Goal: Task Accomplishment & Management: Manage account settings

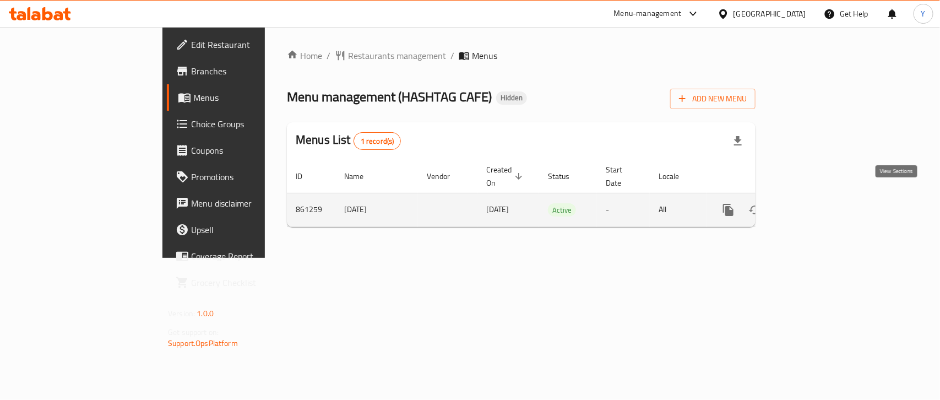
click at [814, 203] on icon "enhanced table" at bounding box center [807, 209] width 13 height 13
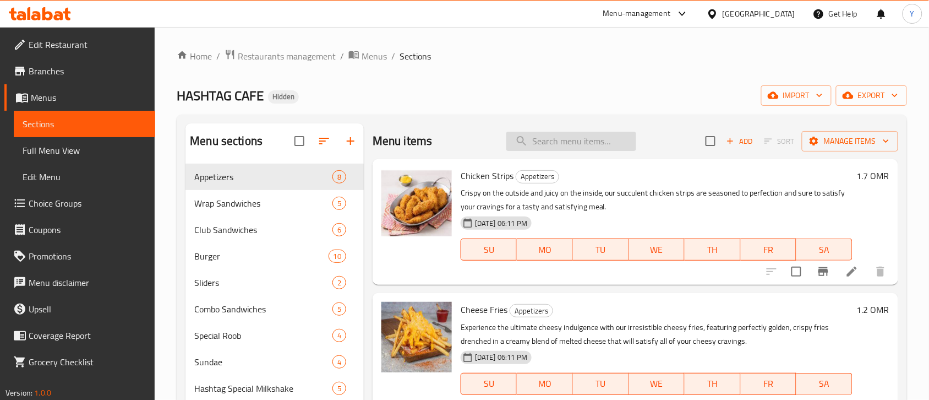
click at [563, 141] on input "search" at bounding box center [571, 141] width 130 height 19
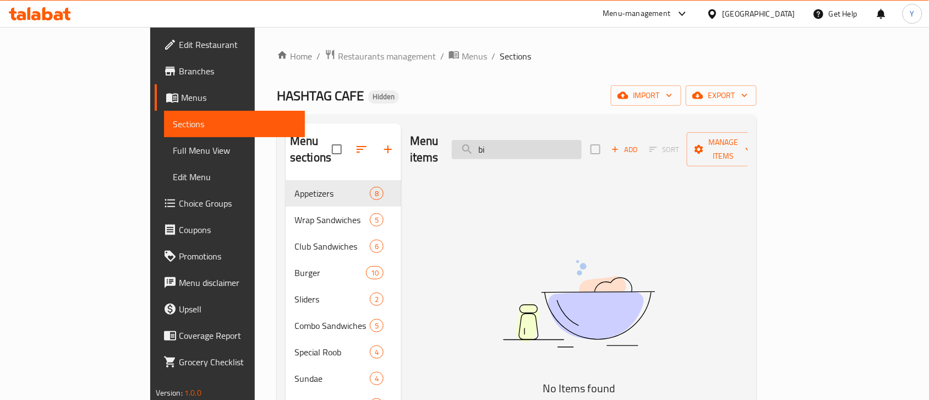
type input "b"
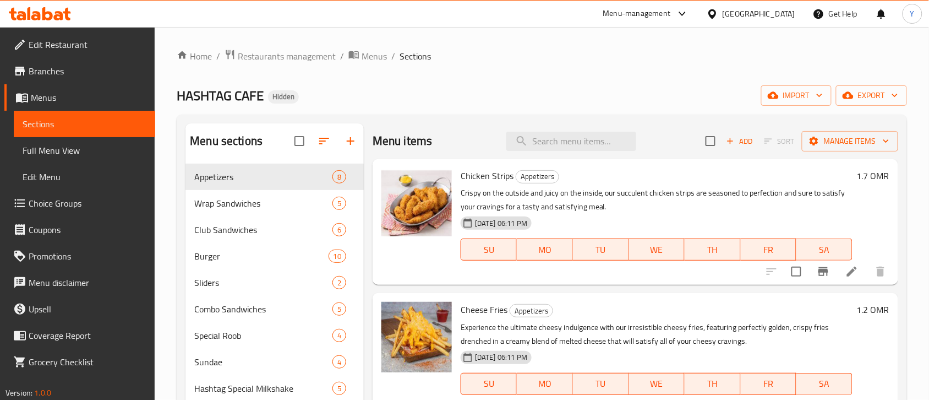
click at [584, 151] on div "Menu items Add Sort Manage items" at bounding box center [636, 141] width 526 height 36
click at [578, 140] on input "search" at bounding box center [571, 141] width 130 height 19
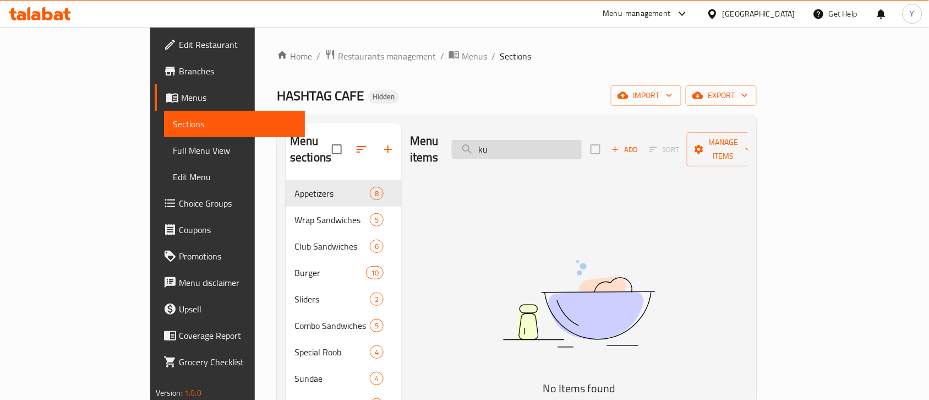
type input "k"
drag, startPoint x: 592, startPoint y: 137, endPoint x: 504, endPoint y: 138, distance: 88.1
click at [504, 138] on div "Menu items korm Add Sort Manage items" at bounding box center [579, 149] width 338 height 52
type input "fried"
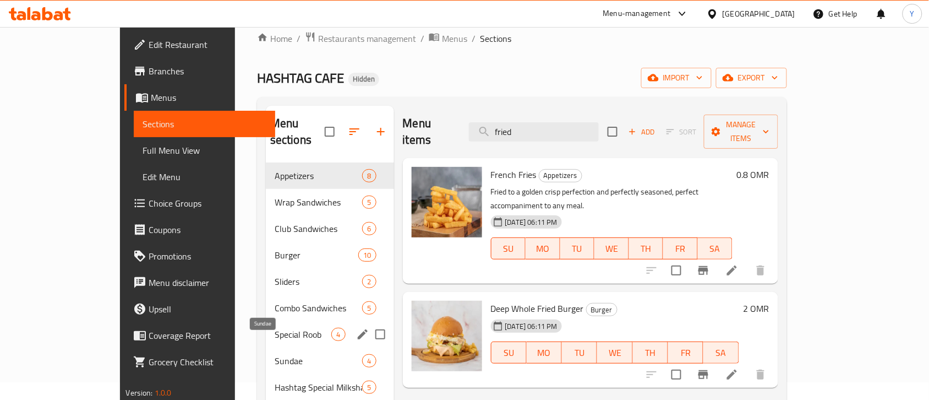
scroll to position [17, 0]
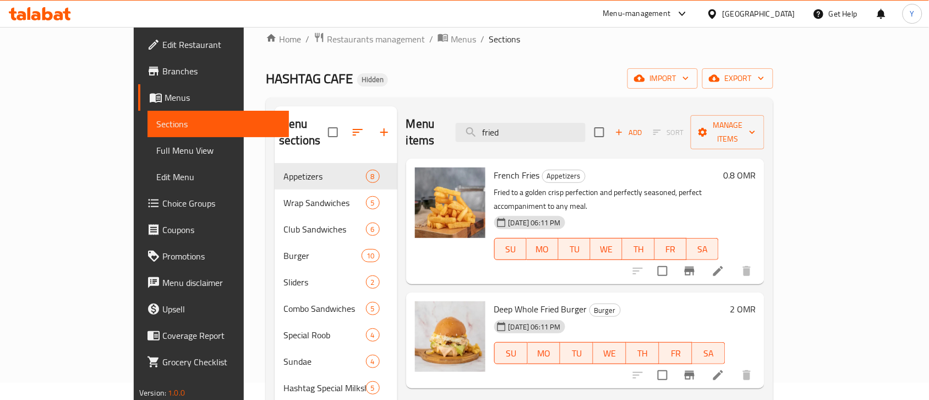
drag, startPoint x: 588, startPoint y: 127, endPoint x: 487, endPoint y: 125, distance: 100.8
click at [492, 127] on div "Menu items fried Add Sort Manage items" at bounding box center [585, 132] width 358 height 52
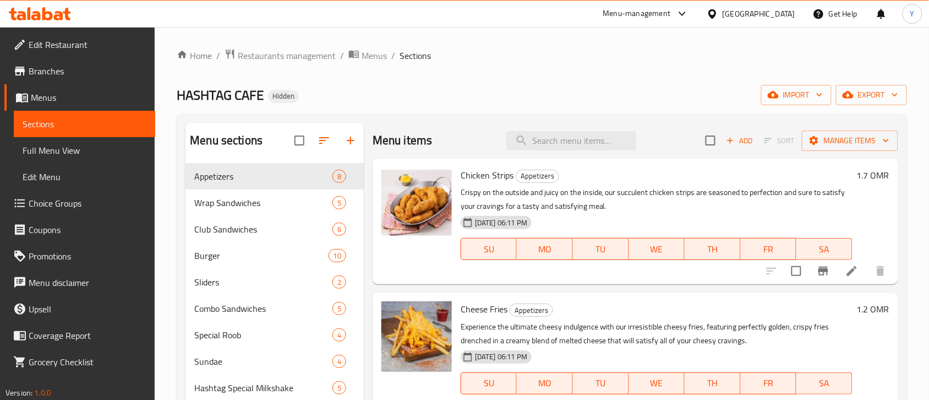
scroll to position [0, 0]
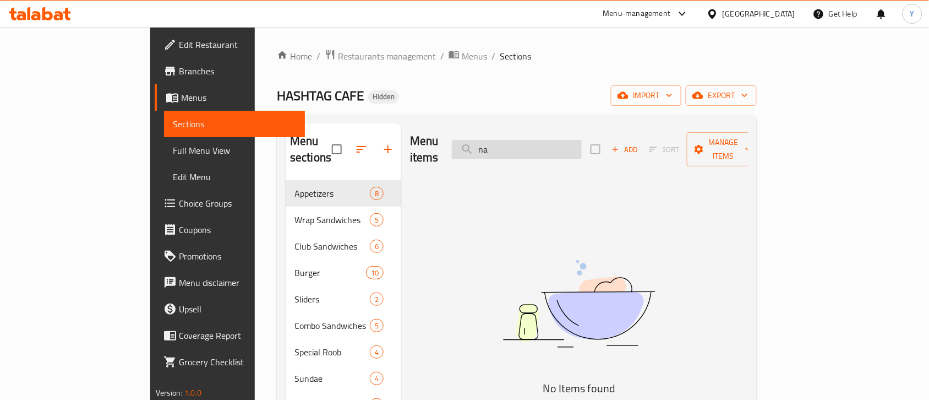
type input "n"
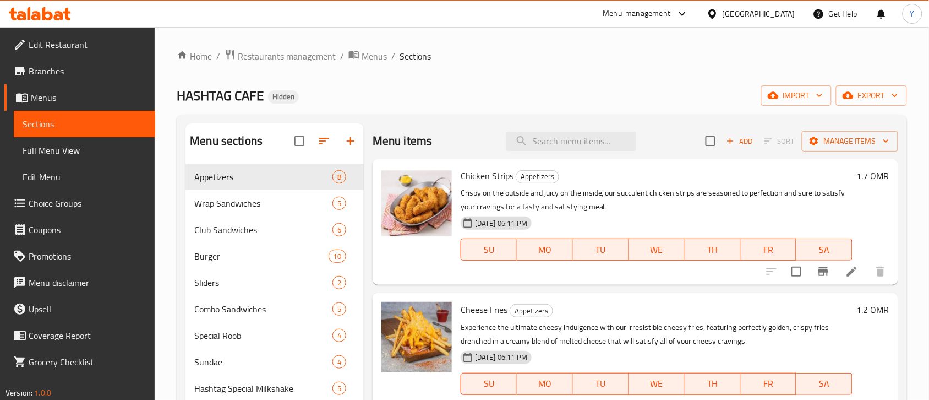
click at [571, 95] on div "HASHTAG CAFE Hidden import export" at bounding box center [542, 95] width 731 height 20
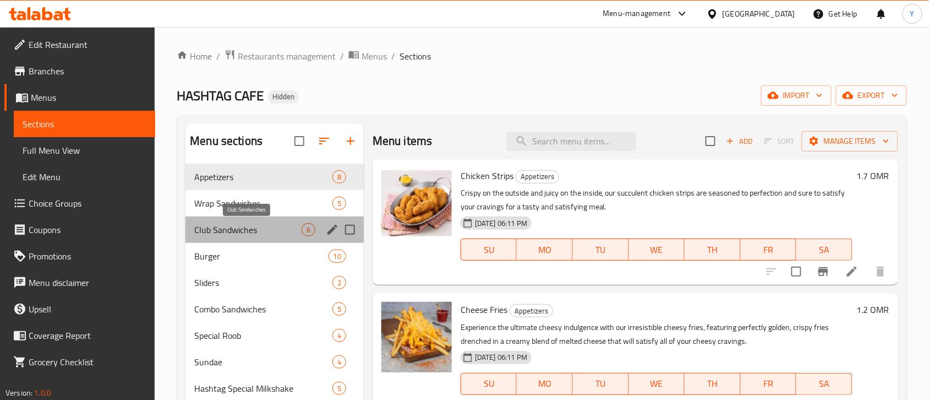
click at [287, 233] on span "Club Sandwiches" at bounding box center [247, 229] width 107 height 13
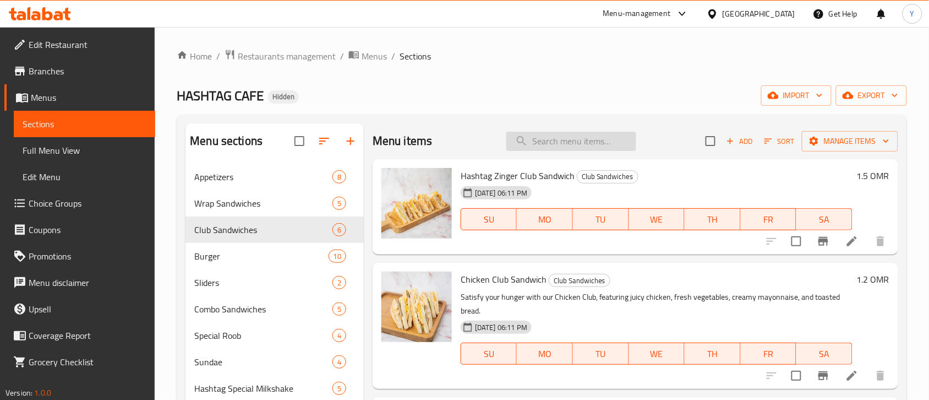
click at [560, 133] on input "search" at bounding box center [571, 141] width 130 height 19
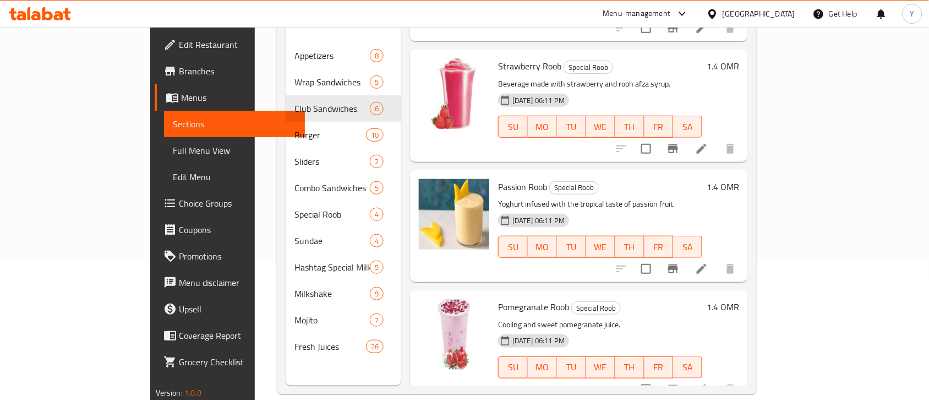
scroll to position [155, 0]
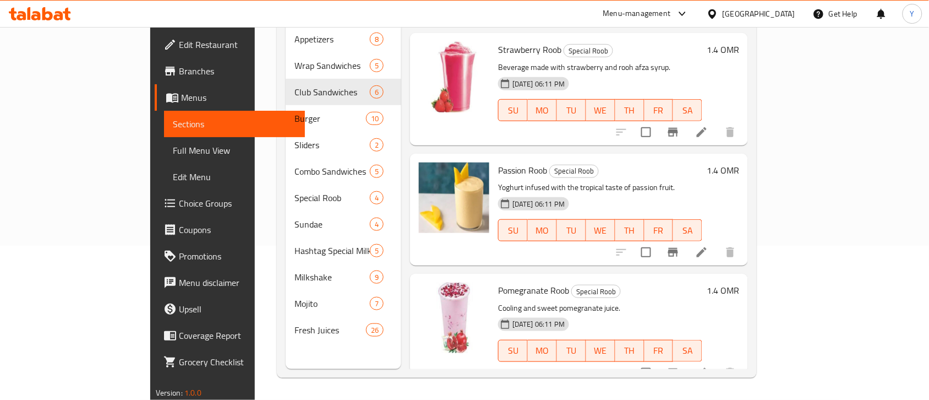
type input "roob"
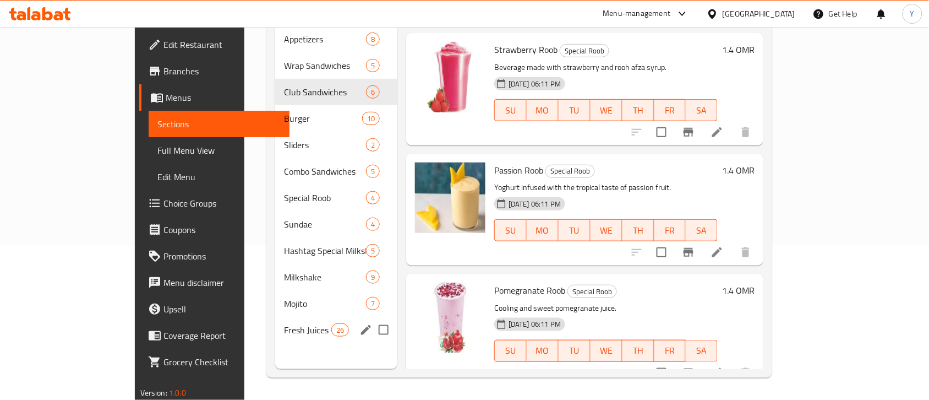
drag, startPoint x: 234, startPoint y: 323, endPoint x: 243, endPoint y: 317, distance: 11.5
click at [275, 323] on div "Fresh Juices 26" at bounding box center [336, 330] width 122 height 26
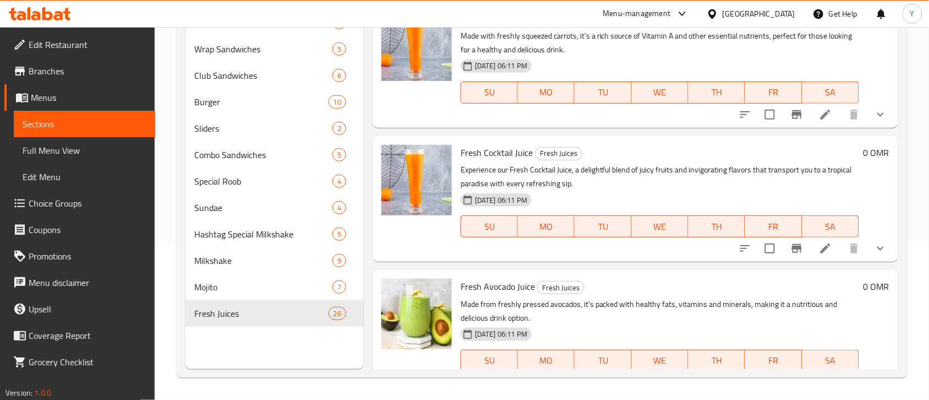
scroll to position [672, 0]
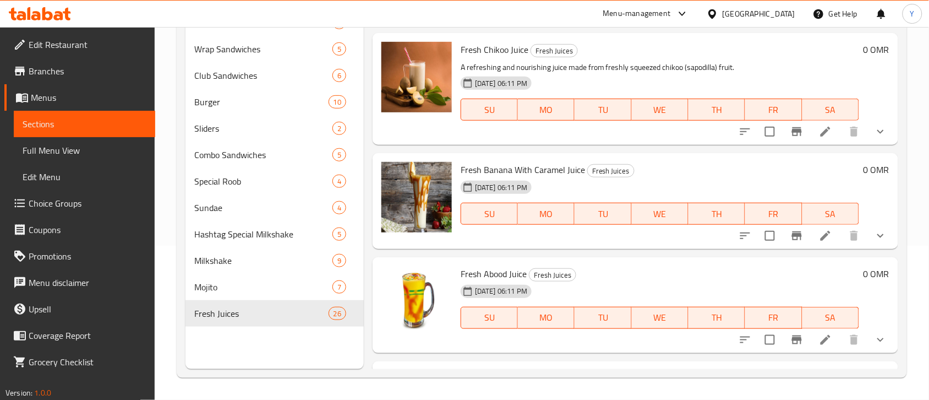
click at [606, 275] on h6 "Fresh [PERSON_NAME] Juice Fresh Juices" at bounding box center [660, 273] width 399 height 15
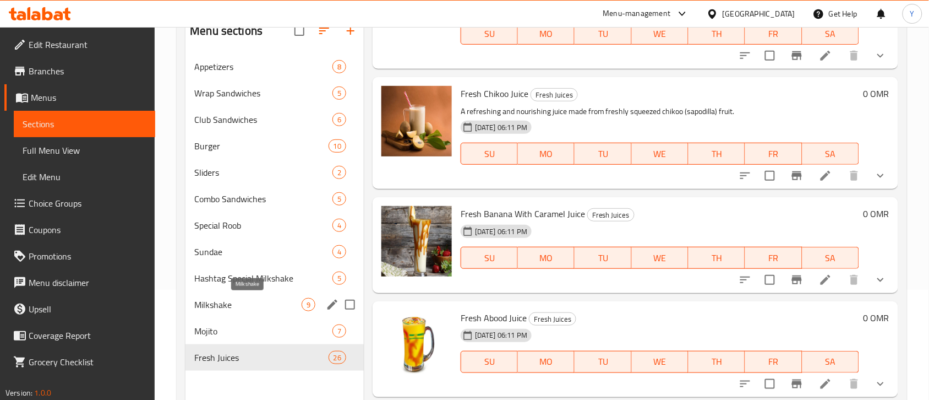
scroll to position [86, 0]
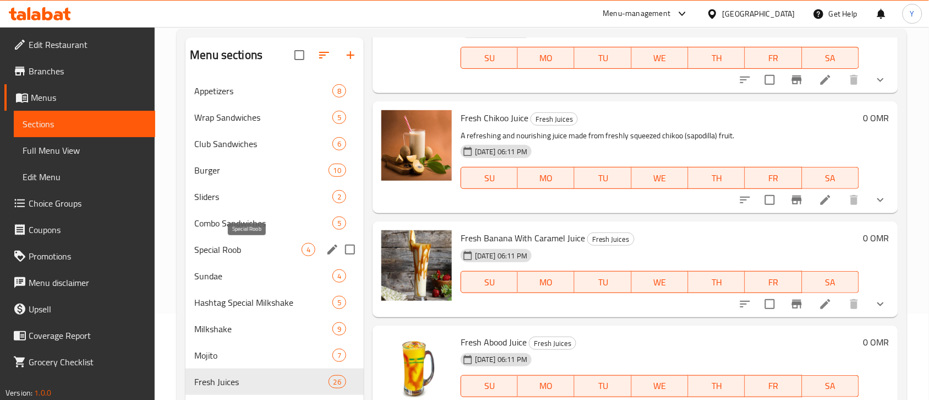
click at [270, 252] on span "Special Roob" at bounding box center [247, 249] width 107 height 13
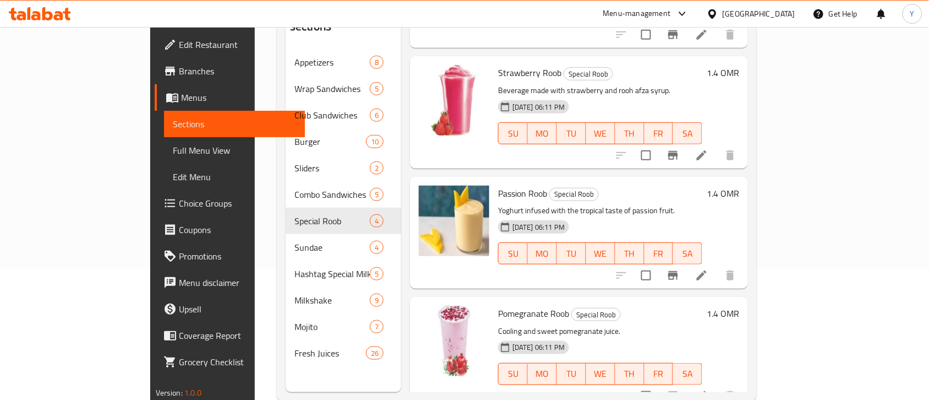
scroll to position [155, 0]
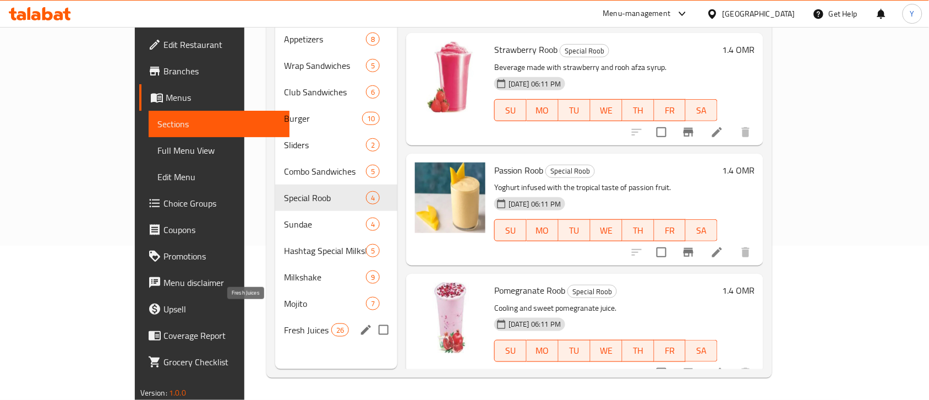
click at [284, 323] on span "Fresh Juices" at bounding box center [307, 329] width 47 height 13
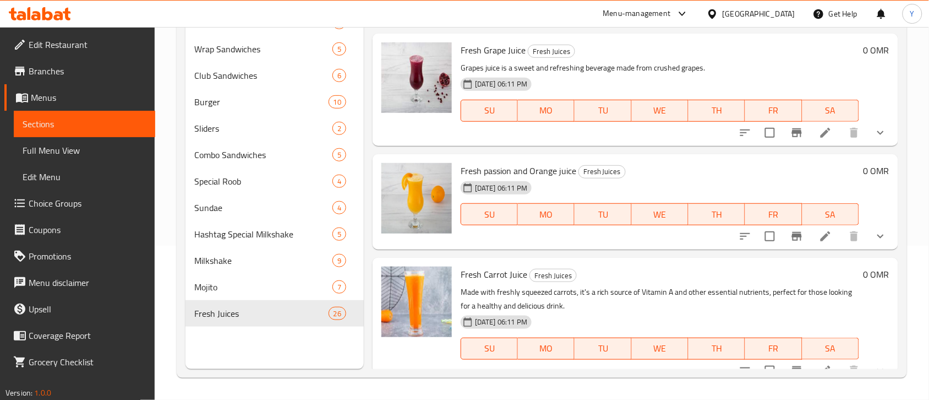
scroll to position [284, 0]
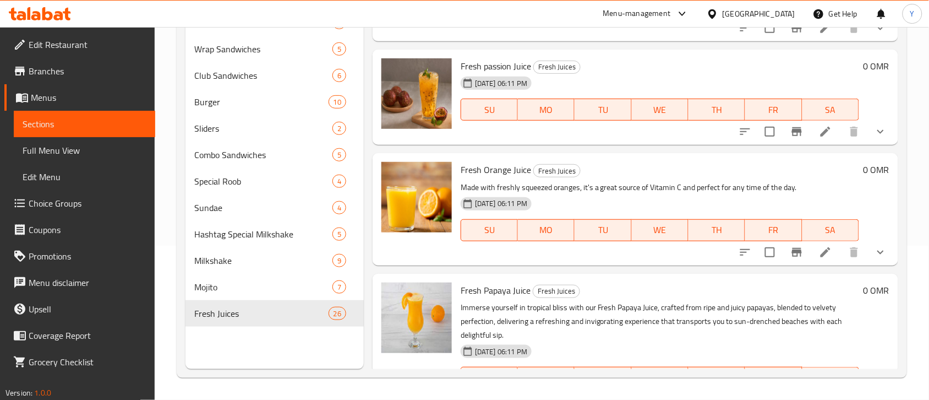
click at [588, 290] on h6 "Fresh Papaya Juice Fresh Juices" at bounding box center [660, 289] width 399 height 15
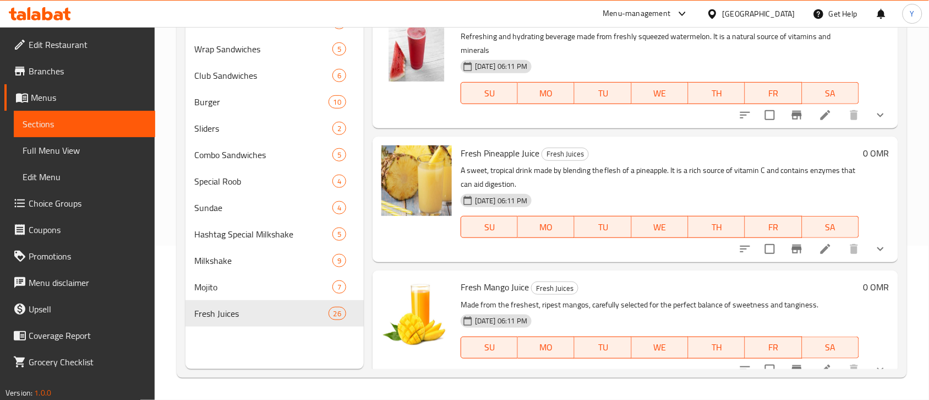
scroll to position [2324, 0]
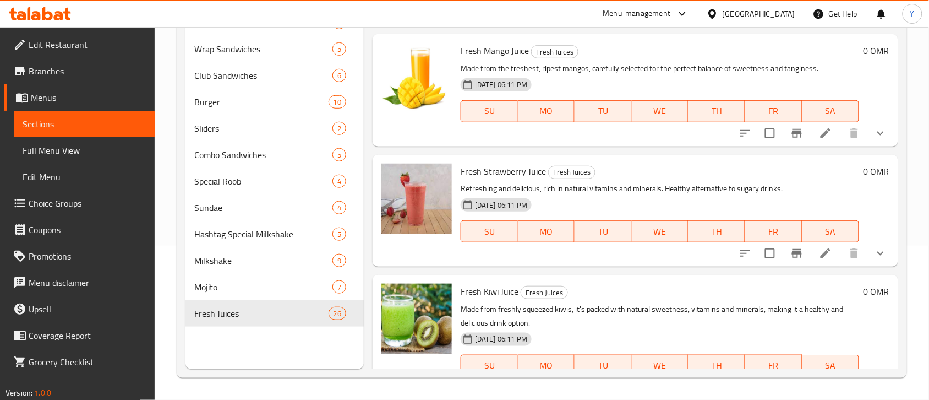
click at [611, 163] on h6 "Fresh Strawberry Juice Fresh Juices" at bounding box center [660, 170] width 399 height 15
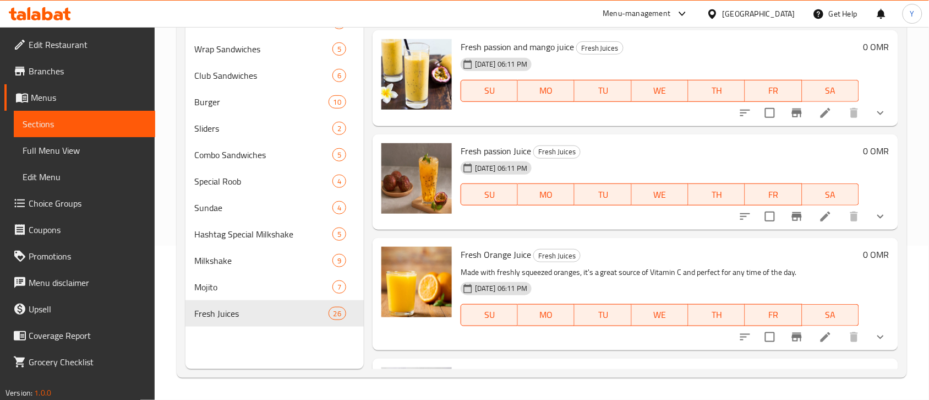
scroll to position [206, 0]
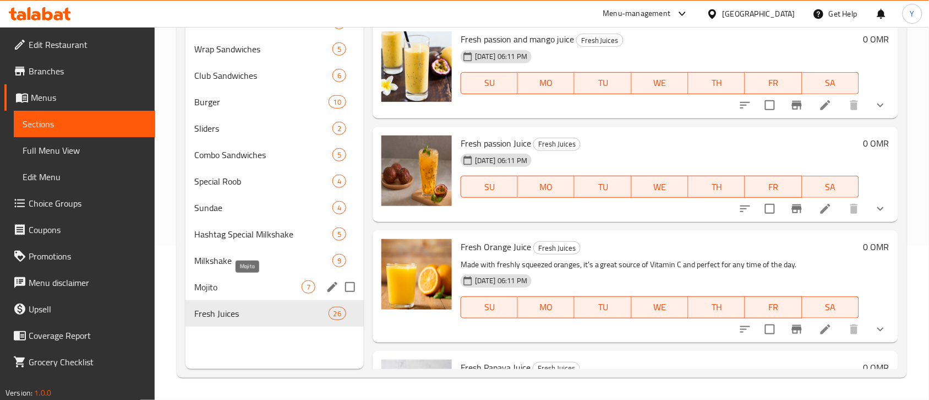
click at [210, 284] on span "Mojito" at bounding box center [247, 286] width 107 height 13
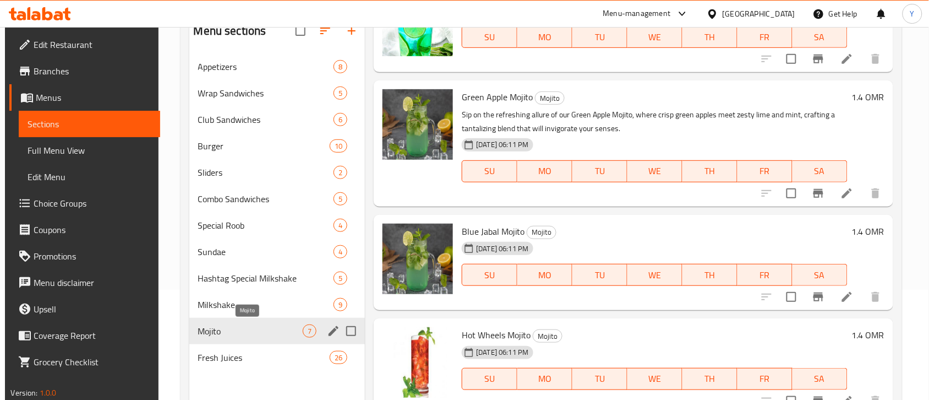
scroll to position [86, 0]
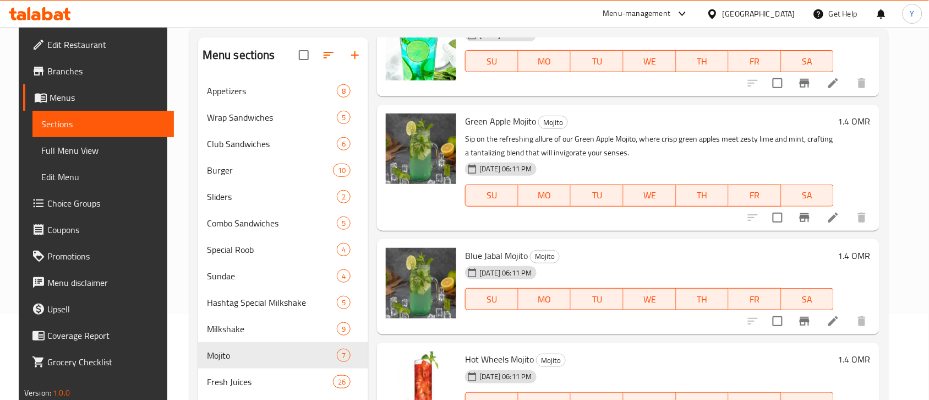
click at [718, 12] on icon at bounding box center [713, 14] width 12 height 12
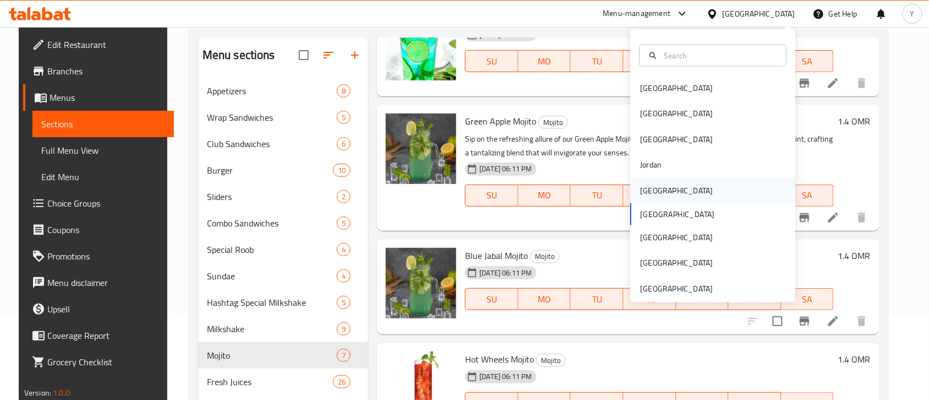
click at [650, 192] on div "[GEOGRAPHIC_DATA]" at bounding box center [677, 190] width 73 height 12
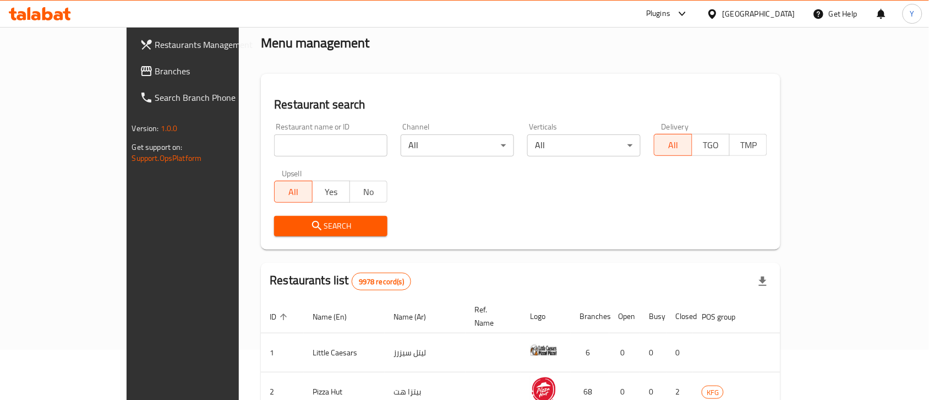
scroll to position [86, 0]
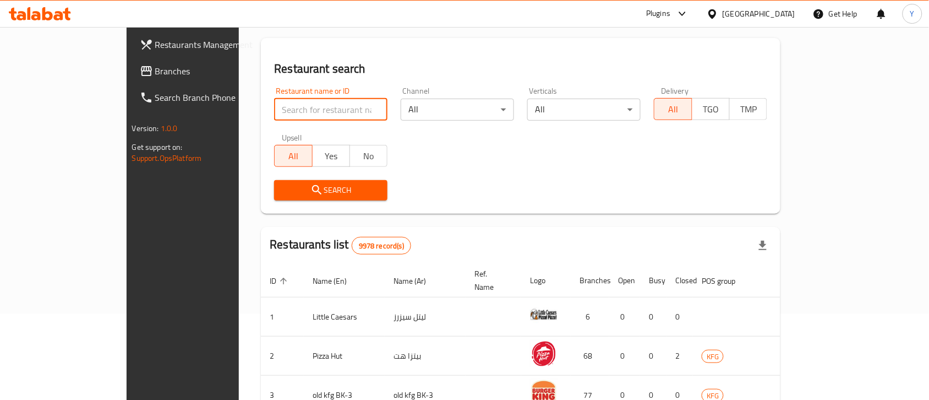
paste input "656236"
type input "656236"
click button "Search" at bounding box center [330, 190] width 113 height 20
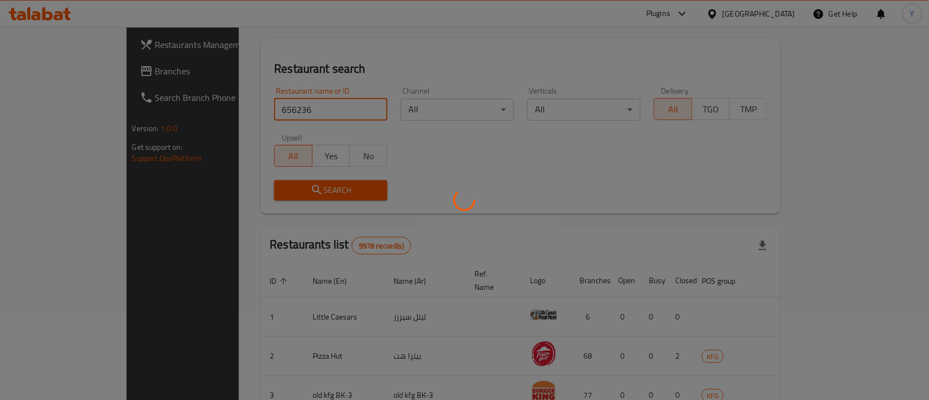
scroll to position [70, 0]
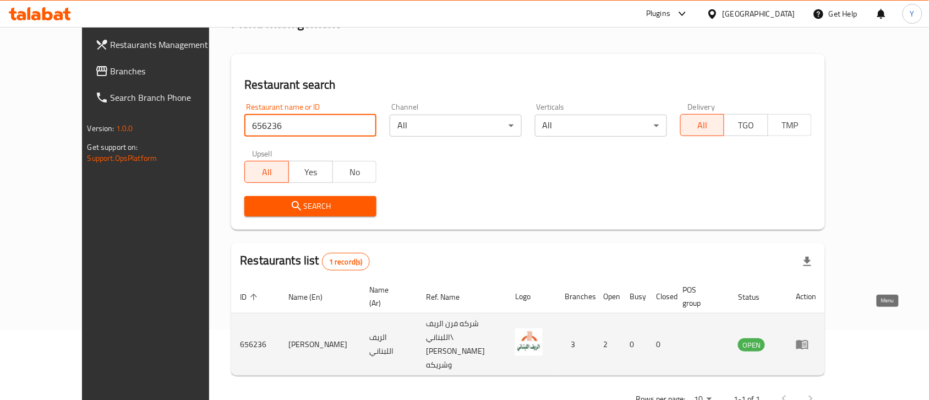
click at [809, 337] on icon "enhanced table" at bounding box center [802, 343] width 13 height 13
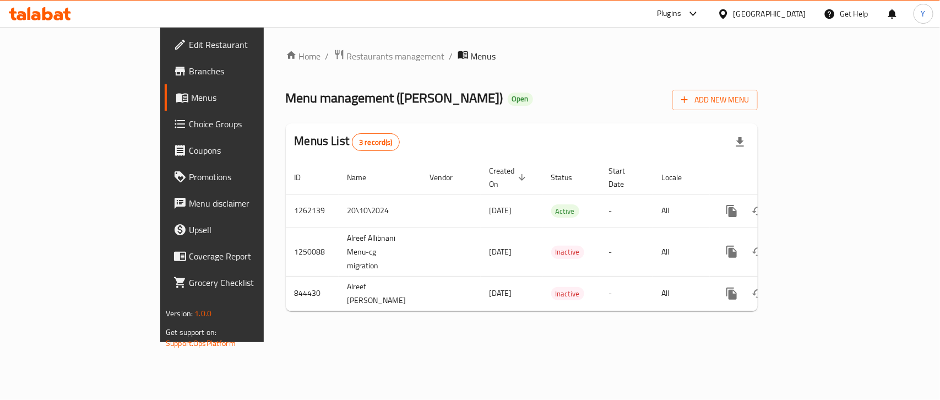
click at [189, 73] on span "Branches" at bounding box center [248, 70] width 119 height 13
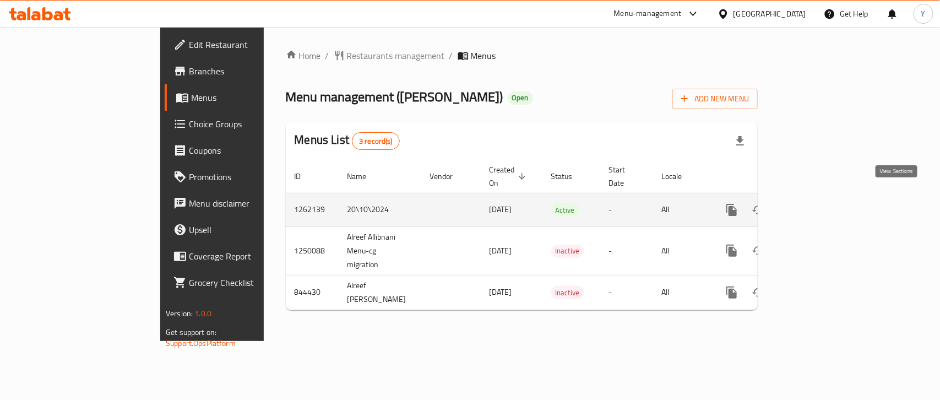
click at [824, 197] on link "enhanced table" at bounding box center [811, 210] width 26 height 26
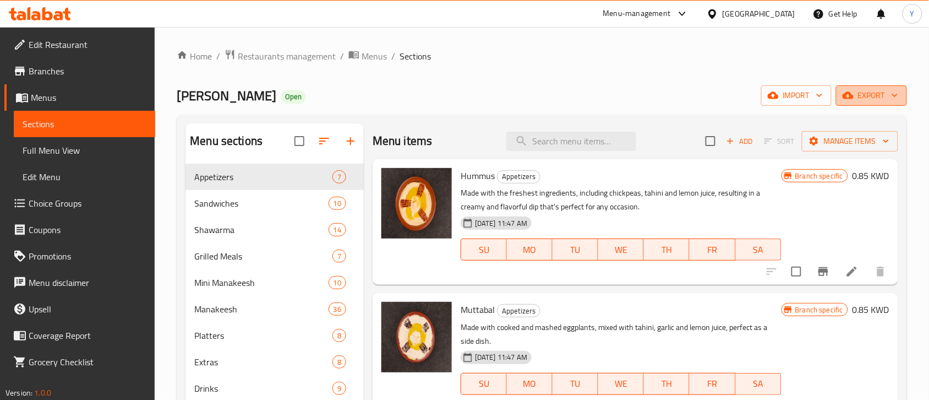
click at [876, 95] on span "export" at bounding box center [871, 96] width 53 height 14
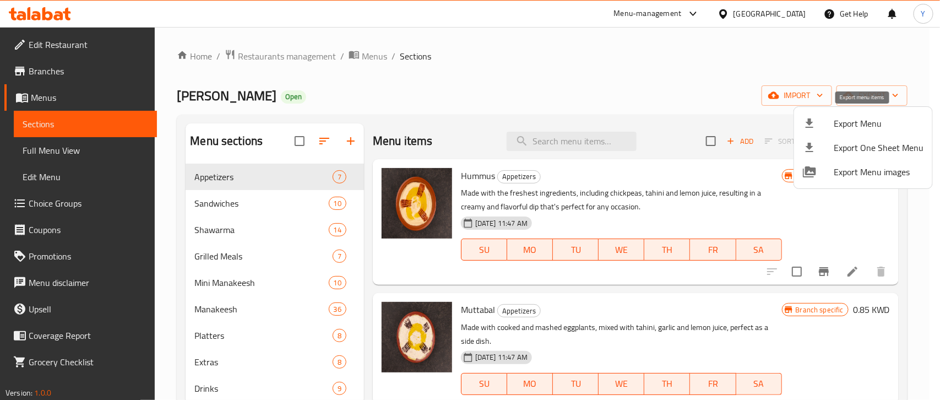
click at [868, 124] on span "Export Menu" at bounding box center [878, 123] width 90 height 13
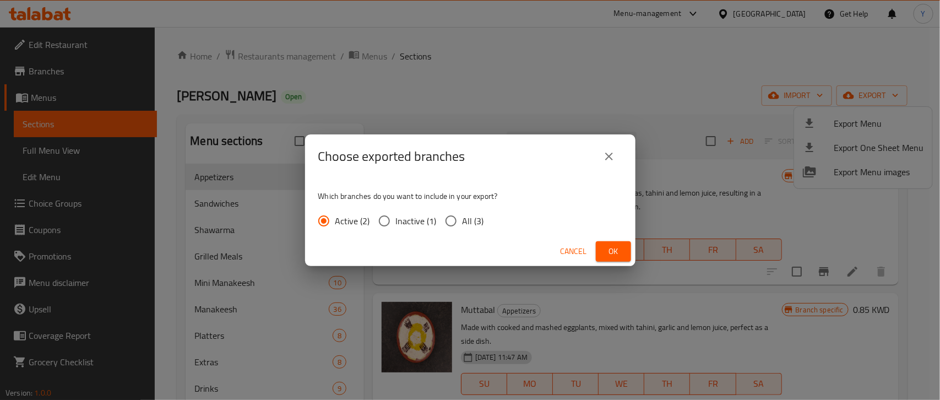
click at [477, 224] on span "All (3)" at bounding box center [472, 220] width 21 height 13
click at [462, 224] on input "All (3)" at bounding box center [450, 220] width 23 height 23
radio input "true"
click at [620, 240] on div "Cancel Ok" at bounding box center [470, 251] width 330 height 29
click at [615, 246] on span "Ok" at bounding box center [613, 251] width 18 height 14
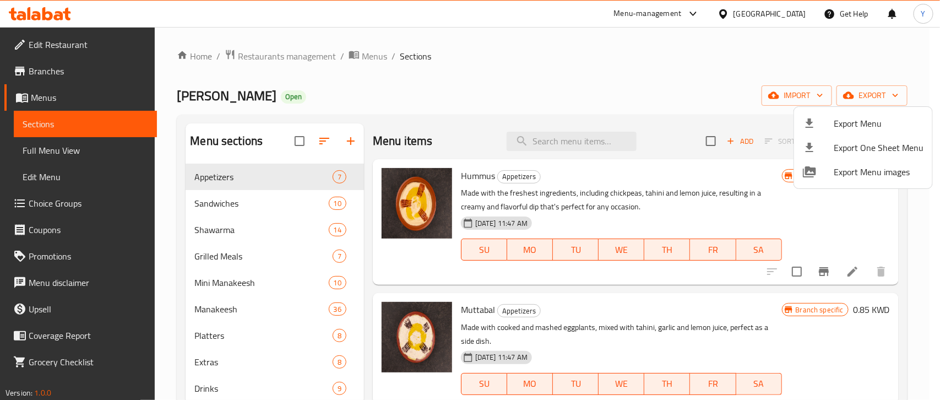
click at [465, 68] on div at bounding box center [470, 200] width 940 height 400
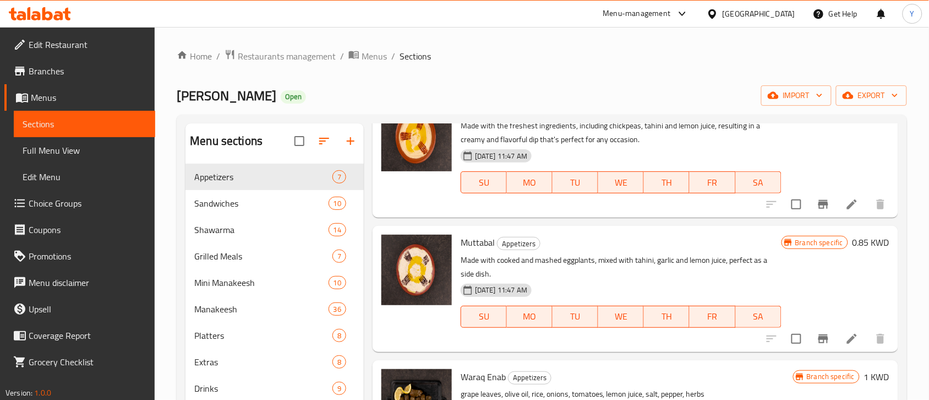
scroll to position [206, 0]
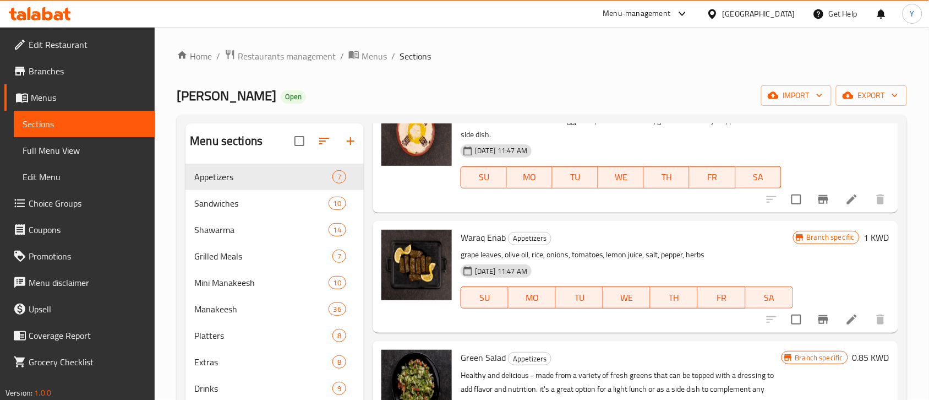
click at [524, 47] on div "Home / Restaurants management / Menus / Sections Alreef Allibnani Open import e…" at bounding box center [542, 290] width 775 height 527
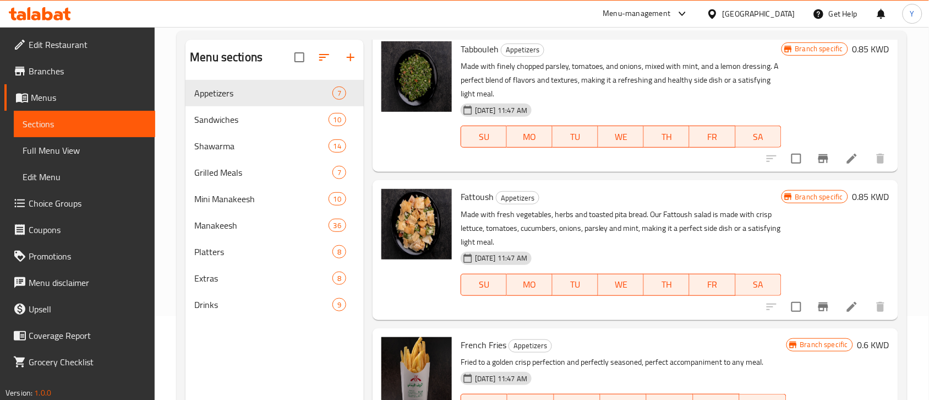
scroll to position [0, 0]
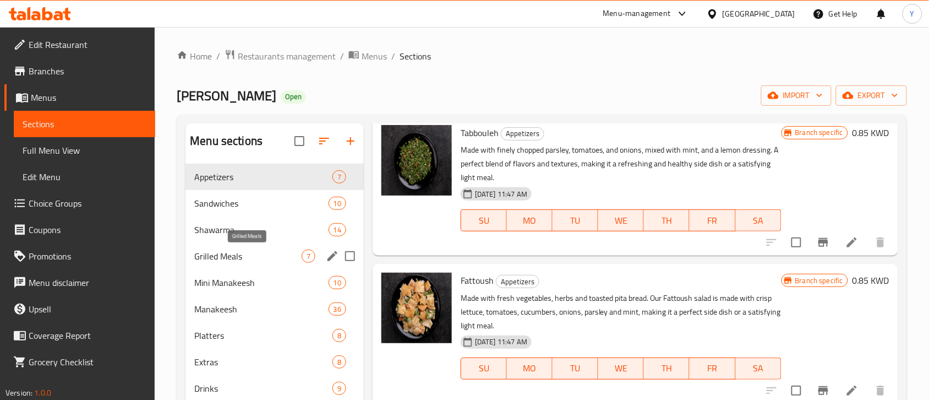
click at [242, 257] on span "Grilled Meals" at bounding box center [247, 255] width 107 height 13
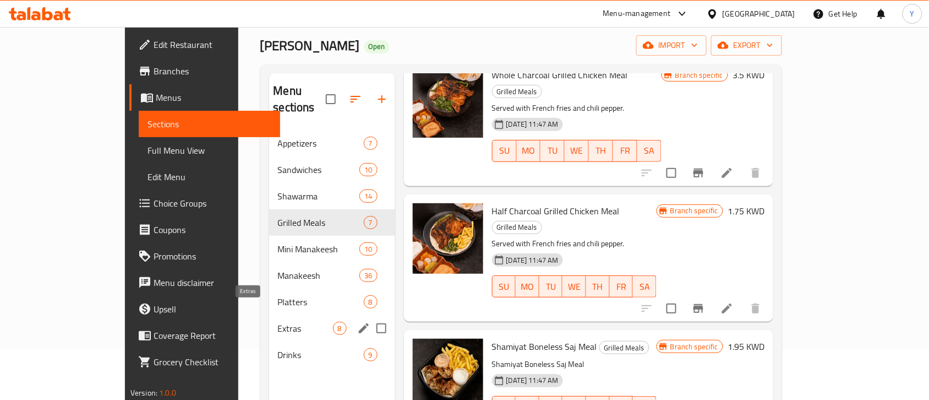
scroll to position [17, 0]
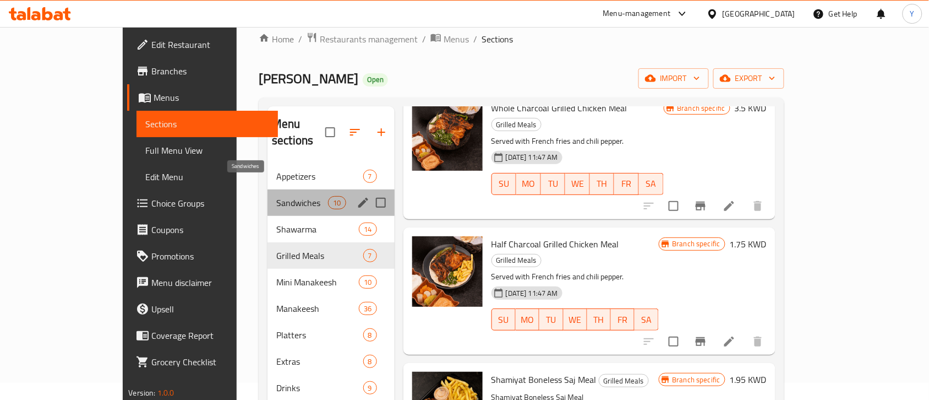
click at [276, 196] on span "Sandwiches" at bounding box center [302, 202] width 52 height 13
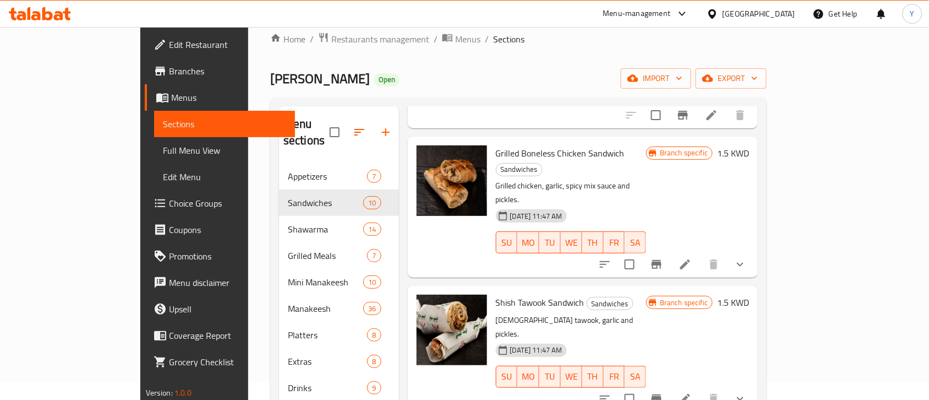
scroll to position [155, 0]
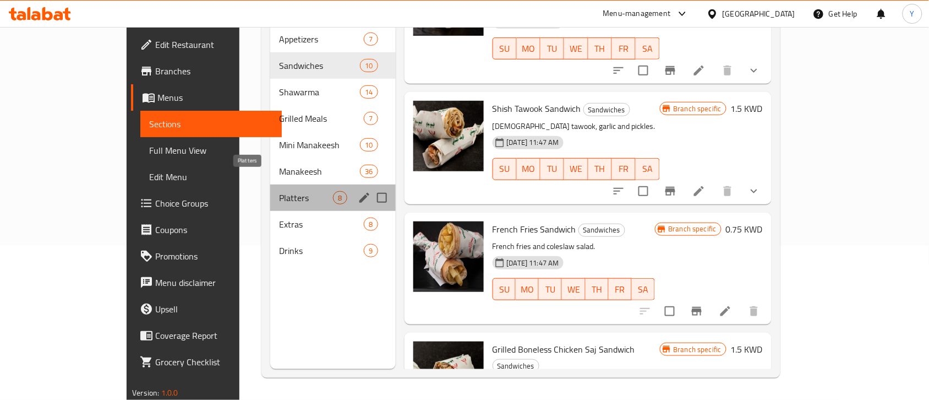
click at [279, 191] on span "Platters" at bounding box center [306, 197] width 54 height 13
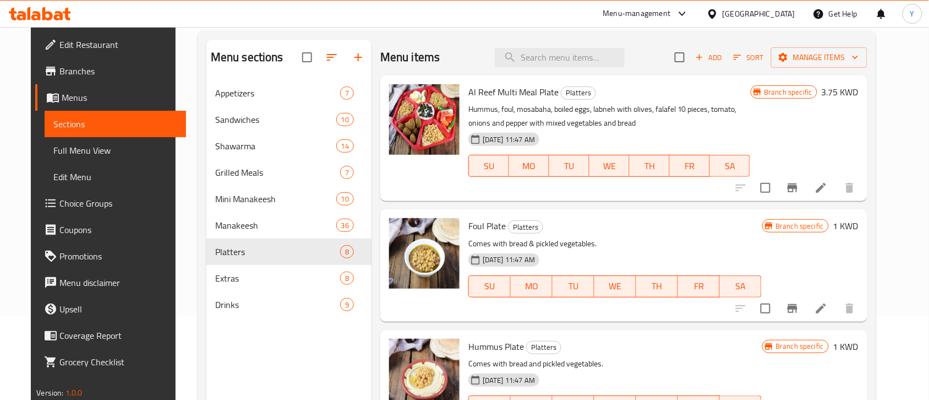
scroll to position [17, 0]
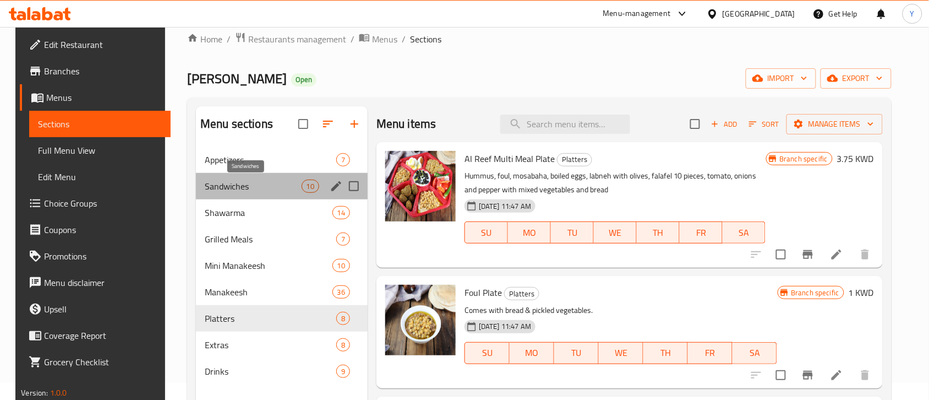
click at [226, 191] on span "Sandwiches" at bounding box center [253, 185] width 97 height 13
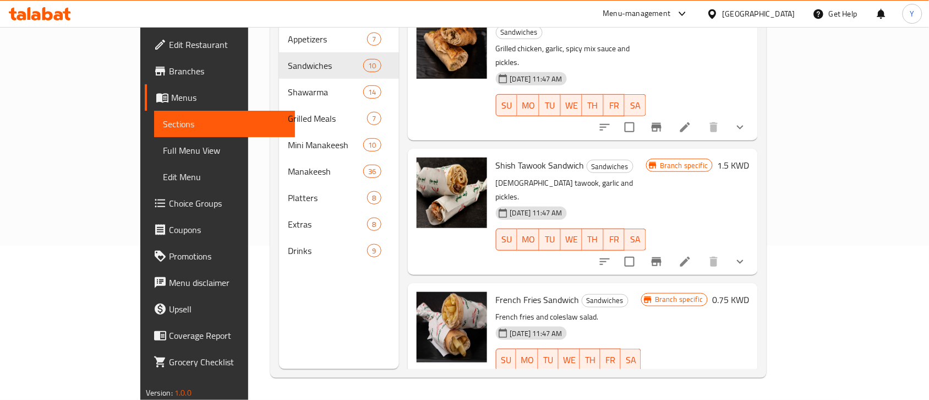
scroll to position [86, 0]
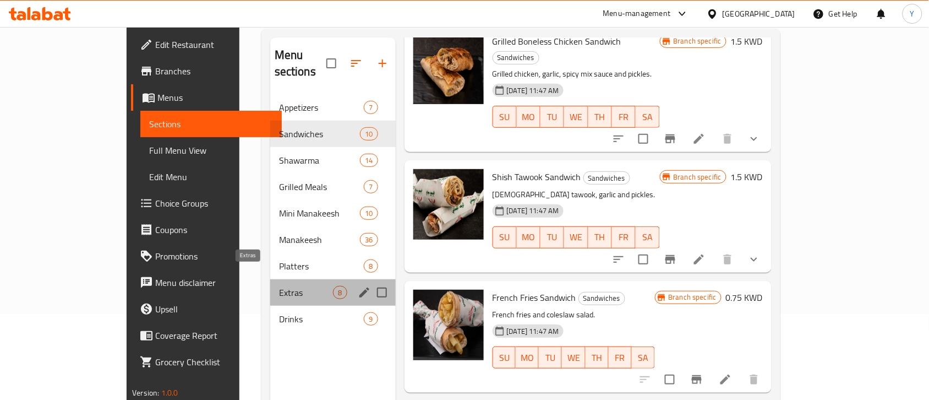
click at [279, 286] on span "Extras" at bounding box center [306, 292] width 54 height 13
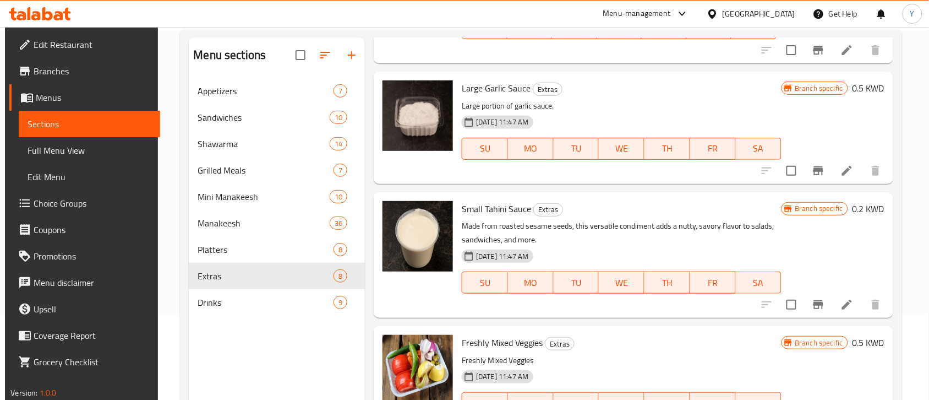
scroll to position [155, 0]
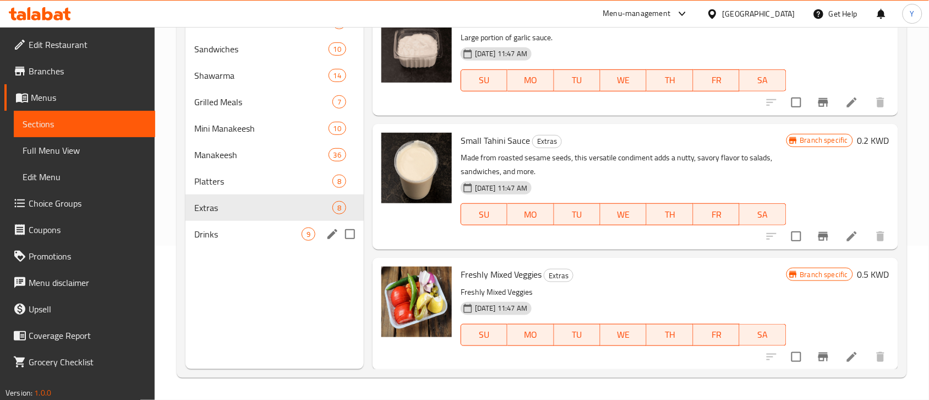
drag, startPoint x: 234, startPoint y: 241, endPoint x: 259, endPoint y: 239, distance: 24.8
click at [234, 241] on div "Drinks 9" at bounding box center [275, 234] width 178 height 26
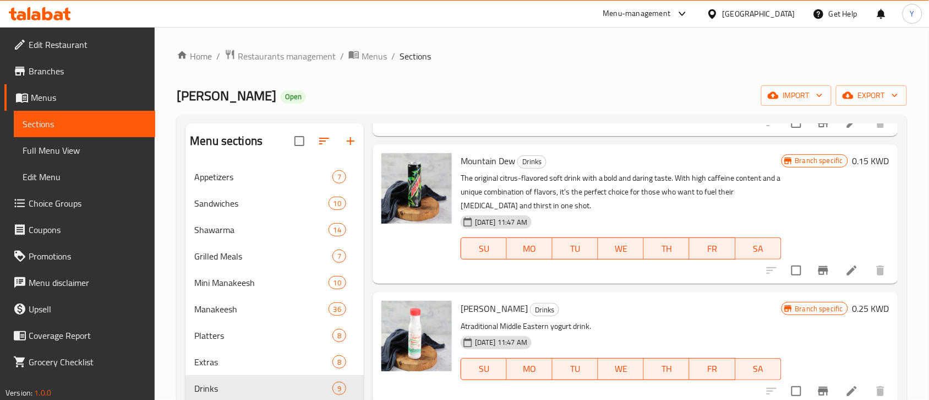
click at [344, 128] on div at bounding box center [329, 141] width 69 height 26
click at [348, 133] on button "button" at bounding box center [350, 141] width 26 height 26
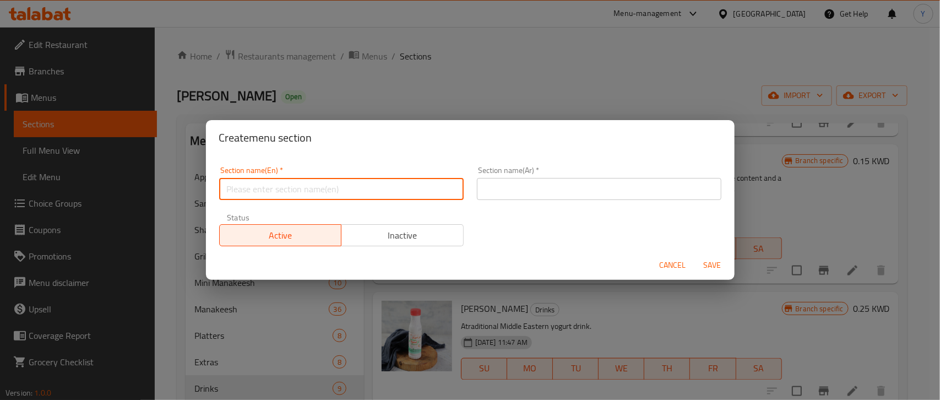
drag, startPoint x: 264, startPoint y: 184, endPoint x: 277, endPoint y: 192, distance: 14.5
click at [264, 184] on input "text" at bounding box center [341, 189] width 244 height 22
type input "Grilled Platters"
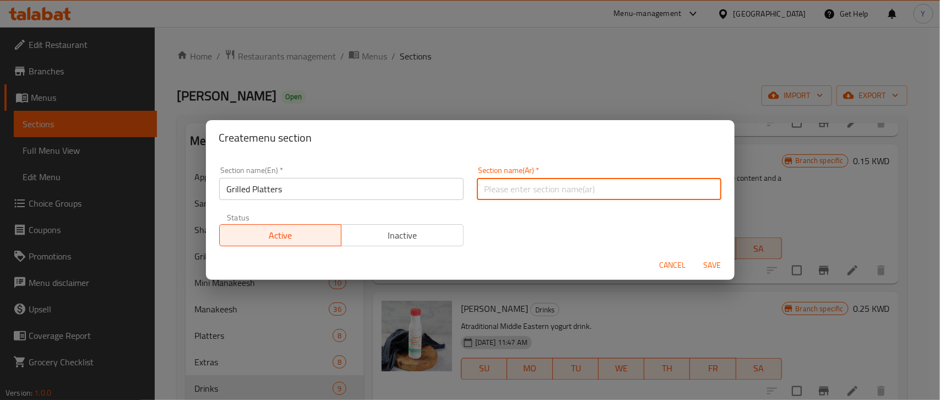
drag, startPoint x: 505, startPoint y: 192, endPoint x: 753, endPoint y: 241, distance: 252.5
click at [505, 192] on input "text" at bounding box center [599, 189] width 244 height 22
click at [506, 191] on input "صحون مشوي" at bounding box center [599, 189] width 244 height 22
click at [502, 195] on input "صحون مشوي" at bounding box center [599, 189] width 244 height 22
click at [503, 190] on input "صحون مشوي" at bounding box center [599, 189] width 244 height 22
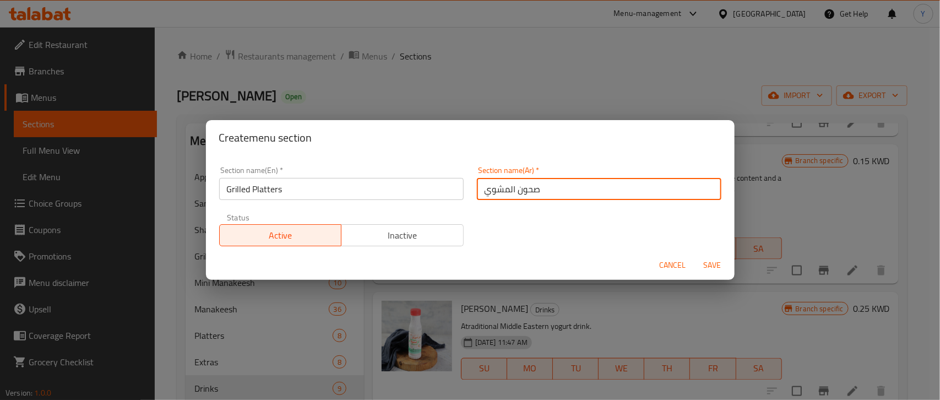
type input "صحون المشوي"
click at [712, 275] on button "Save" at bounding box center [712, 265] width 35 height 20
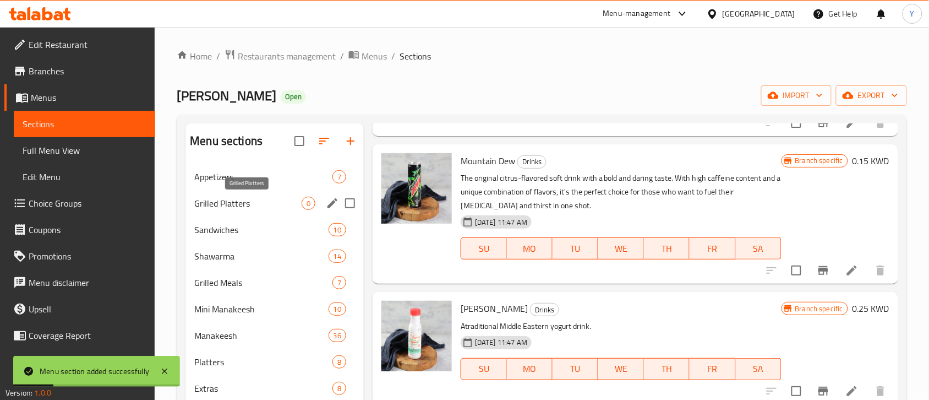
click at [261, 204] on span "Grilled Platters" at bounding box center [247, 203] width 107 height 13
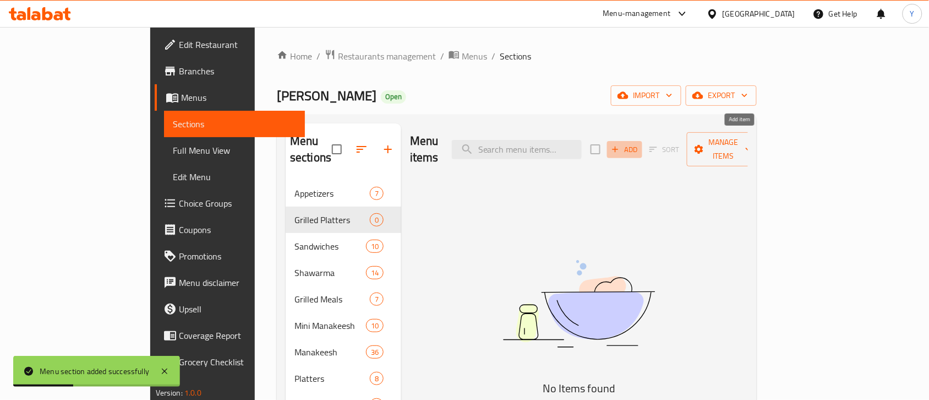
click at [640, 148] on span "Add" at bounding box center [625, 149] width 30 height 13
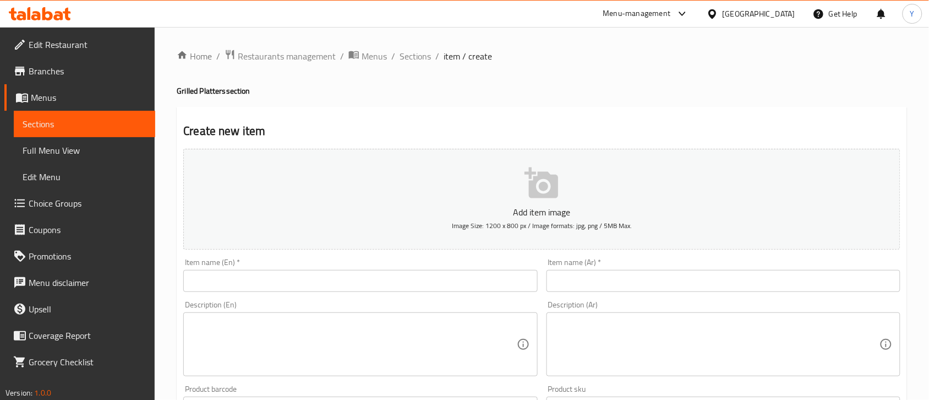
click at [359, 297] on div "Description (En) Description (En)" at bounding box center [360, 338] width 363 height 84
click at [359, 295] on div "Item name (En)   * Item name (En) *" at bounding box center [360, 275] width 363 height 42
click at [361, 281] on input "text" at bounding box center [360, 281] width 354 height 22
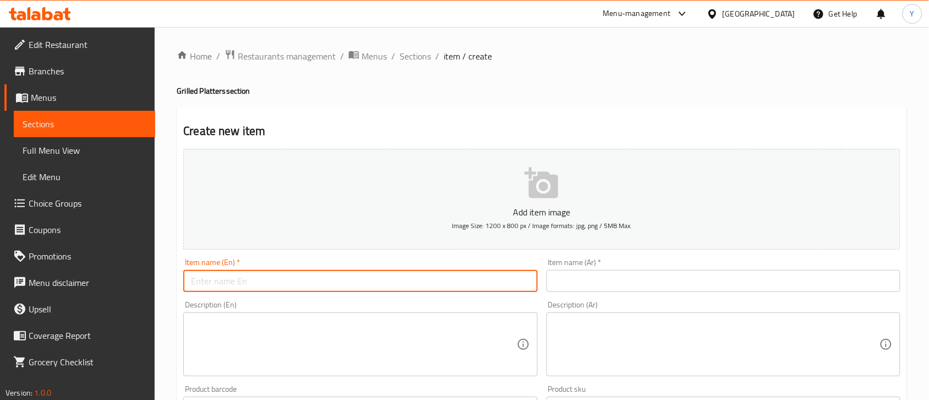
paste input "Grilled Tikka Platter"
type input "Grilled Tikka Platter"
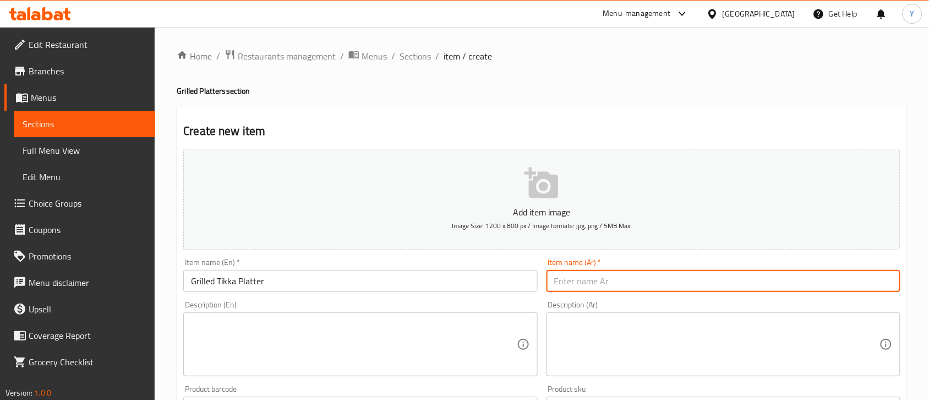
click at [683, 291] on input "text" at bounding box center [724, 281] width 354 height 22
paste input "صحن تكا لحم"
type input "صحن تكا لحم"
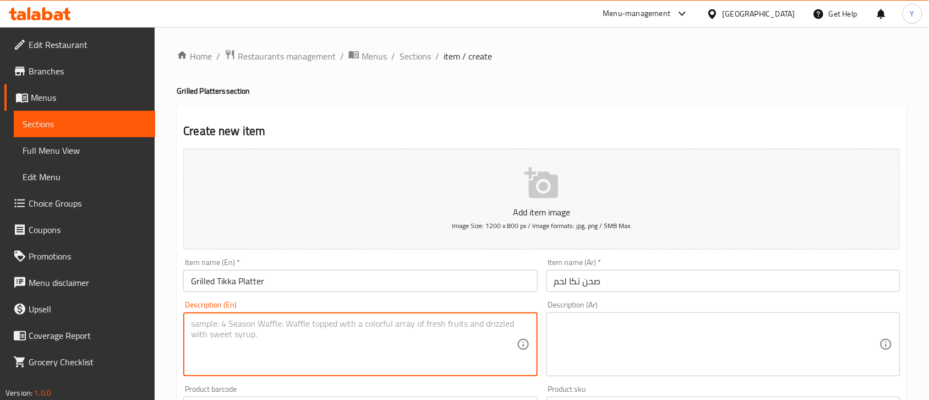
click at [403, 340] on textarea at bounding box center [353, 344] width 325 height 52
paste textarea "3 grilled tikka served with french fries, hummus, tomato, onion, chili pepper a…"
type textarea "3 grilled tikka served with french fries, hummus, tomato, onion, chili pepper a…"
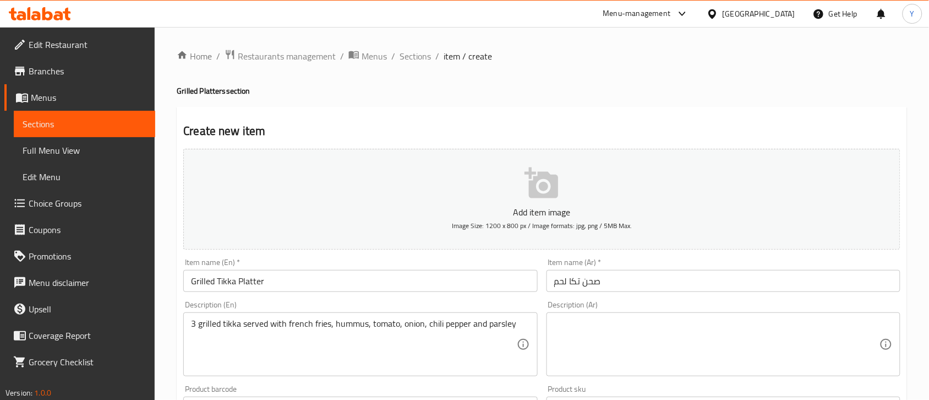
click at [593, 336] on textarea at bounding box center [716, 344] width 325 height 52
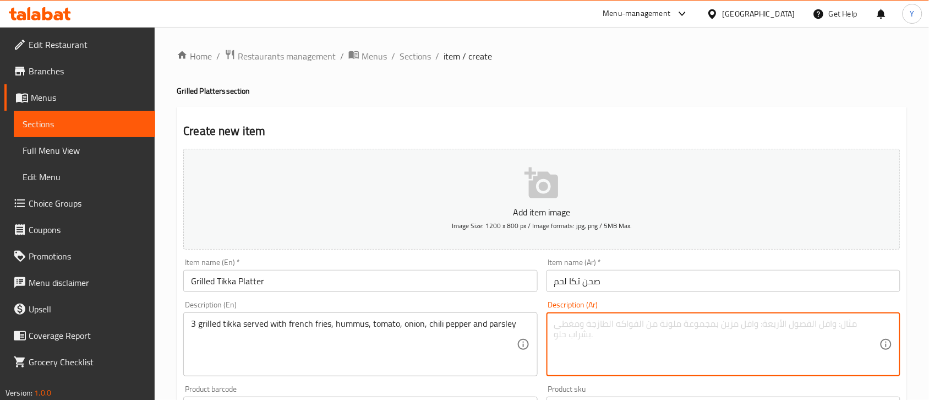
paste textarea "3 تكا لحم يقدم مع البطاطا المقلية، حمص، الطماطم, البصل, فلفل الحار والبقدونس"
type textarea "3 تكا لحم يقدم مع البطاطا المقلية، حمص، الطماطم, البصل, فلفل الحار والبقدونس"
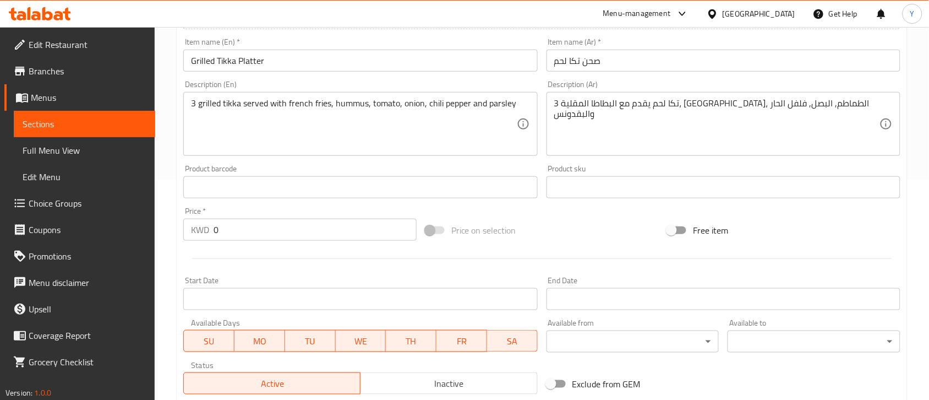
scroll to position [275, 0]
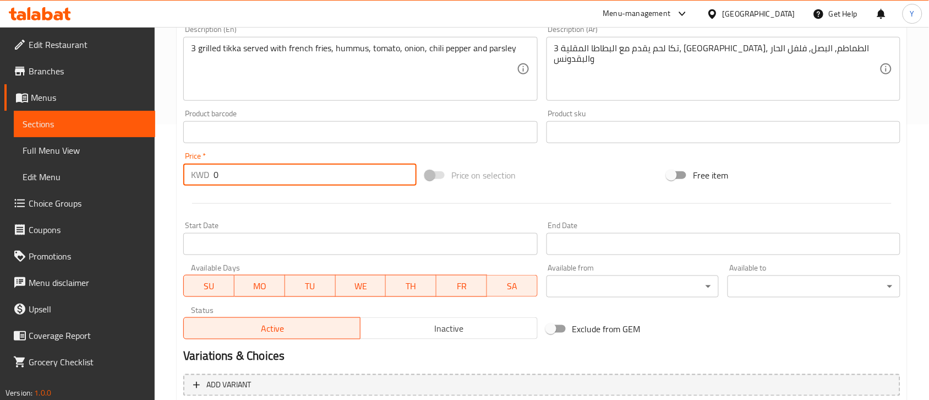
drag, startPoint x: 271, startPoint y: 177, endPoint x: 210, endPoint y: 172, distance: 61.9
click at [210, 172] on div "KWD 0 Price *" at bounding box center [299, 174] width 233 height 22
paste input "3.95"
click at [252, 183] on input "3.950" at bounding box center [315, 174] width 203 height 22
type input "3.950"
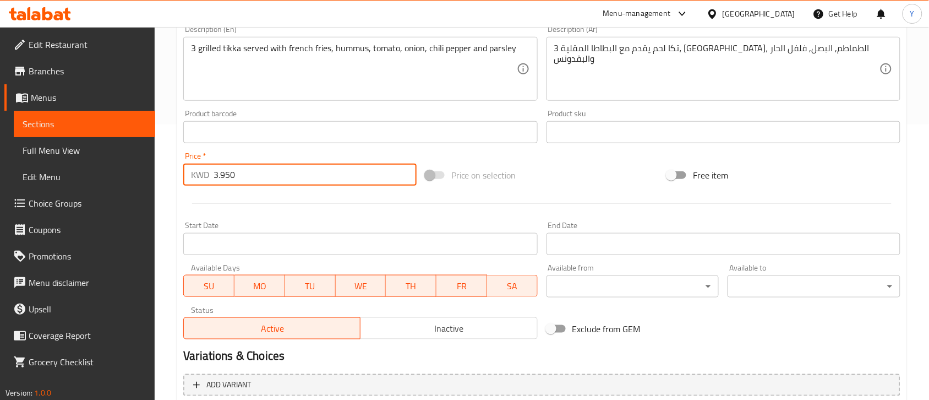
click at [254, 190] on div at bounding box center [542, 203] width 726 height 27
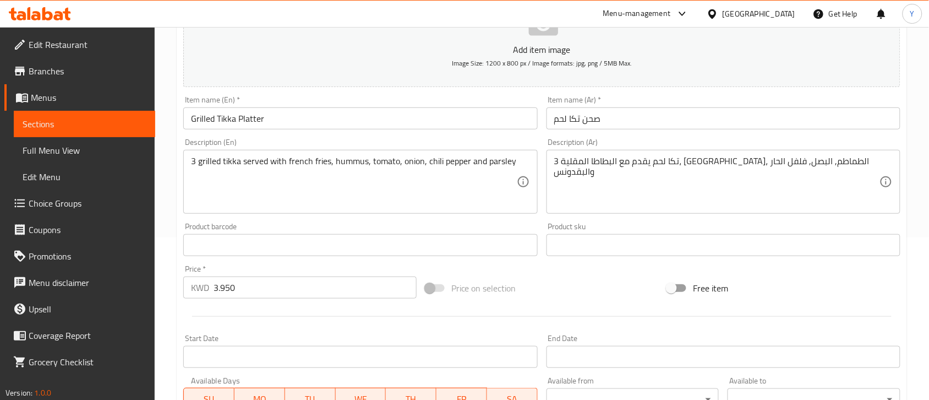
scroll to position [69, 0]
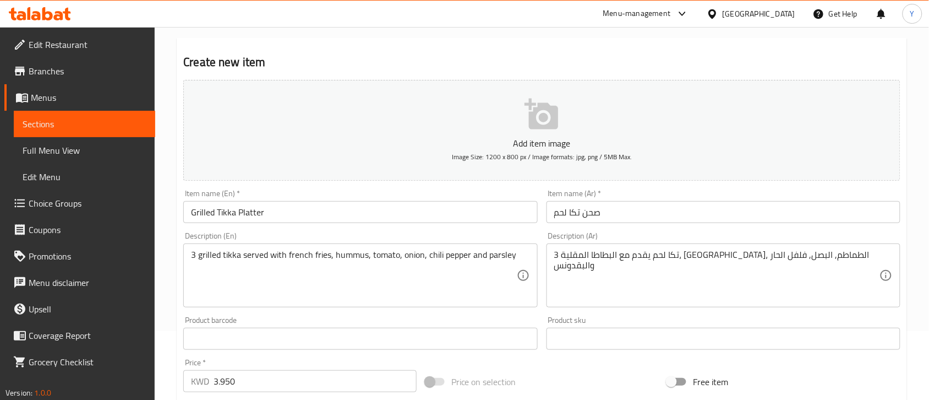
click at [329, 212] on input "Grilled Tikka Platter" at bounding box center [360, 212] width 354 height 22
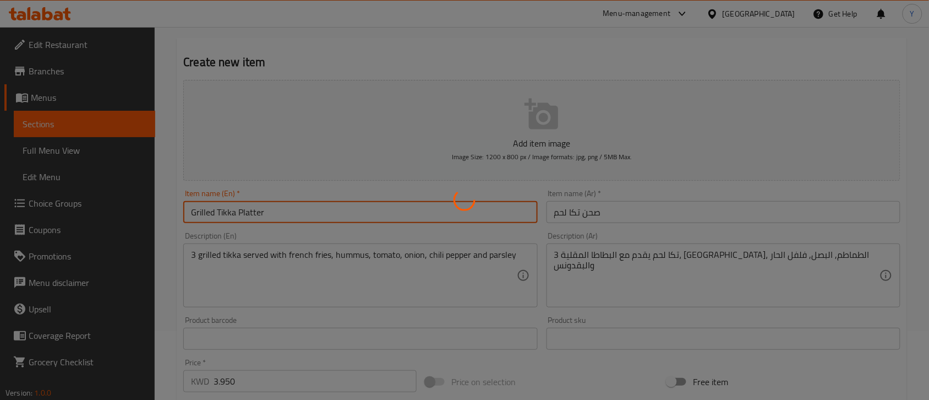
type input "0"
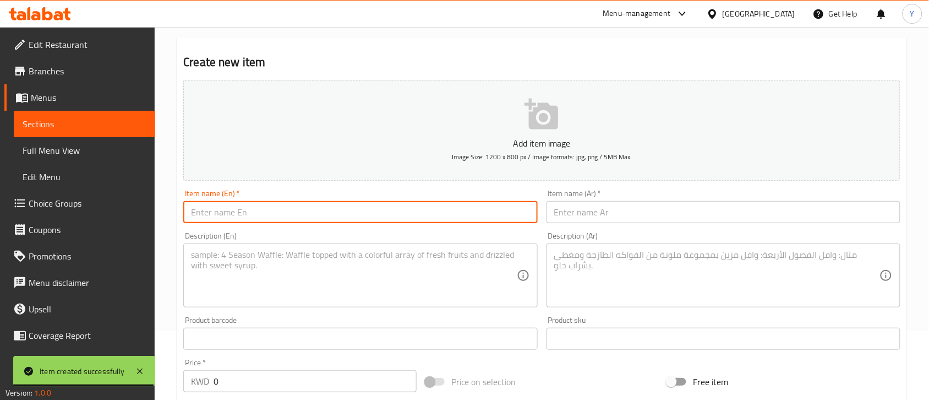
paste input "Grilled Chicken Kaak"
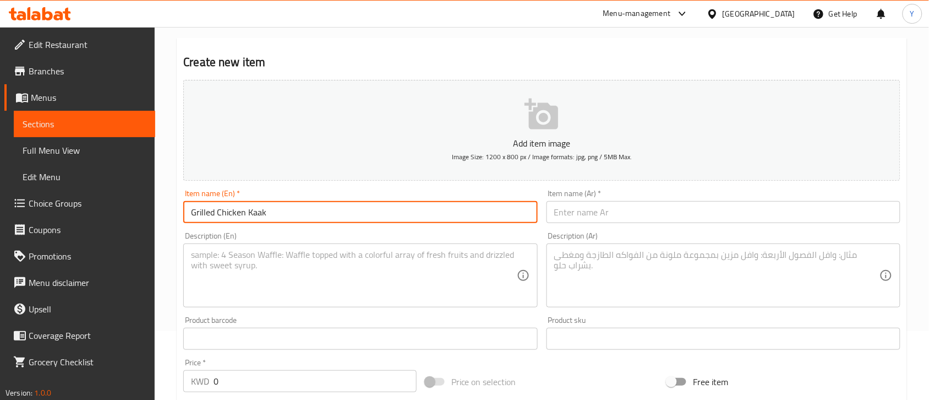
type input "Grilled Chicken Kaak"
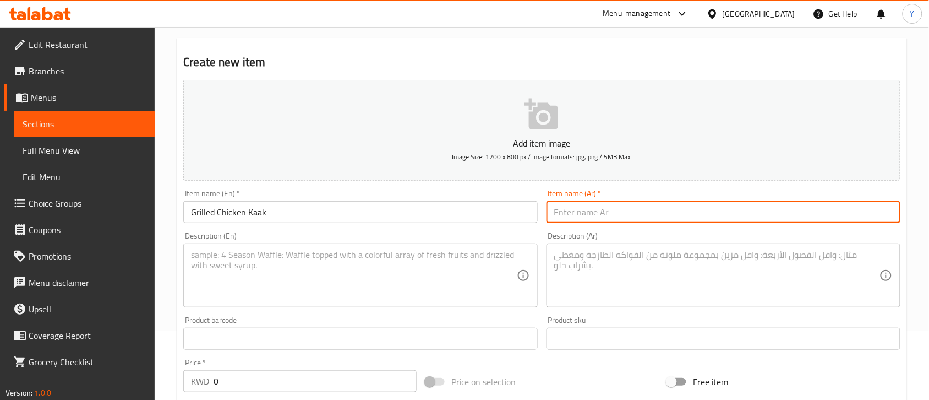
paste input "كعكة مسحب دجاج"
type input "كعكة مسحب دجاج"
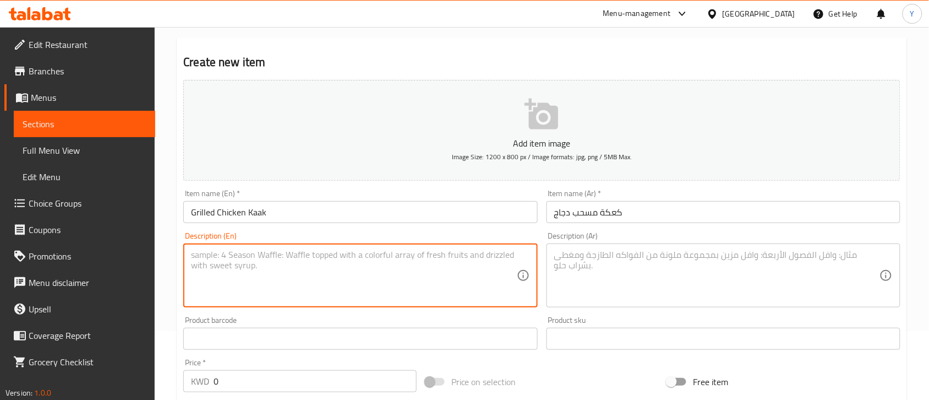
paste textarea "Grilled Chicken Kaak with garlic, spicy sauce and french fries"
type textarea "Grilled Chicken Kaak with garlic, spicy sauce and french fries"
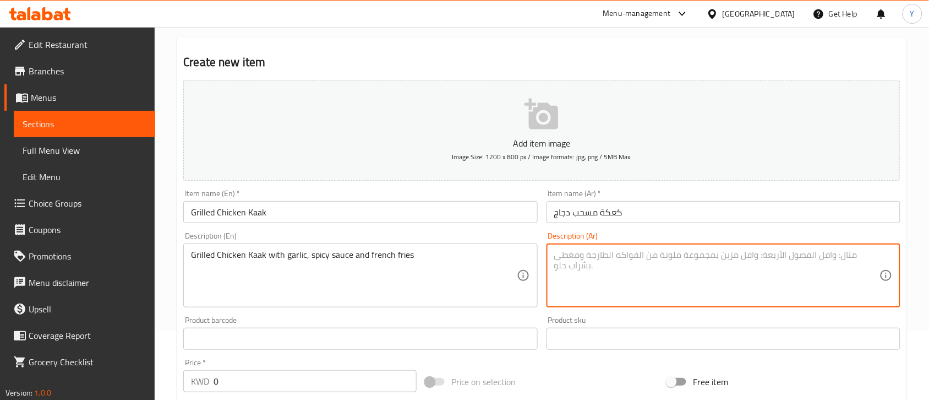
paste textarea "مسحب دجاج بالكعك يقدم مع ثوم والخلطه الحارة وبطاطا مقلية"
type textarea "مسحب دجاج بالكعك يقدم مع ثوم والخلطه الحارة وبطاطا مقلية"
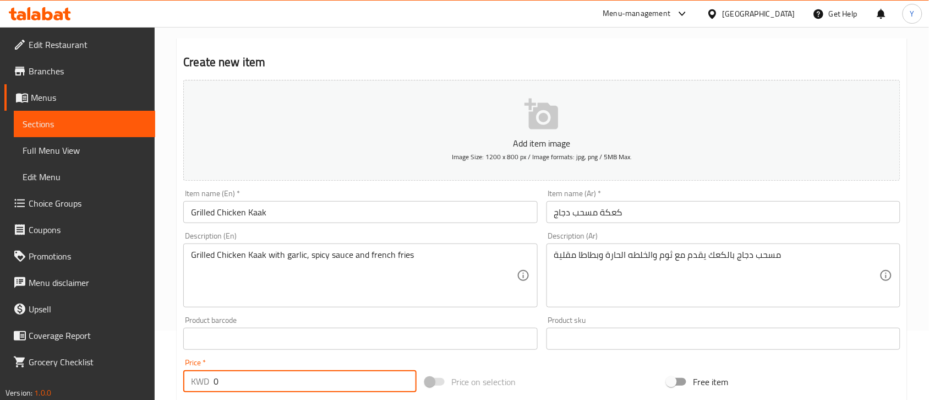
drag, startPoint x: 285, startPoint y: 380, endPoint x: 186, endPoint y: 380, distance: 99.1
click at [186, 380] on div "KWD 0 Price *" at bounding box center [299, 381] width 233 height 22
paste input "2.50"
type input "2.500"
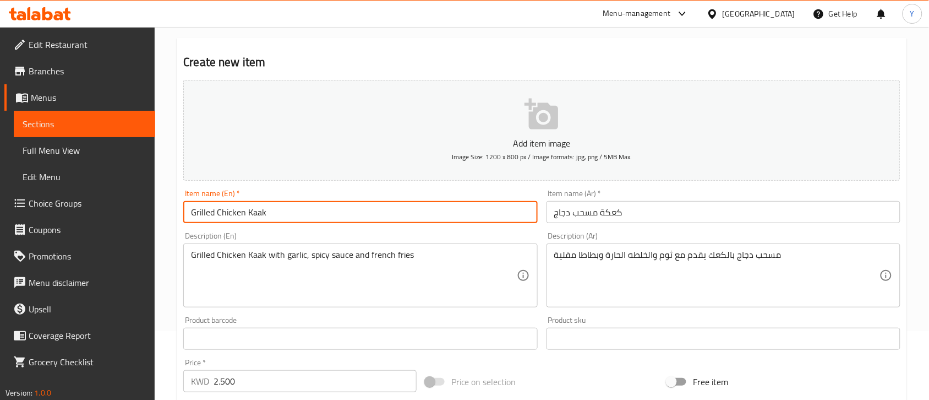
click at [422, 206] on input "Grilled Chicken Kaak" at bounding box center [360, 212] width 354 height 22
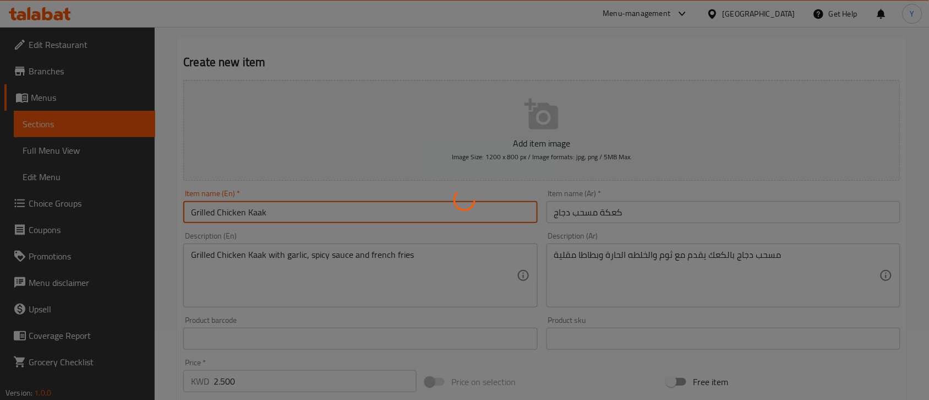
type input "0"
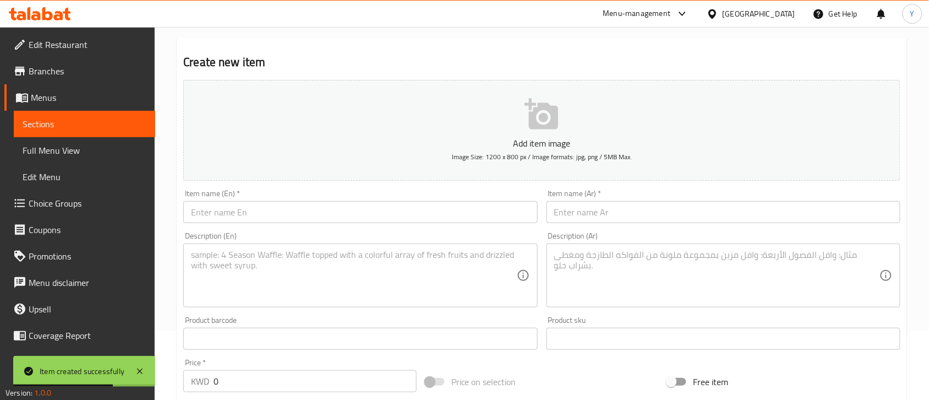
click at [257, 218] on input "text" at bounding box center [360, 212] width 354 height 22
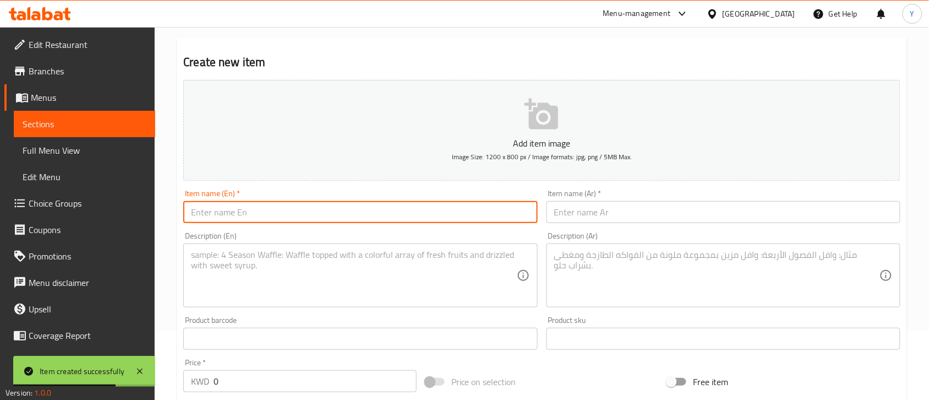
paste input "Grilled Chicken Shamiyat Platter"
type input "Grilled Chicken Shamiyat Platter"
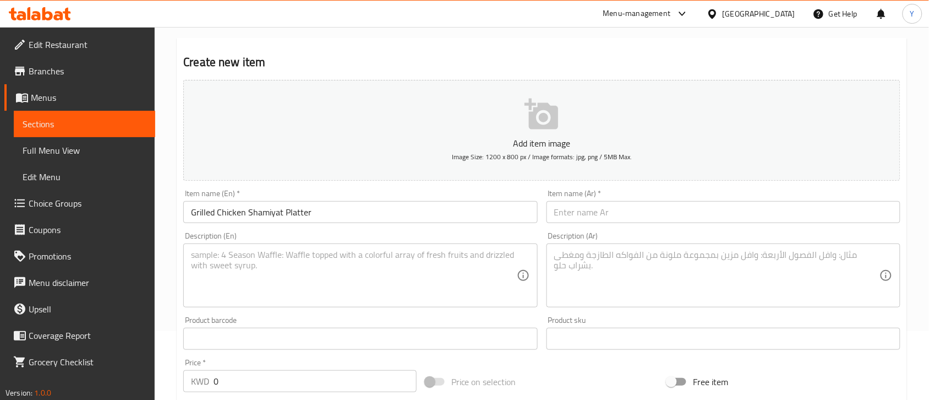
click at [619, 216] on input "text" at bounding box center [724, 212] width 354 height 22
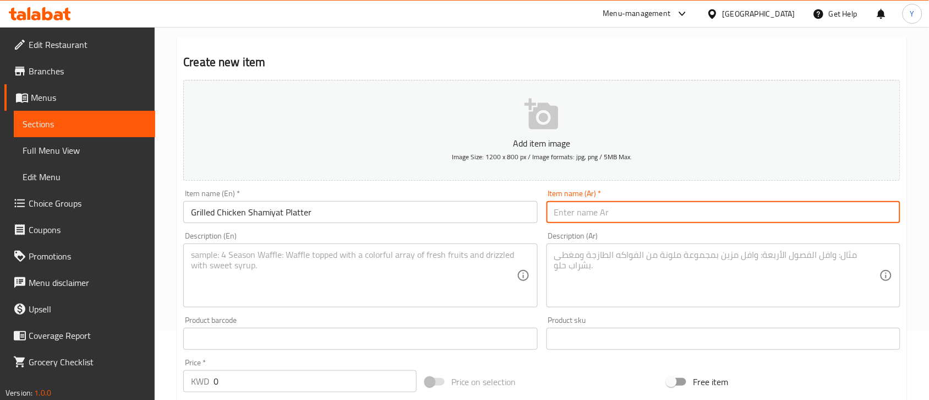
paste input "صحن مسحب دجاج شاميات"
type input "صحن مسحب دجاج شاميات"
click at [191, 216] on input "Grilled Chicken Shamiyat Platter" at bounding box center [360, 212] width 354 height 22
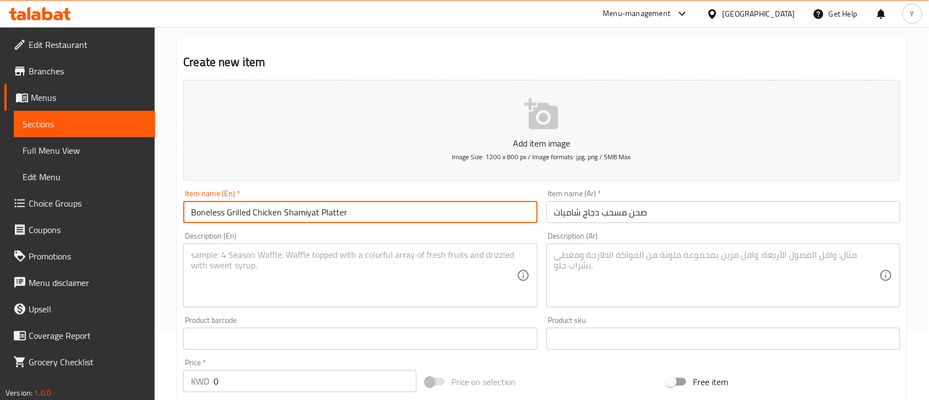
type input "Boneless Grilled Chicken Shamiyat Platter"
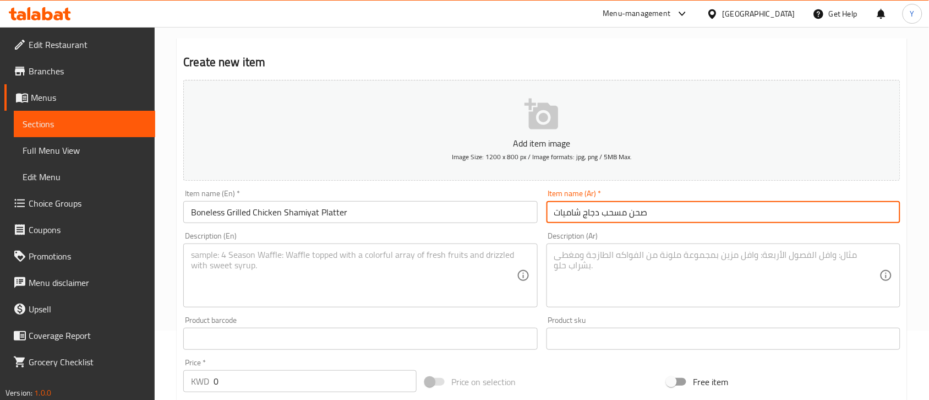
click at [581, 217] on input "صحن مسحب دجاج شاميات" at bounding box center [724, 212] width 354 height 22
type input "صحن مسحب دجاج مشوي شاميات"
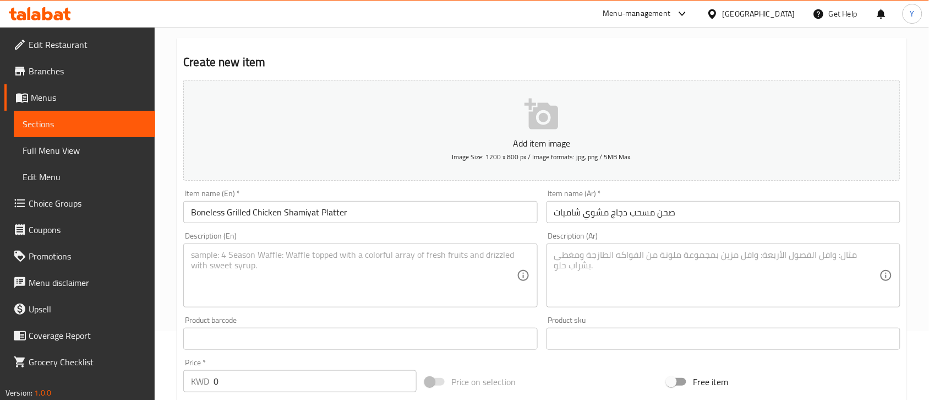
click at [424, 293] on textarea at bounding box center [353, 275] width 325 height 52
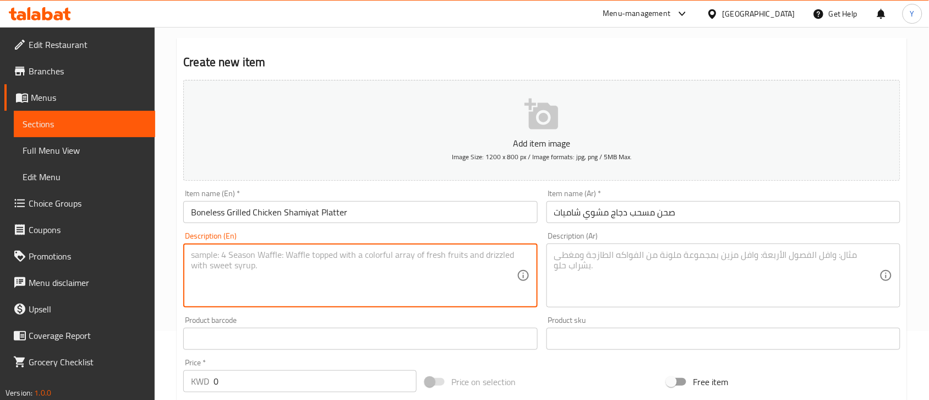
paste textarea "Grilled chicken saj sandwich that comes with french fries, garlic and our spicy…"
type textarea "Grilled chicken saj sandwich that comes with french fries, garlic and our spicy…"
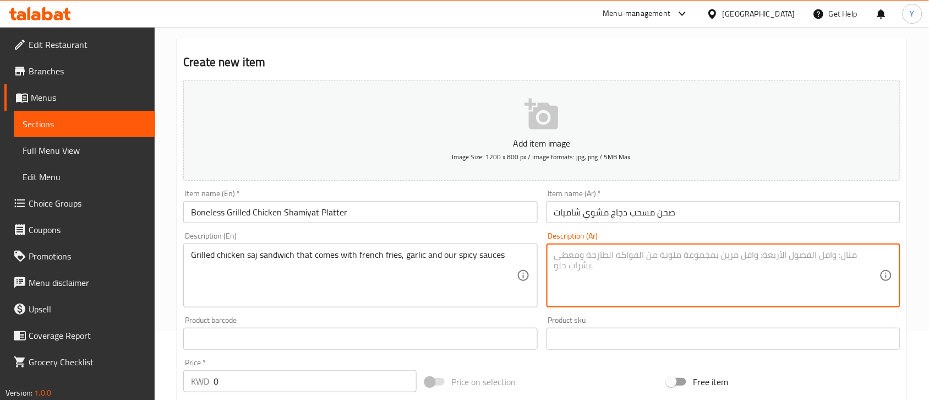
click at [667, 249] on textarea at bounding box center [716, 275] width 325 height 52
paste textarea "ساندويش مسحب صاج دجاج مقطعه تقدم مع بطاطا وثوم والخلطه الحارة"
type textarea "ساندويش مسحب صاج دجاج مقطعه تقدم مع بطاطا وثوم والخلطه الحارة"
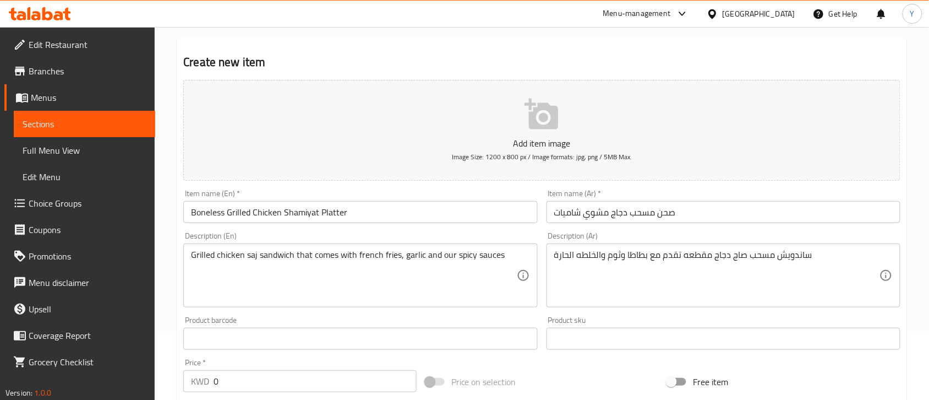
scroll to position [97, 0]
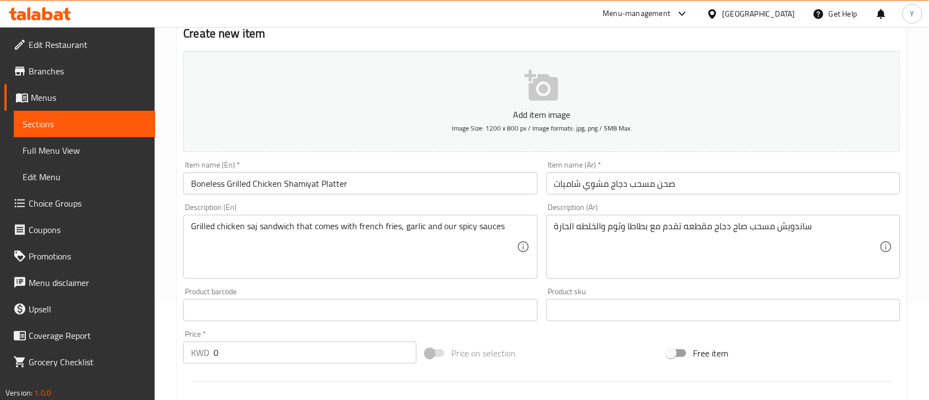
drag, startPoint x: 252, startPoint y: 378, endPoint x: 166, endPoint y: 389, distance: 86.0
click at [168, 390] on div "Home / Restaurants management / Menus / Sections / item / create Grilled Platte…" at bounding box center [542, 305] width 775 height 751
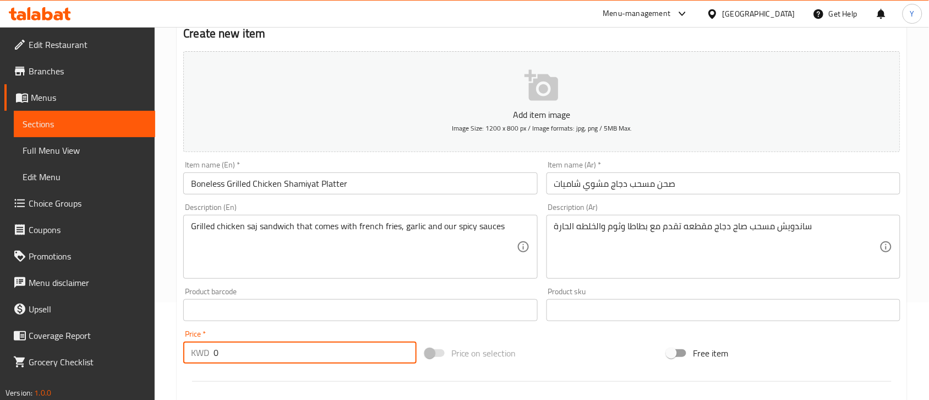
paste input "2.25"
type input "2.250"
click at [364, 184] on input "Boneless Grilled Chicken Shamiyat Platter" at bounding box center [360, 183] width 354 height 22
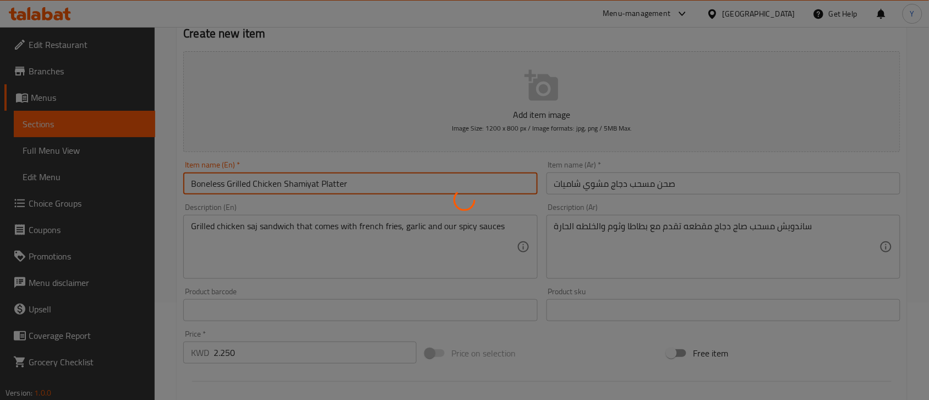
type input "0"
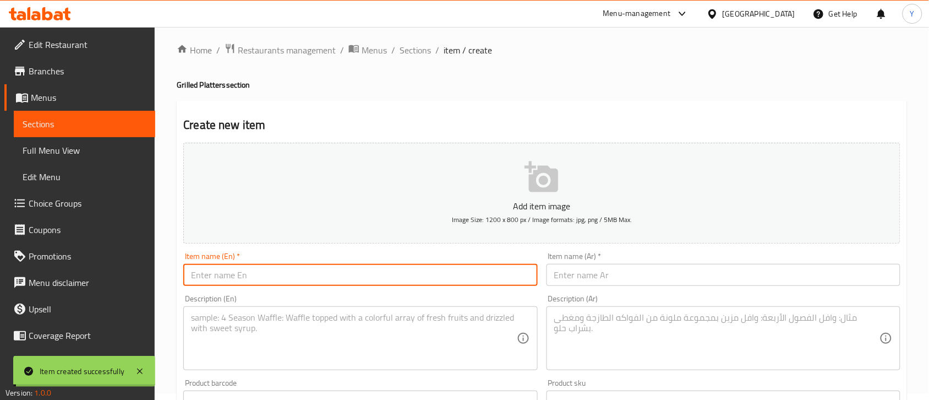
scroll to position [0, 0]
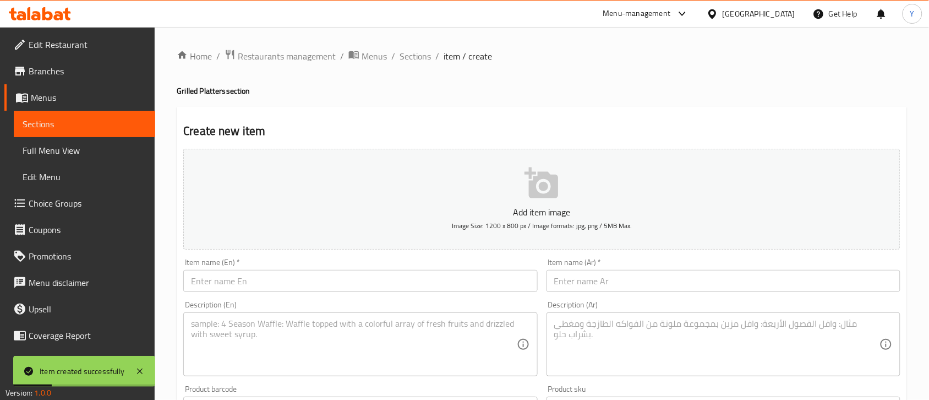
click at [397, 53] on ol "Home / Restaurants management / Menus / Sections / item / create" at bounding box center [542, 56] width 731 height 14
click at [408, 55] on span "Sections" at bounding box center [415, 56] width 31 height 13
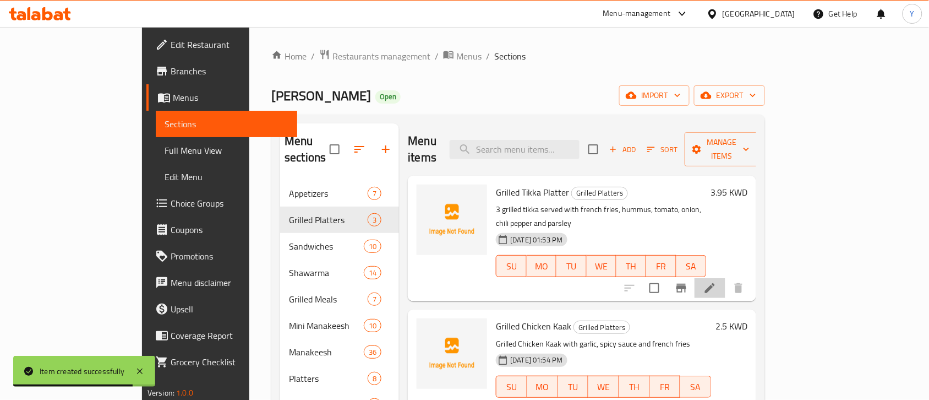
click at [726, 278] on li at bounding box center [710, 288] width 31 height 20
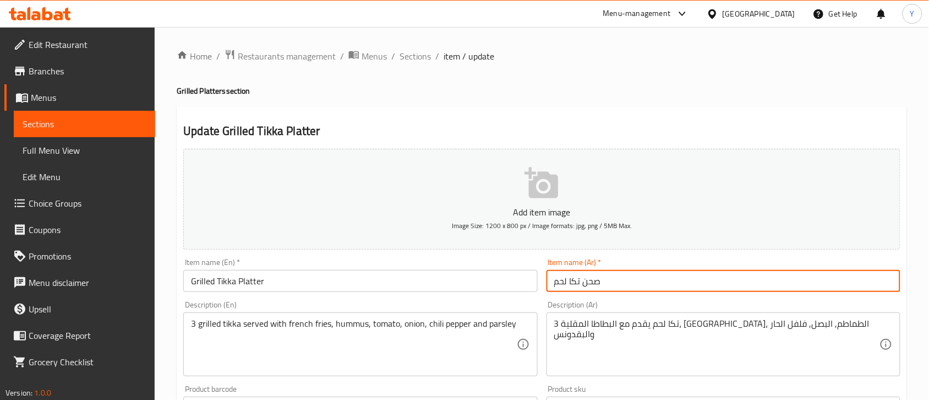
click at [603, 282] on input "صحن تكا لحم" at bounding box center [724, 281] width 354 height 22
type input "صحن تكا لحم مشوي"
click at [219, 287] on input "Grilled Tikka Platter" at bounding box center [360, 281] width 354 height 22
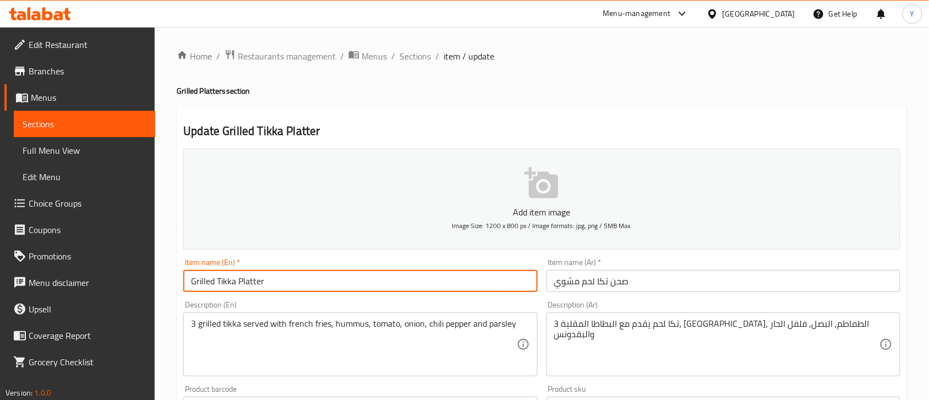
click at [218, 287] on input "Grilled Tikka Platter" at bounding box center [360, 281] width 354 height 22
type input "Grilled Meat Tikka Platter"
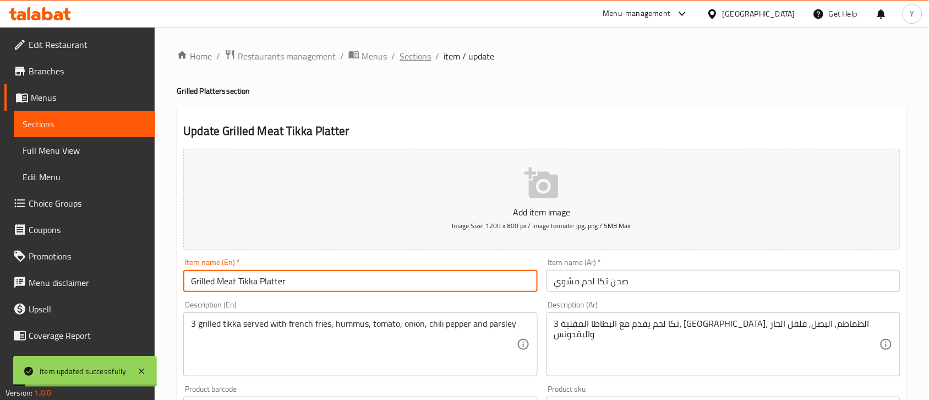
click at [426, 57] on span "Sections" at bounding box center [415, 56] width 31 height 13
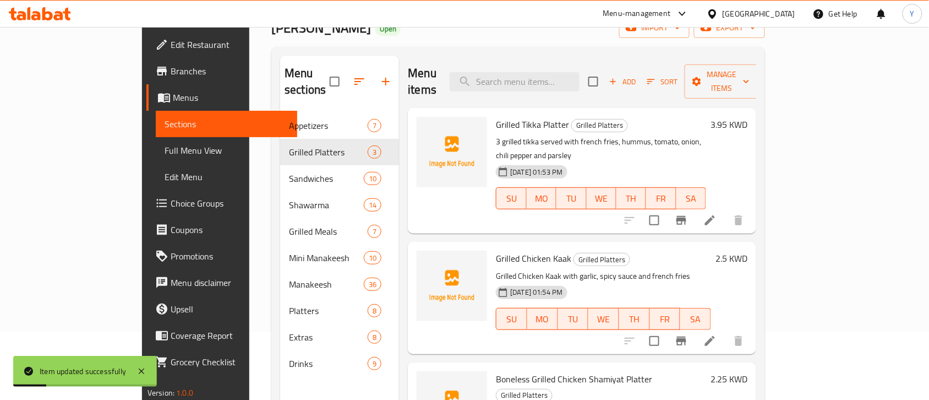
scroll to position [69, 0]
click at [726, 330] on li at bounding box center [710, 340] width 31 height 20
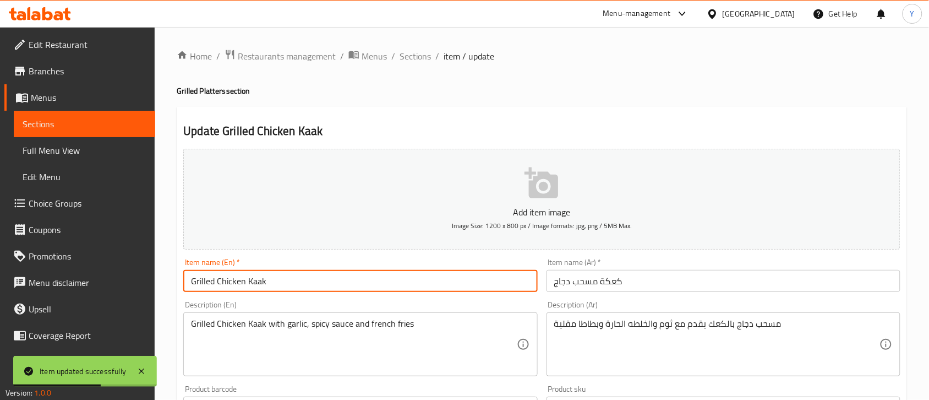
click at [218, 289] on input "Grilled Chicken Kaak" at bounding box center [360, 281] width 354 height 22
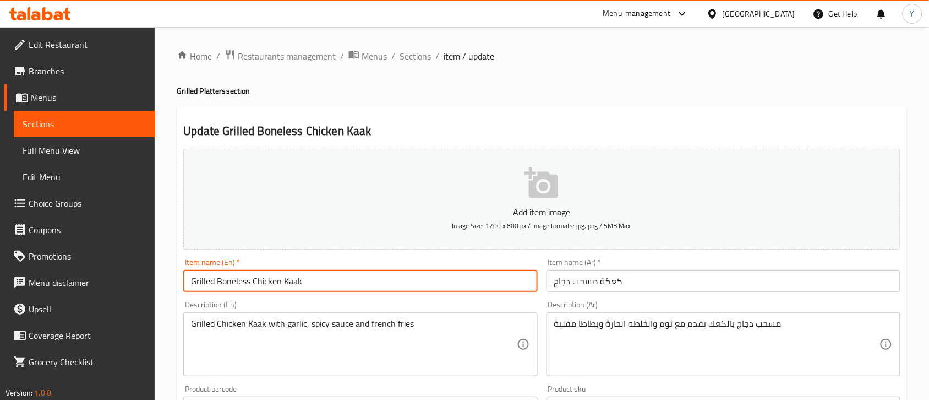
type input "Grilled Boneless Chicken Kaak"
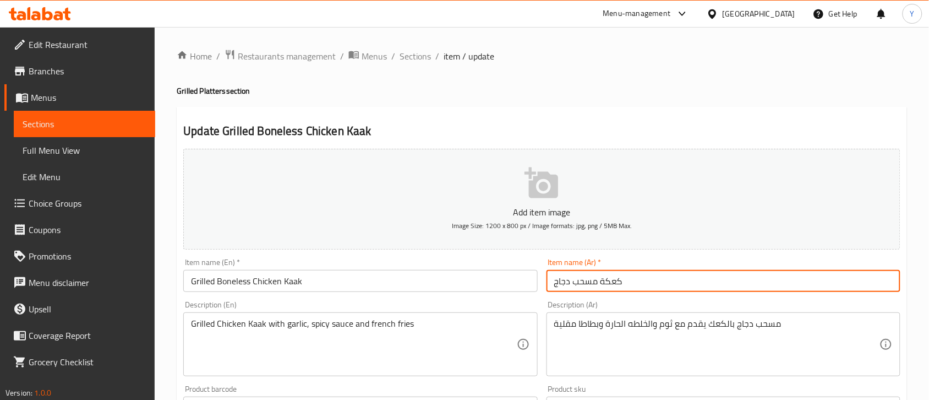
click at [656, 290] on input "كعكة مسحب دجاج" at bounding box center [724, 281] width 354 height 22
type input "كعكة مسحب دجاج مشوي"
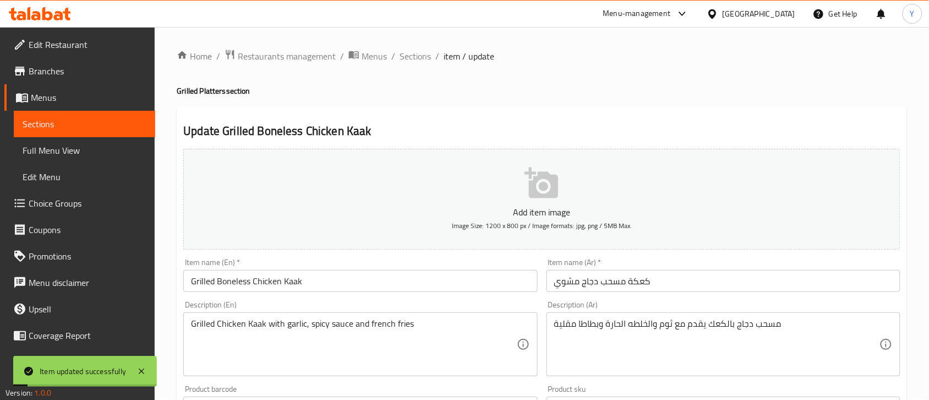
drag, startPoint x: 415, startPoint y: 61, endPoint x: 428, endPoint y: 80, distance: 23.2
click at [415, 61] on span "Sections" at bounding box center [415, 56] width 31 height 13
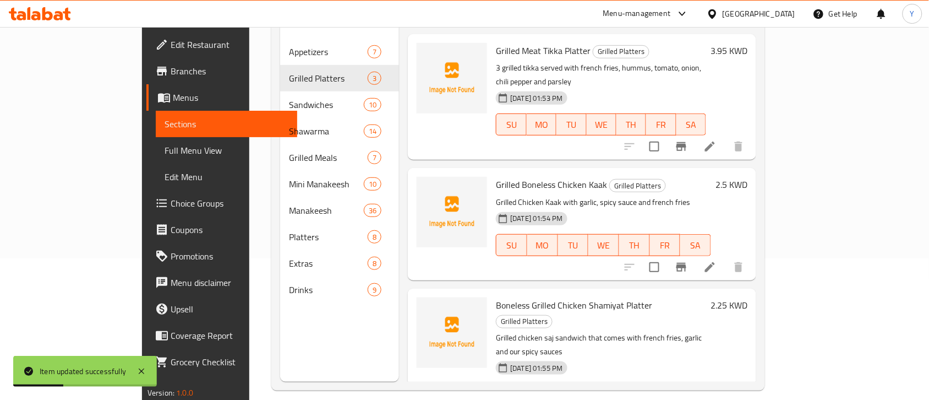
scroll to position [155, 0]
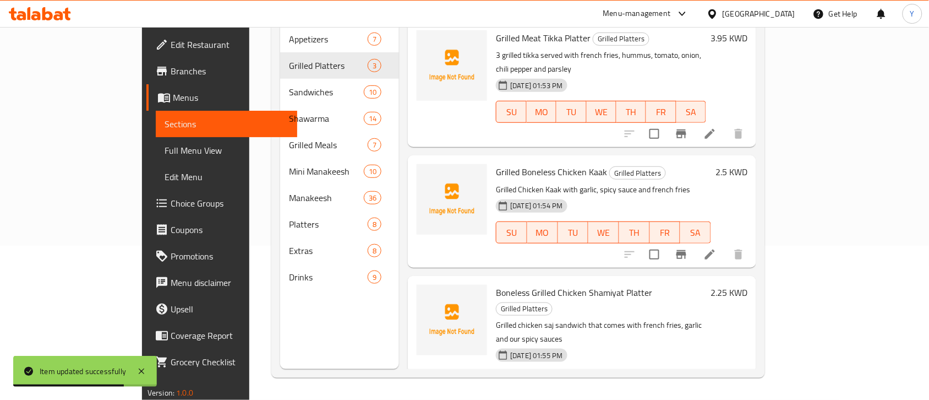
click at [726, 394] on li at bounding box center [710, 404] width 31 height 20
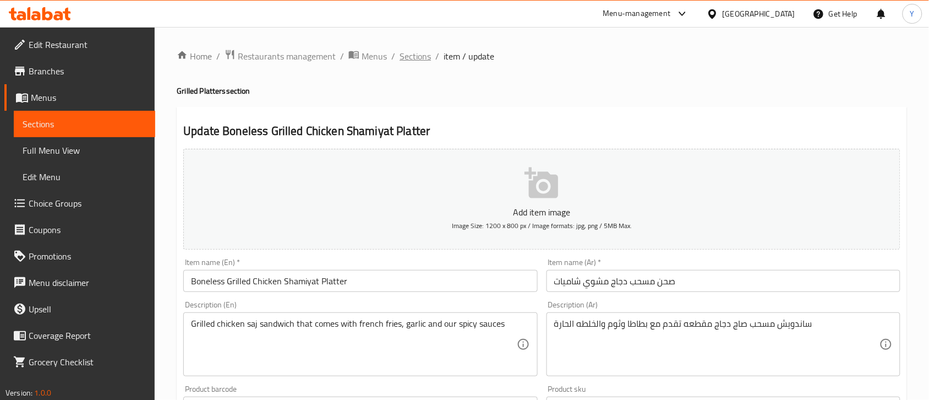
click at [423, 59] on span "Sections" at bounding box center [415, 56] width 31 height 13
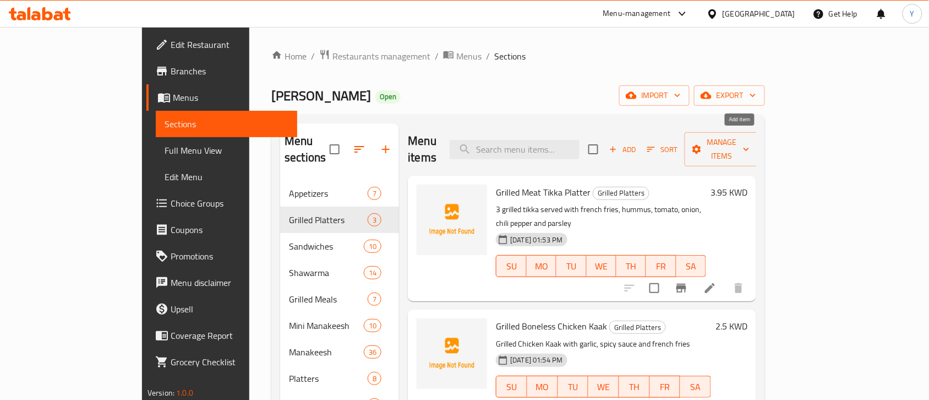
click at [618, 144] on icon "button" at bounding box center [613, 149] width 10 height 10
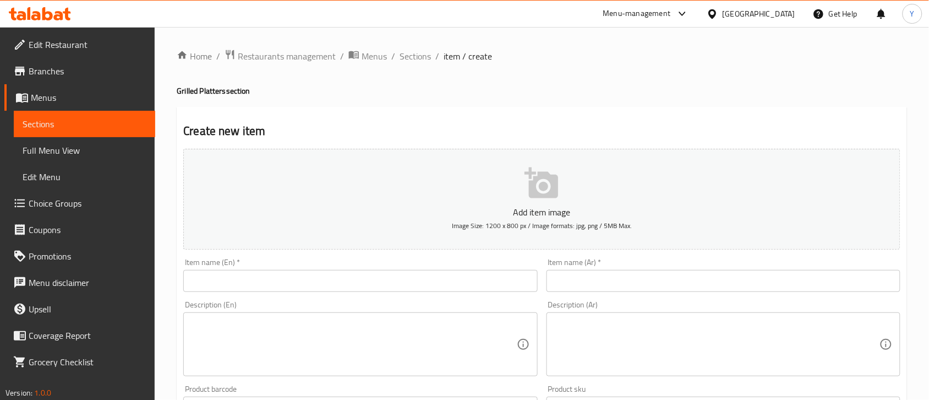
click at [334, 265] on div "Item name (En)   * Item name (En) *" at bounding box center [360, 275] width 354 height 34
click at [334, 275] on input "text" at bounding box center [360, 281] width 354 height 22
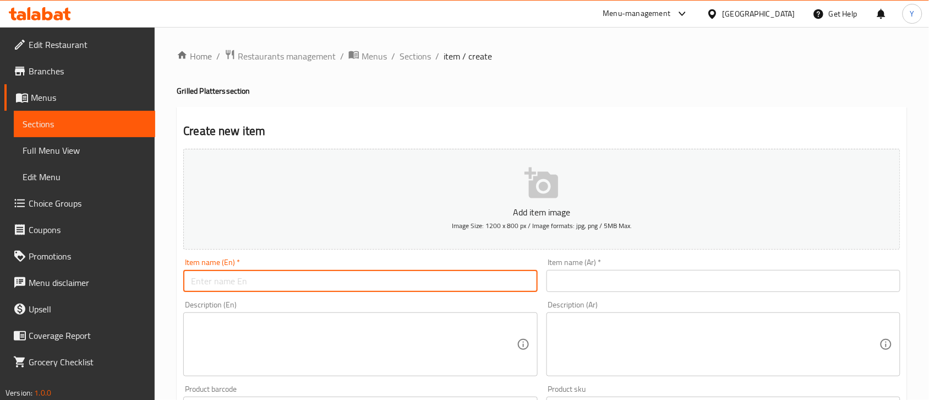
paste input "Grilled Chicken Shamiyat Platter"
drag, startPoint x: 379, startPoint y: 285, endPoint x: 134, endPoint y: 279, distance: 245.0
click at [134, 279] on div "Edit Restaurant Branches Menus Sections Full Menu View Edit Menu Choice Groups …" at bounding box center [464, 402] width 929 height 751
paste input "Shish Tawook"
type input "Shish Tawook Platter"
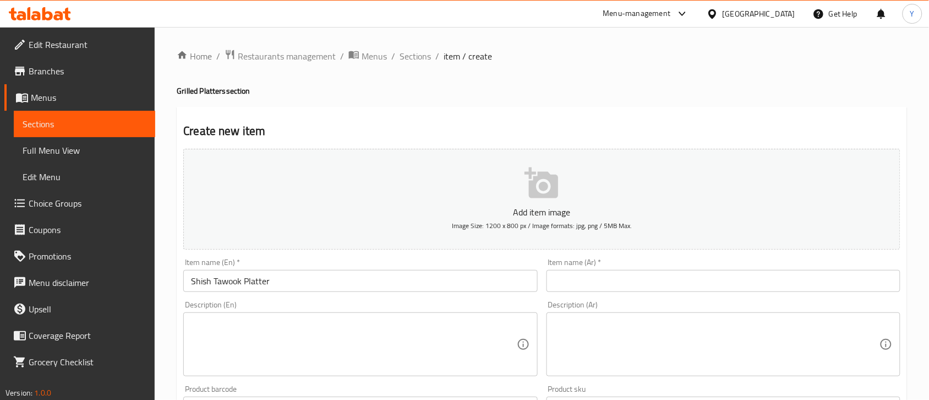
click at [691, 284] on input "text" at bounding box center [724, 281] width 354 height 22
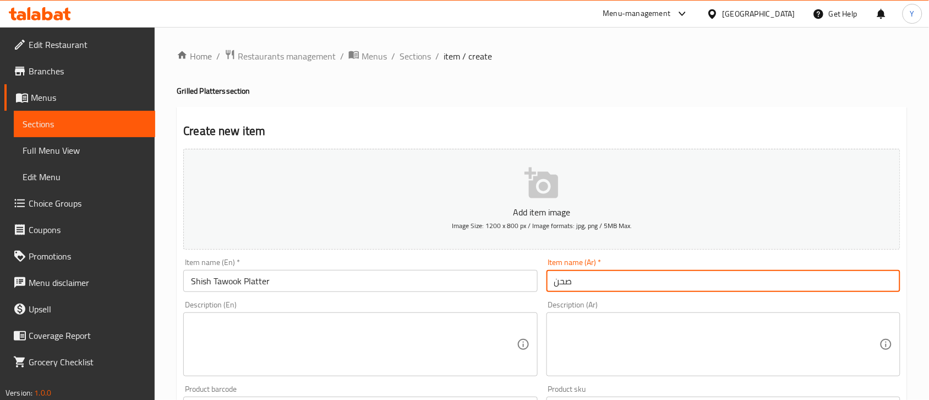
paste input "شيش طاووق"
type input "صحن شيش طاووق"
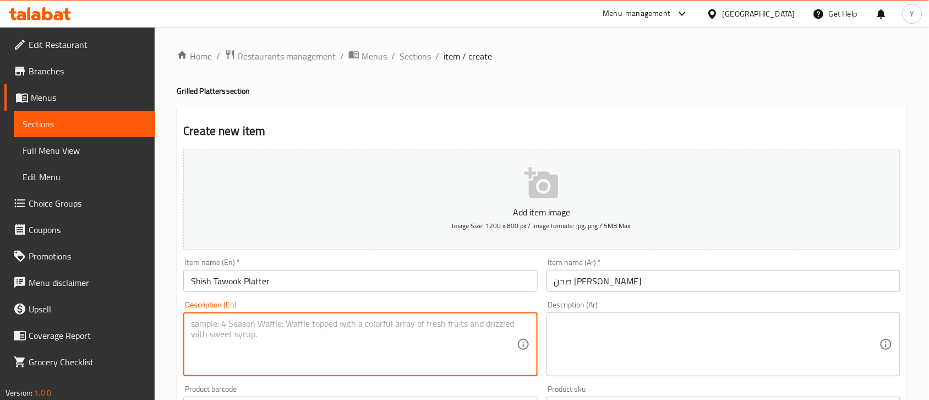
click at [339, 326] on textarea at bounding box center [353, 344] width 325 height 52
paste textarea "3 shish tawook served with french fries, garlic sauce, tomato, chili pepper and…"
type textarea "3 shish tawook served with french fries, garlic sauce, tomato, chili pepper and…"
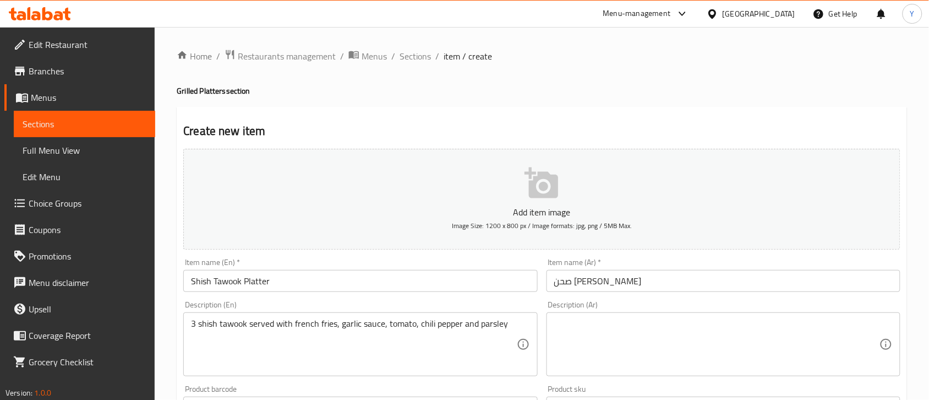
click at [683, 345] on textarea at bounding box center [716, 344] width 325 height 52
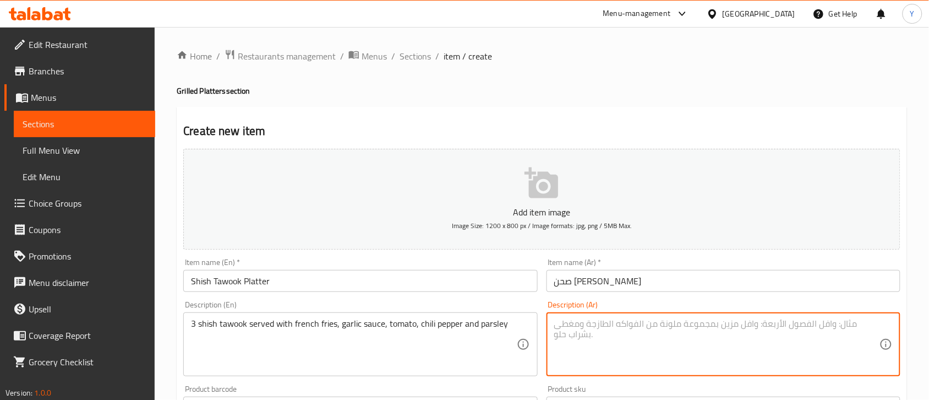
paste textarea "3 شيش طاووق يقدم مع البطاطا المقلية، ثوم، الطماطم, فلفل الحار والبقدونس"
type textarea "3 شيش طاووق يقدم مع البطاطا المقلية، ثوم، الطماطم, فلفل الحار والبقدونس"
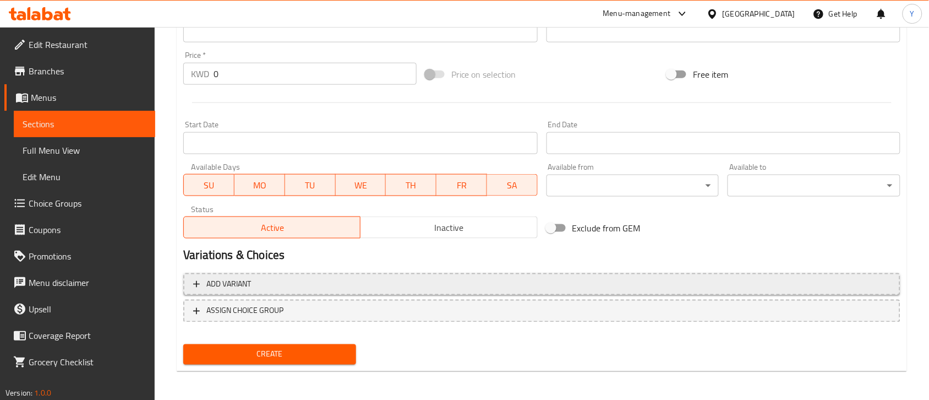
click at [506, 288] on span "Add variant" at bounding box center [541, 284] width 697 height 14
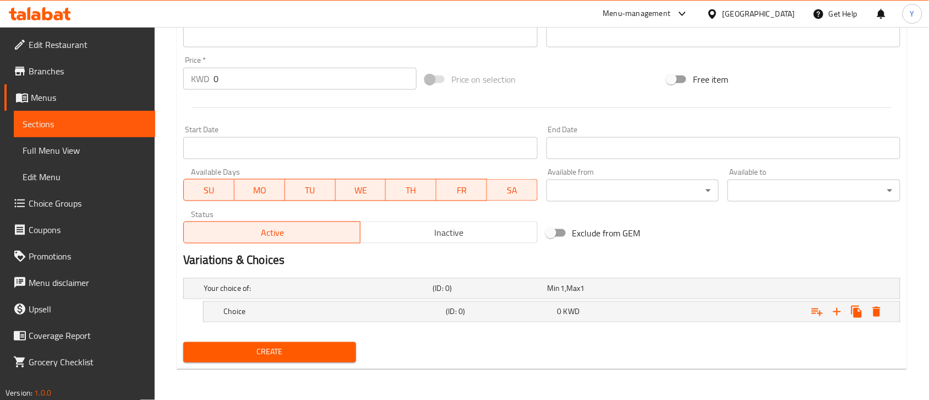
scroll to position [370, 0]
click at [838, 314] on icon "Expand" at bounding box center [837, 312] width 13 height 13
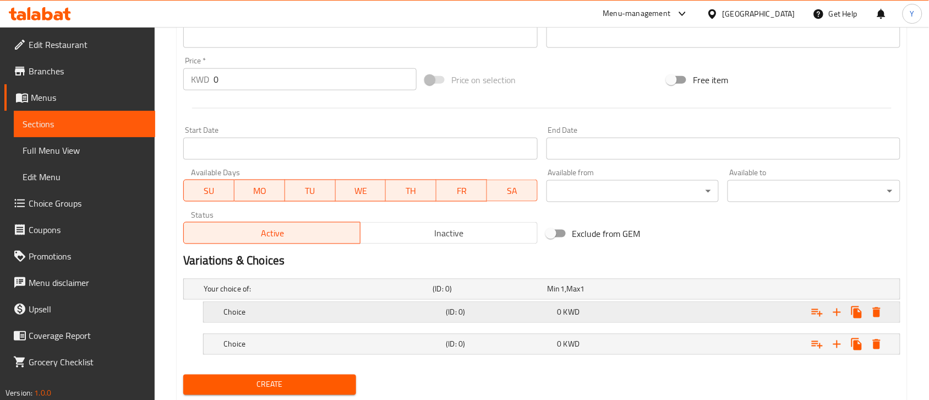
click at [702, 315] on div "Expand" at bounding box center [778, 312] width 222 height 24
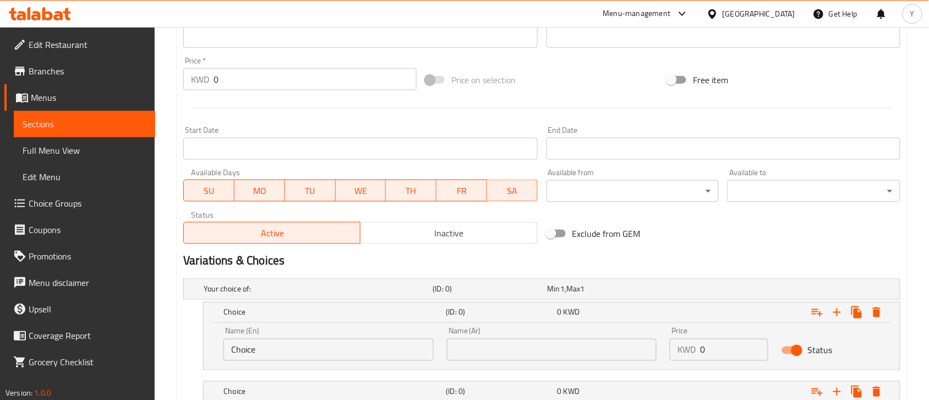
drag, startPoint x: 729, startPoint y: 345, endPoint x: 639, endPoint y: 356, distance: 91.5
click at [639, 356] on div "Name (En) Choice Name (En) Name (Ar) Name (Ar) Price KWD 0 Price Status" at bounding box center [552, 343] width 670 height 47
paste input "3.45"
type input "3.450"
click at [697, 381] on div "Expand" at bounding box center [778, 391] width 222 height 24
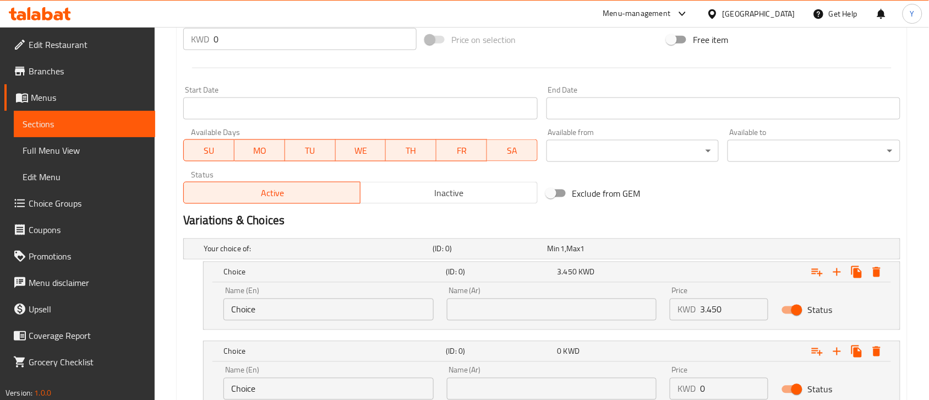
scroll to position [497, 0]
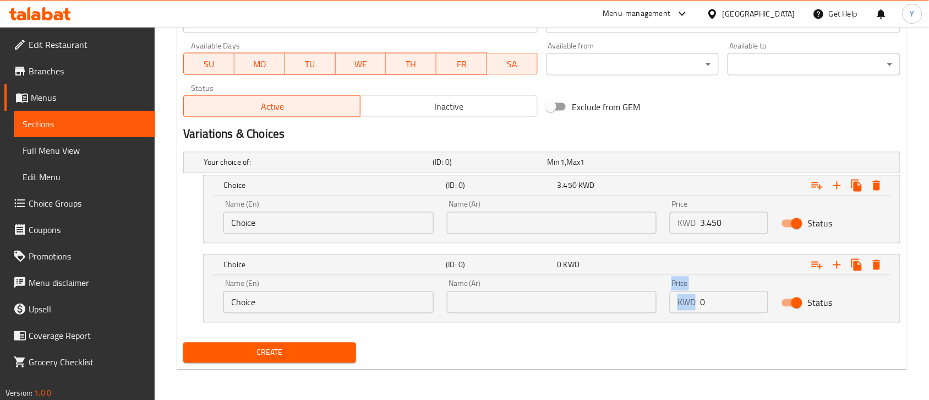
drag, startPoint x: 733, startPoint y: 315, endPoint x: 631, endPoint y: 307, distance: 102.2
click at [631, 307] on div "Name (En) Choice Name (En) Name (Ar) Name (Ar) Price KWD 0 Price Status" at bounding box center [552, 296] width 670 height 47
click at [743, 309] on input "0" at bounding box center [734, 302] width 68 height 22
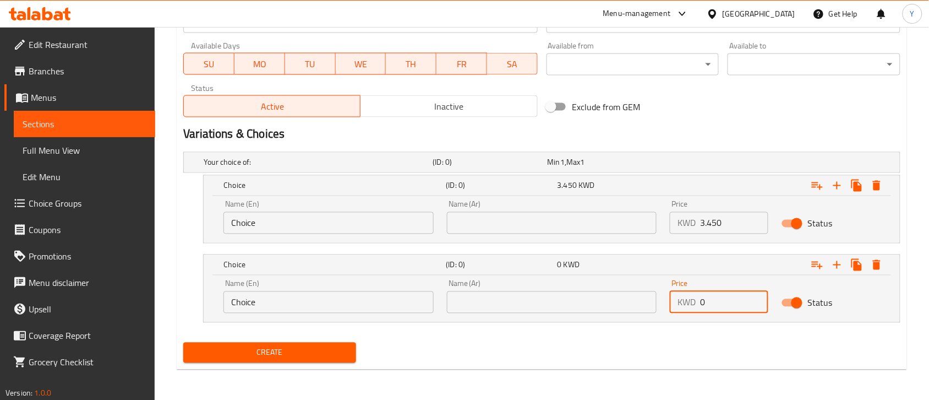
paste input "3.45"
type input "3.450"
click at [736, 348] on div "Create" at bounding box center [542, 352] width 726 height 29
click at [289, 226] on input "Choice" at bounding box center [329, 223] width 210 height 22
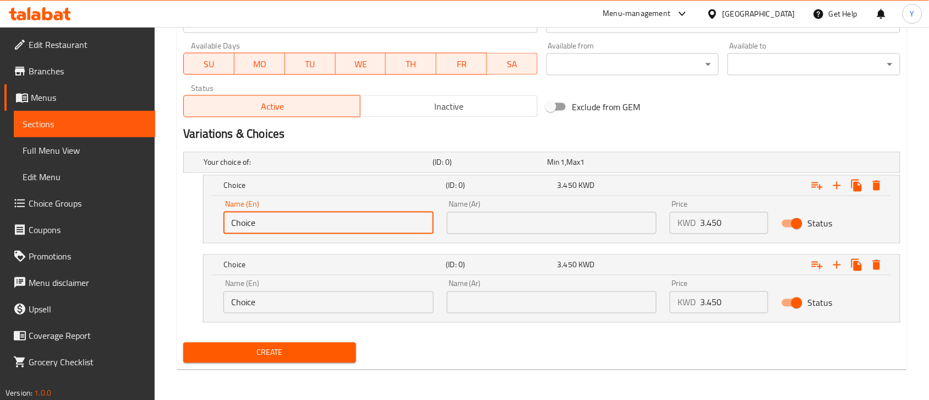
click at [289, 226] on input "Choice" at bounding box center [329, 223] width 210 height 22
paste input "icken Thighs"
type input "Chicken Thighs"
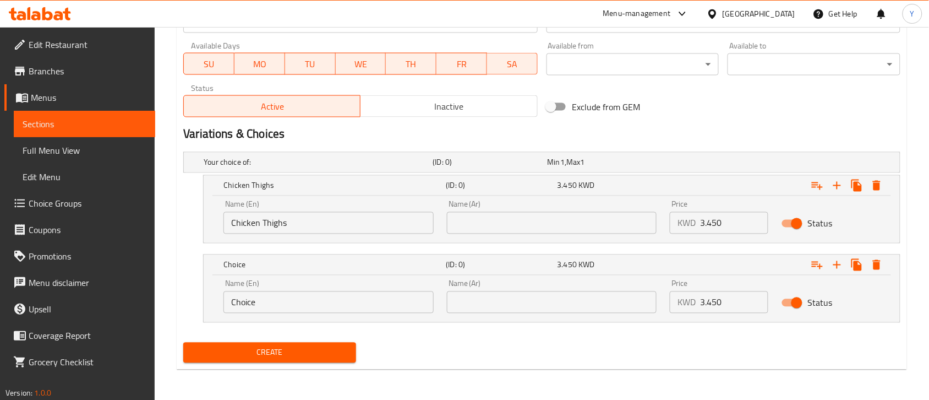
click at [295, 307] on input "Choice" at bounding box center [329, 302] width 210 height 22
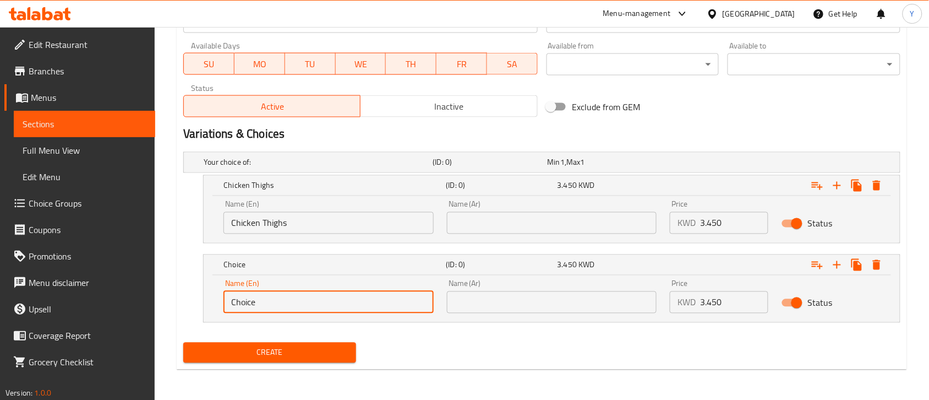
click at [295, 307] on input "Choice" at bounding box center [329, 302] width 210 height 22
paste input "icken Breast"
type input "Chicken Breast"
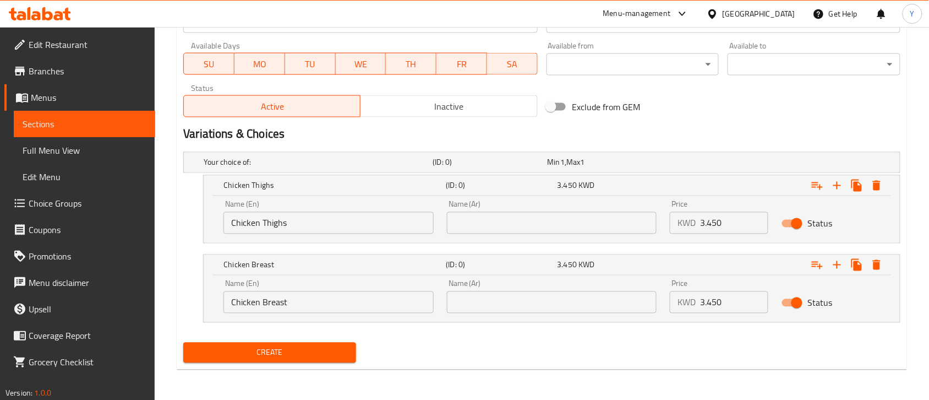
click at [530, 296] on input "text" at bounding box center [552, 302] width 210 height 22
paste input "دجاج صدر"
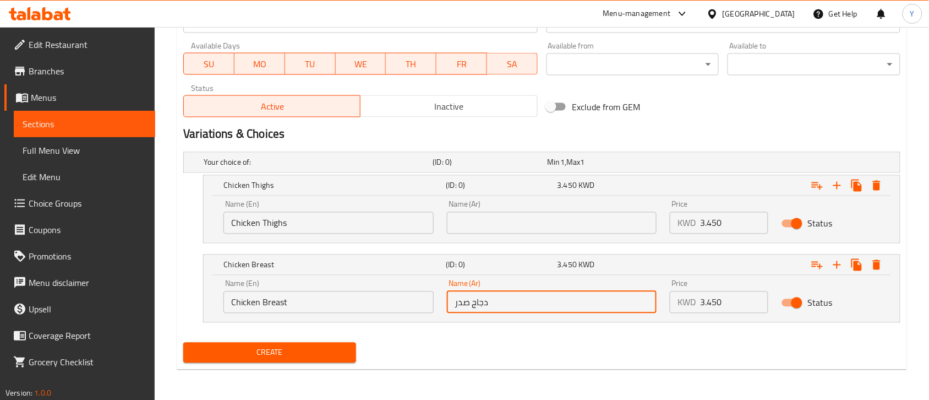
type input "دجاج صدر"
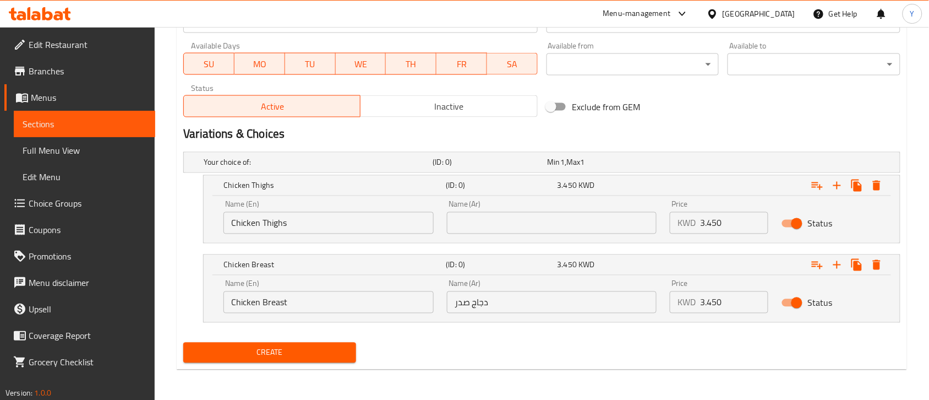
click at [492, 235] on div "Name (Ar) Name (Ar)" at bounding box center [552, 217] width 224 height 47
click at [494, 221] on input "text" at bounding box center [552, 223] width 210 height 22
paste input "دجاج فخذ"
type input "دجاج فخذ"
click at [427, 359] on div "Create" at bounding box center [542, 352] width 726 height 29
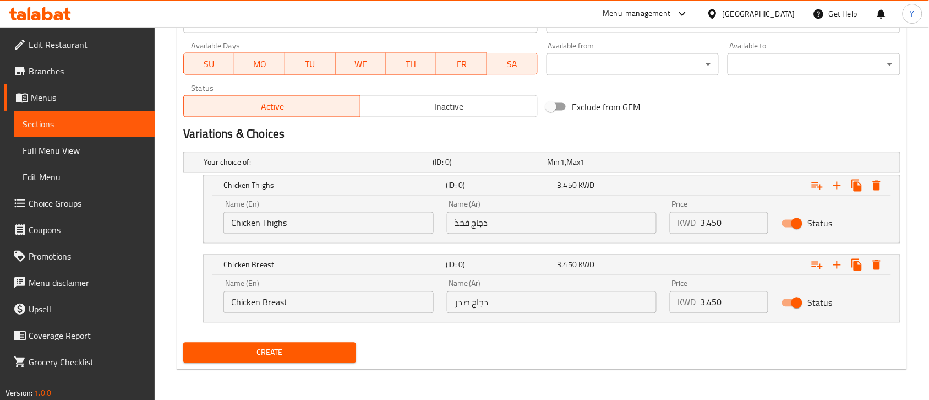
scroll to position [153, 0]
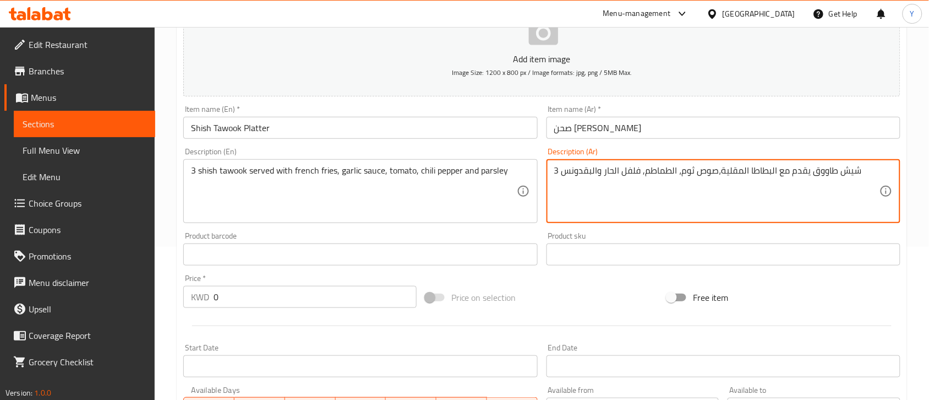
click at [681, 178] on textarea "3 شيش طاووق يقدم مع البطاطا المقلية،صوص ثوم، الطماطم, فلفل الحار والبقدونس" at bounding box center [716, 191] width 325 height 52
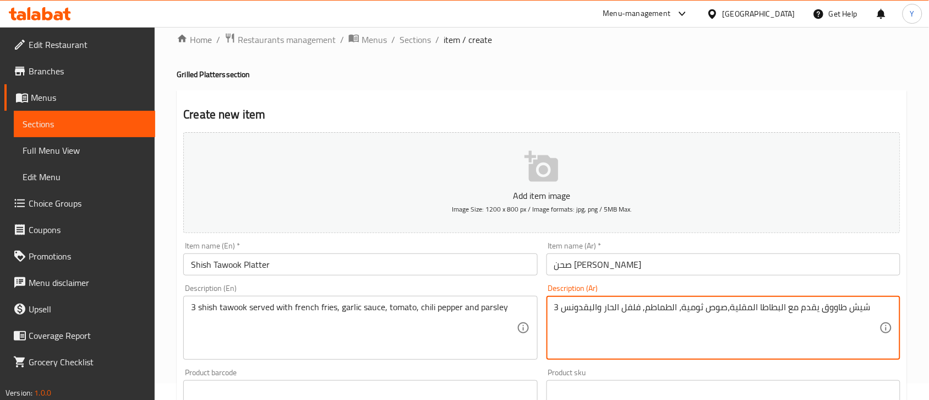
scroll to position [15, 0]
type textarea "3 شيش طاووق يقدم مع البطاطا المقلية،صوص ثومية، الطماطم, فلفل الحار والبقدونس"
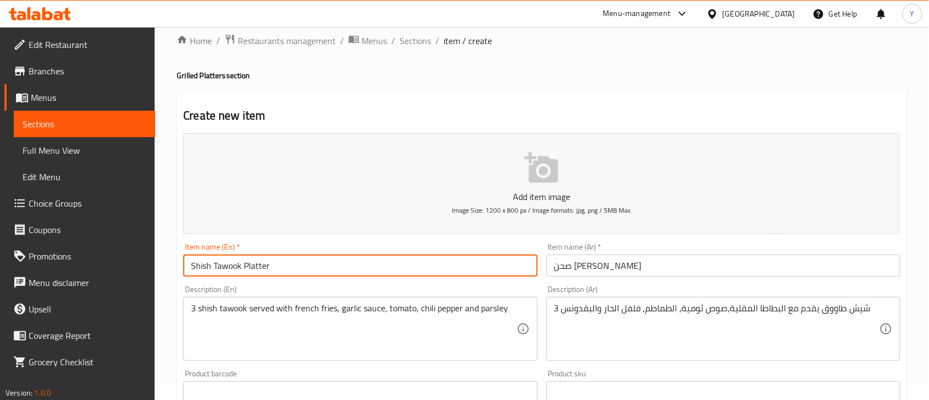
click at [323, 268] on input "Shish Tawook Platter" at bounding box center [360, 265] width 354 height 22
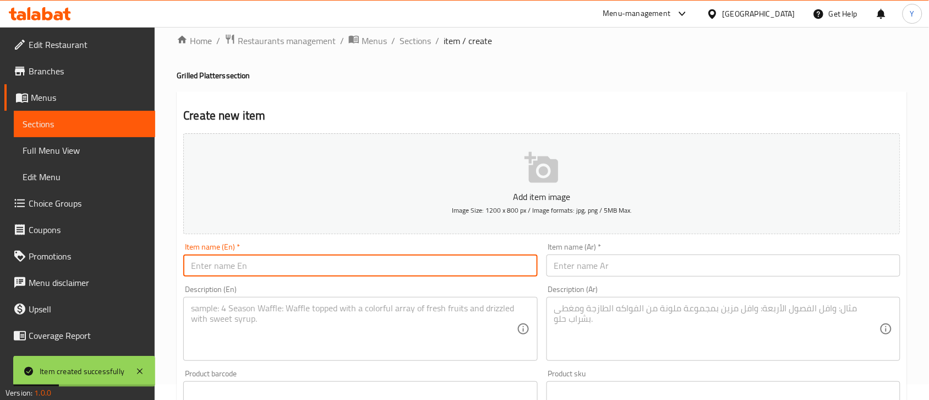
paste input "Mix Grill Platter"
type input "Mix Grill Platter"
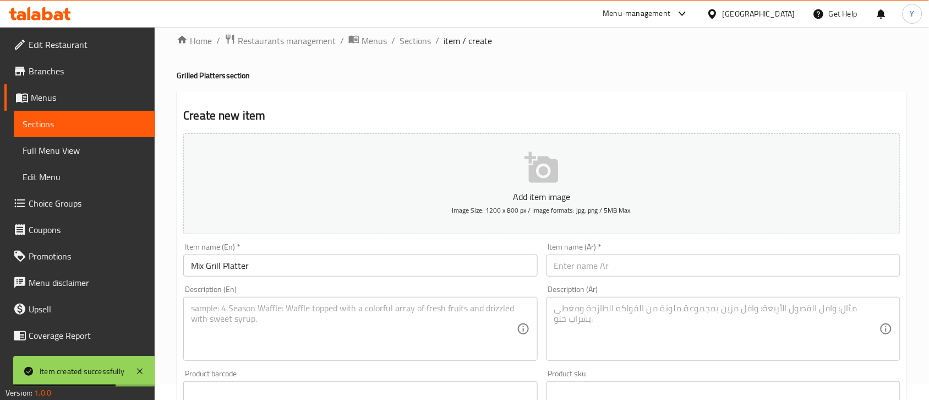
click at [584, 268] on input "text" at bounding box center [724, 265] width 354 height 22
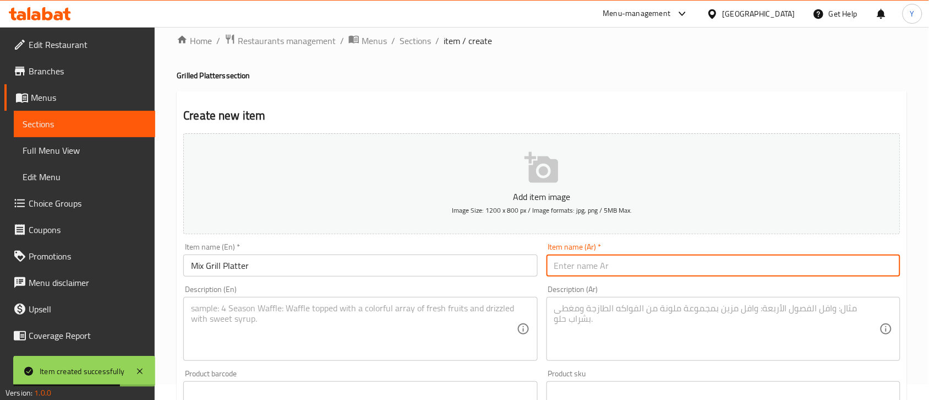
paste input "صحن مشاوي مشكل"
type input "صحن مشاوي مشكل"
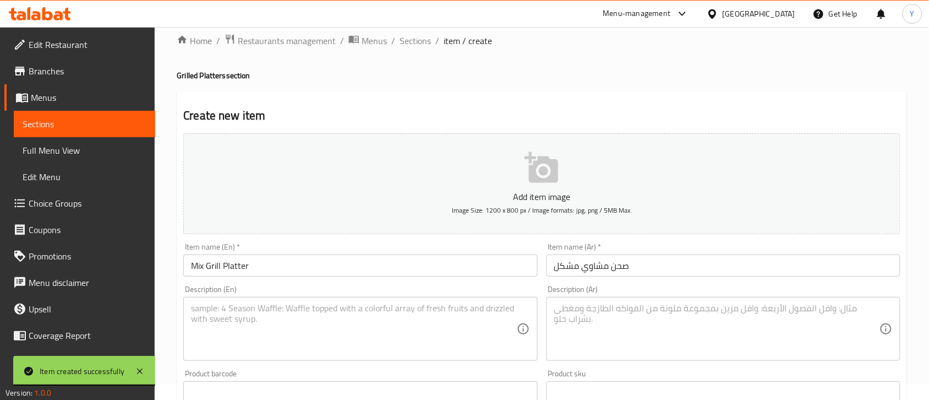
click at [347, 332] on textarea at bounding box center [353, 329] width 325 height 52
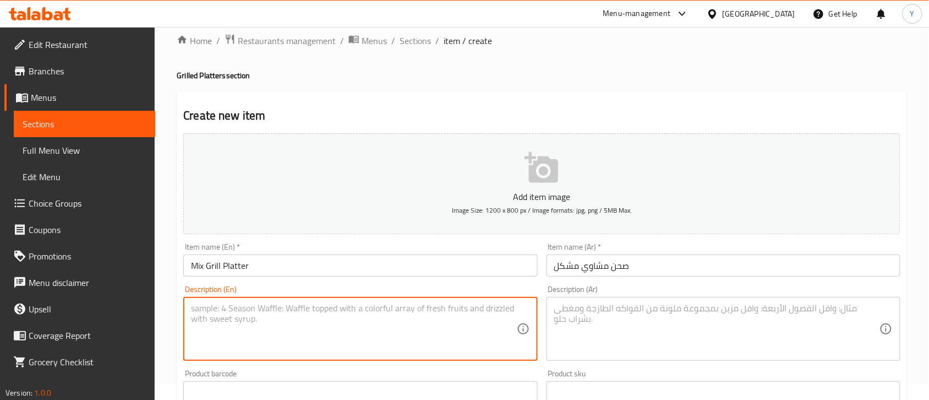
paste textarea "1 grilled tikka, 1 shish tawook, 1 meat kabab served with french fries, hummus,…"
type textarea "1 grilled tikka, 1 shish tawook, 1 meat kabab served with french fries, hummus,…"
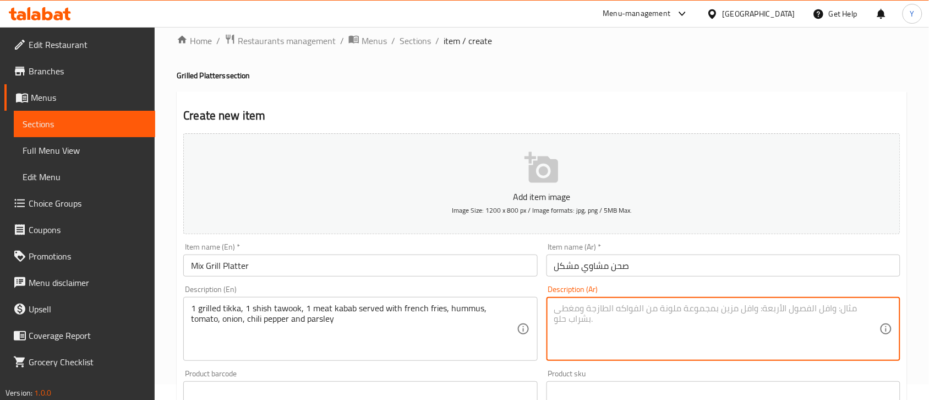
paste textarea "1 تكا لحم, 1 شيش طاووق, 1 كباب لحم يقدم مع البطاطا المقلية، حمص، الطماطم, البصل…"
type textarea "1 تكا لحم, 1 شيش طاووق, 1 كباب لحم يقدم مع البطاطا المقلية، حمص، الطماطم, البصل…"
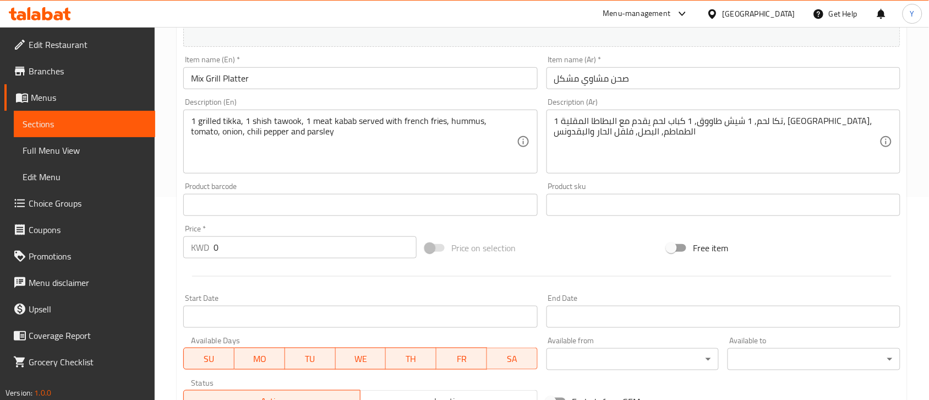
scroll to position [222, 0]
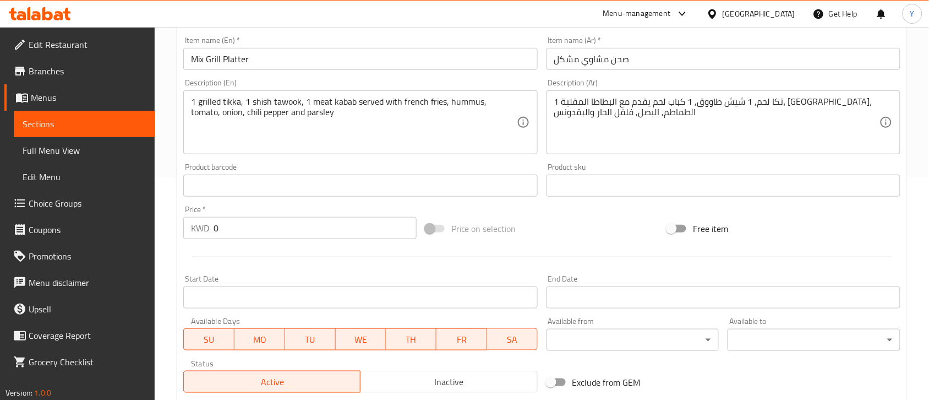
click at [206, 227] on div "KWD 0 Price *" at bounding box center [299, 228] width 233 height 22
paste input "3.50"
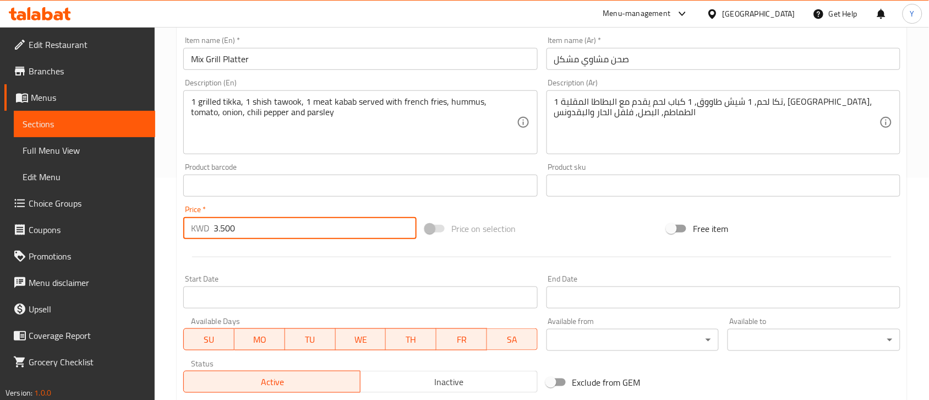
type input "3.500"
click at [288, 264] on div at bounding box center [542, 256] width 726 height 27
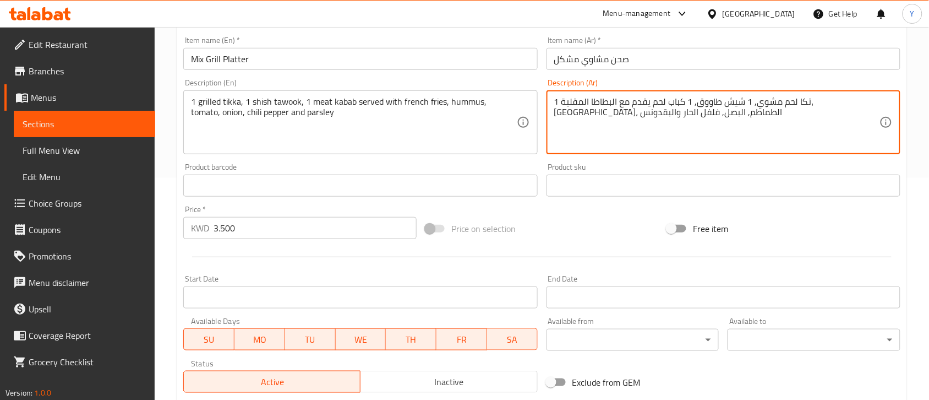
type textarea "1 تكا لحم مشوي, 1 شيش طاووق, 1 كباب لحم يقدم مع البطاطا المقلية، حمص، الطماطم, …"
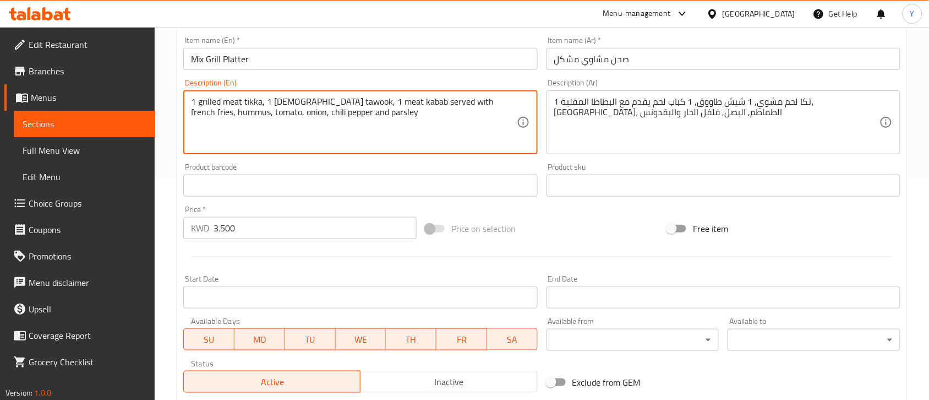
type textarea "1 grilled meat tikka, 1 shish tawook, 1 meat kabab served with french fries, hu…"
click at [328, 63] on input "Mix Grill Platter" at bounding box center [360, 59] width 354 height 22
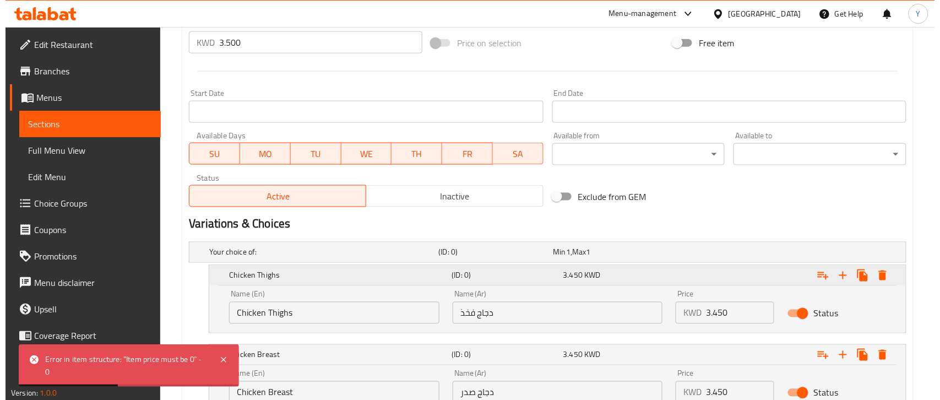
scroll to position [482, 0]
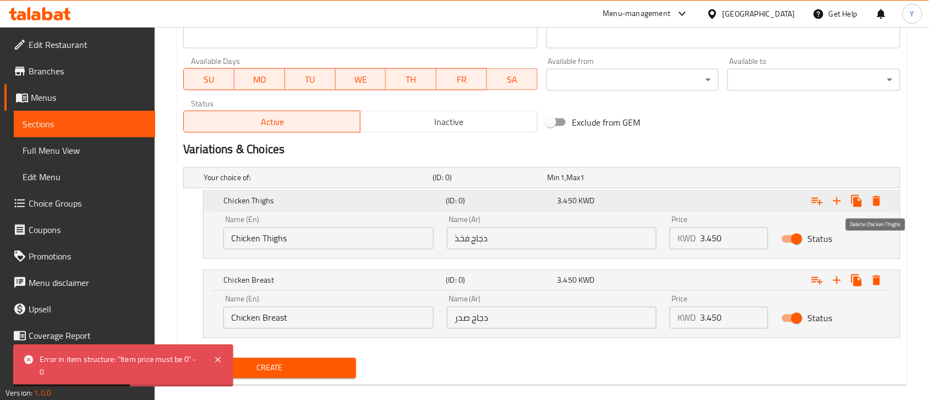
click at [871, 195] on icon "Expand" at bounding box center [876, 200] width 13 height 13
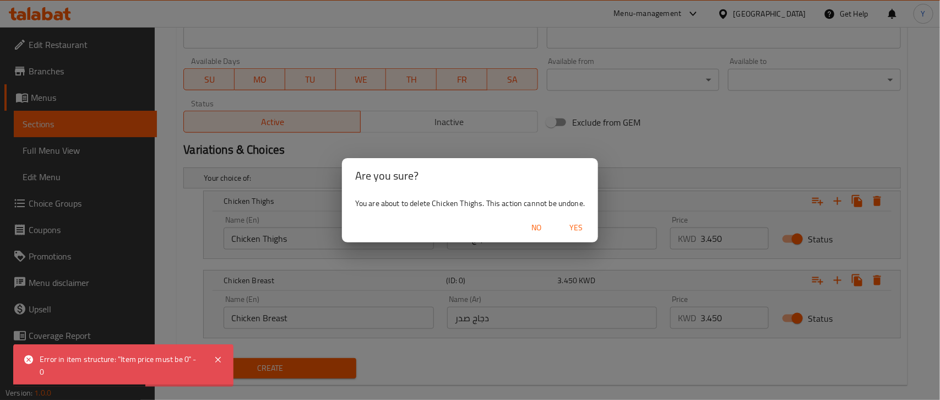
click at [584, 221] on span "Yes" at bounding box center [576, 228] width 26 height 14
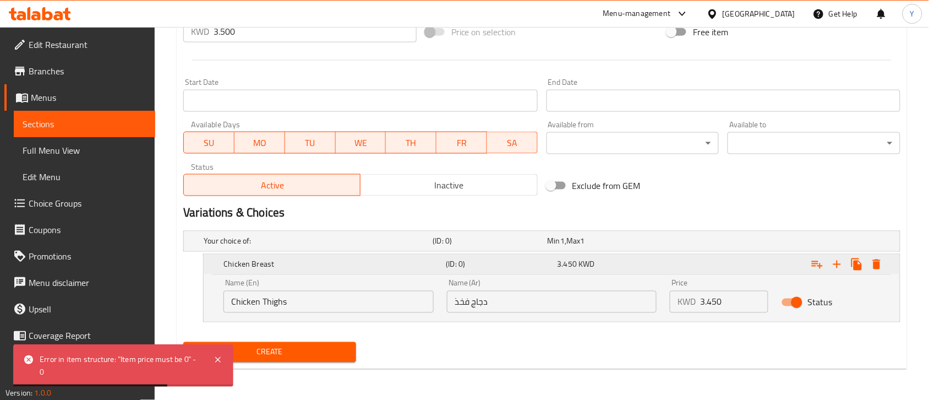
click at [882, 270] on icon "Expand" at bounding box center [876, 264] width 13 height 13
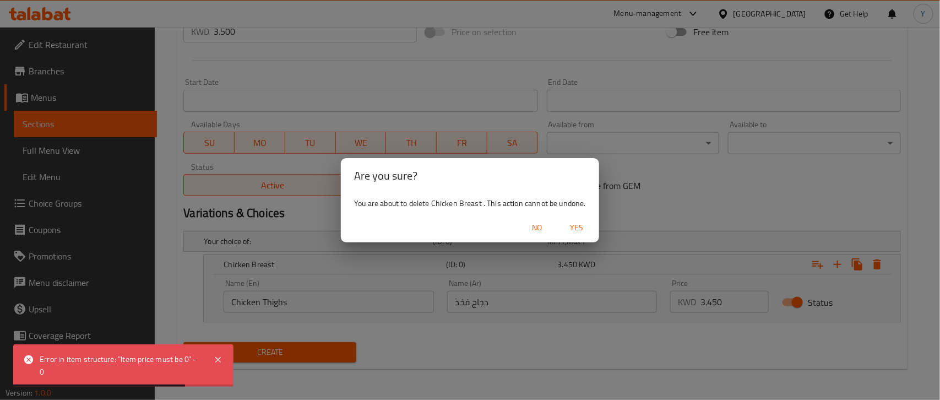
click at [587, 233] on span "Yes" at bounding box center [577, 228] width 26 height 14
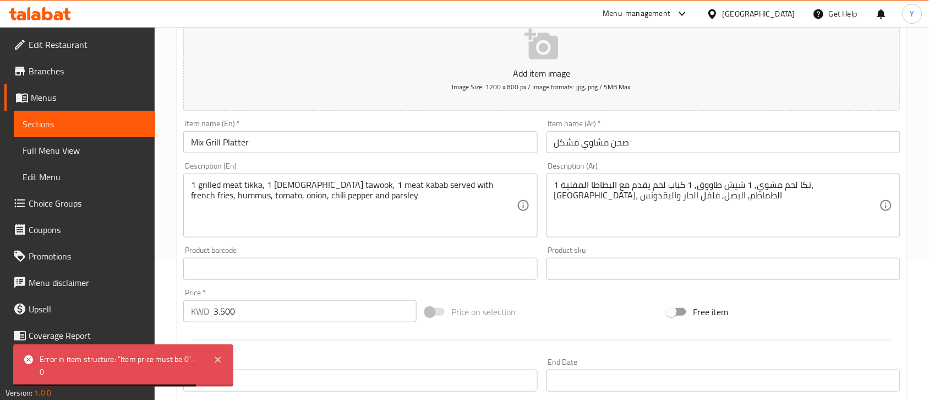
scroll to position [32, 0]
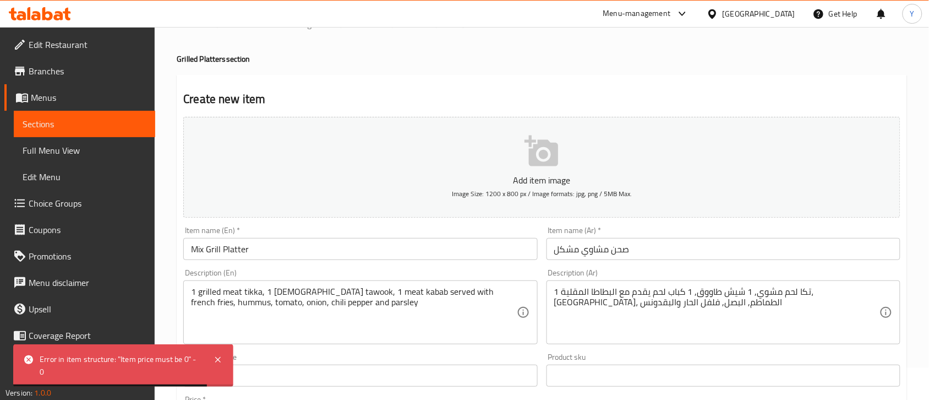
click at [336, 267] on div "Description (En) 1 grilled meat tikka, 1 shish tawook, 1 meat kabab served with…" at bounding box center [360, 306] width 363 height 84
click at [324, 241] on input "Mix Grill Platter" at bounding box center [360, 249] width 354 height 22
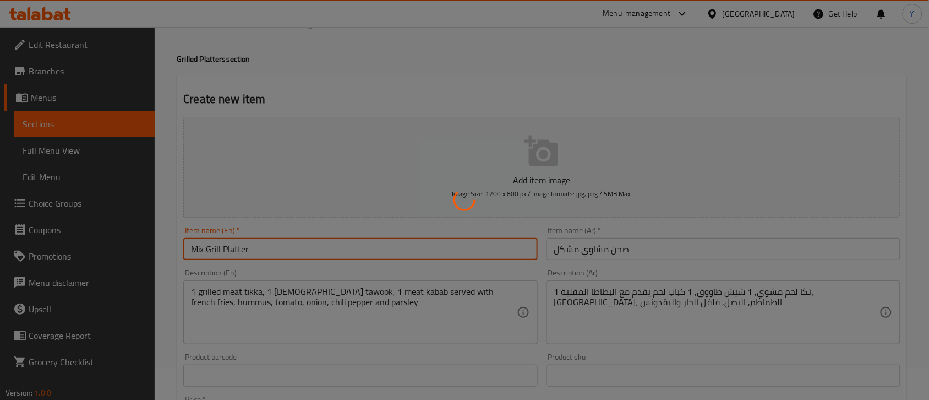
scroll to position [12, 0]
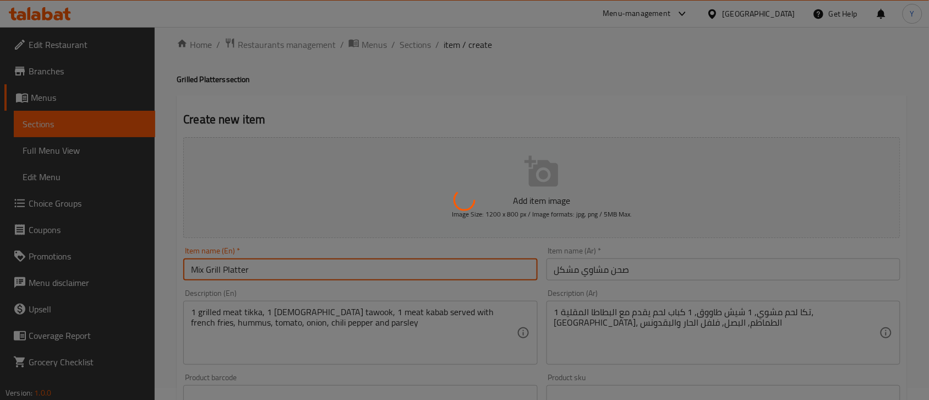
type input "0"
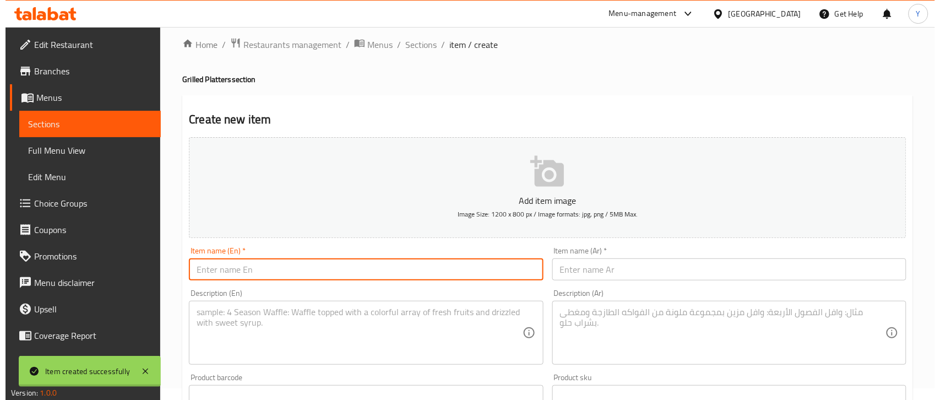
scroll to position [0, 0]
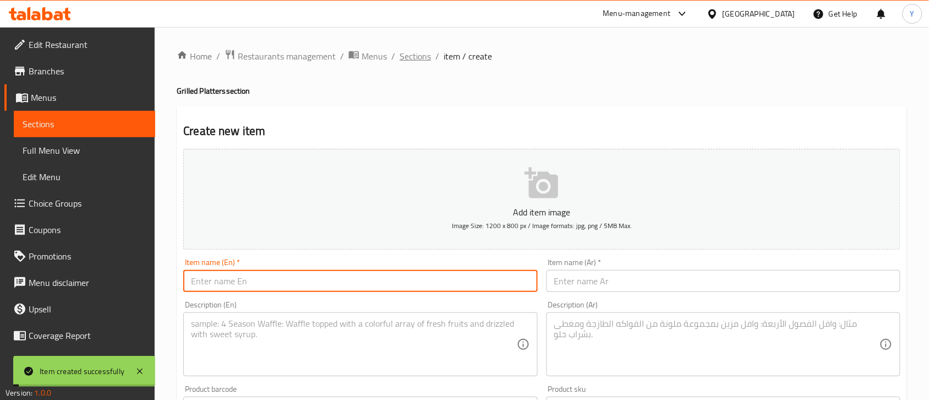
click at [402, 61] on span "Sections" at bounding box center [415, 56] width 31 height 13
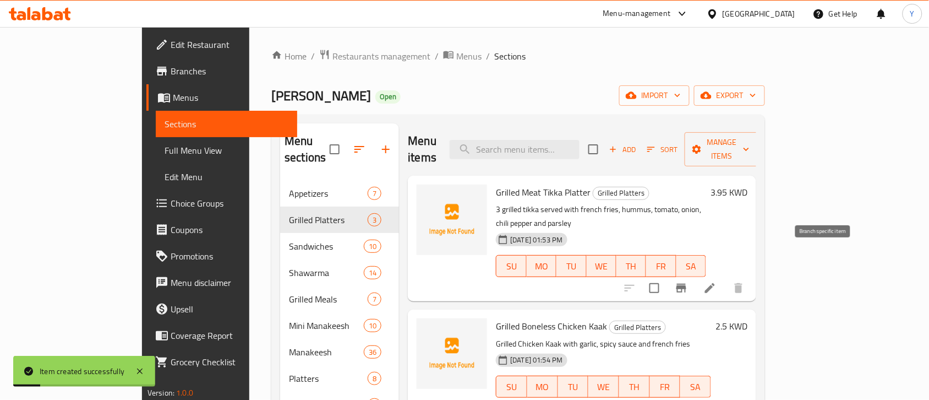
click at [688, 281] on icon "Branch-specific-item" at bounding box center [681, 287] width 13 height 13
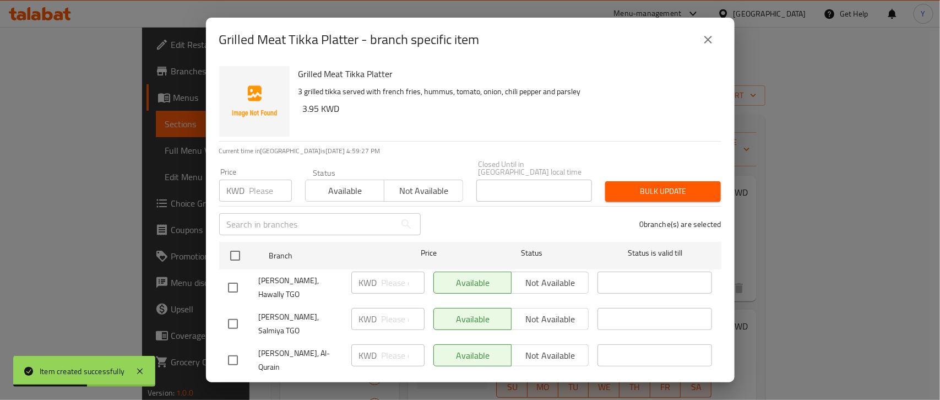
click at [233, 312] on input "checkbox" at bounding box center [232, 323] width 23 height 23
checkbox input "true"
click at [228, 277] on input "checkbox" at bounding box center [232, 287] width 23 height 23
checkbox input "true"
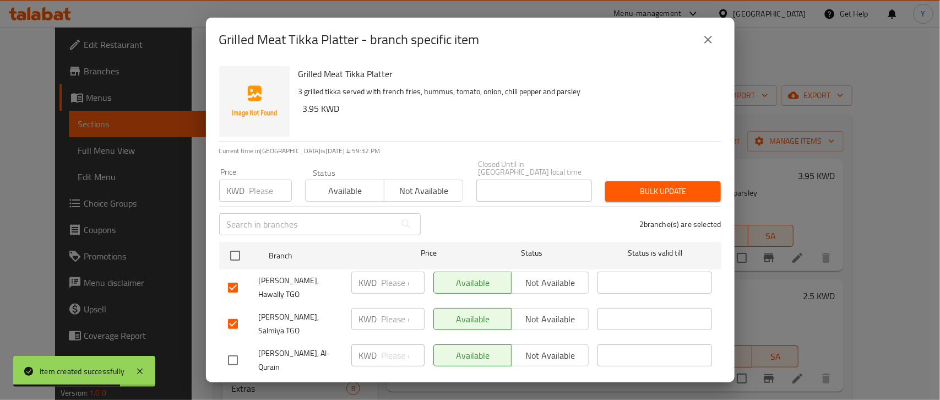
click at [546, 311] on span "Not available" at bounding box center [550, 319] width 69 height 16
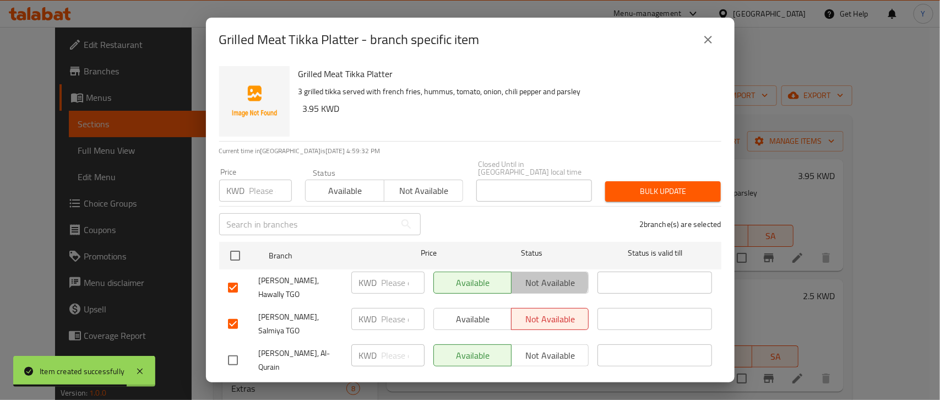
click at [543, 275] on span "Not available" at bounding box center [550, 283] width 69 height 16
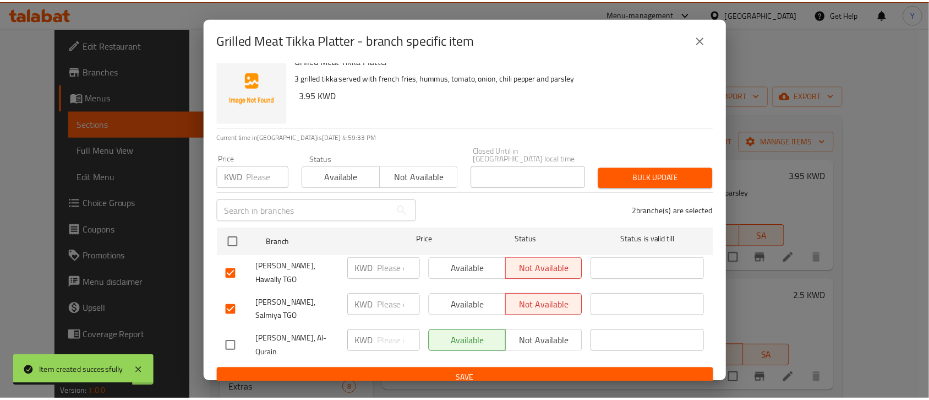
scroll to position [17, 0]
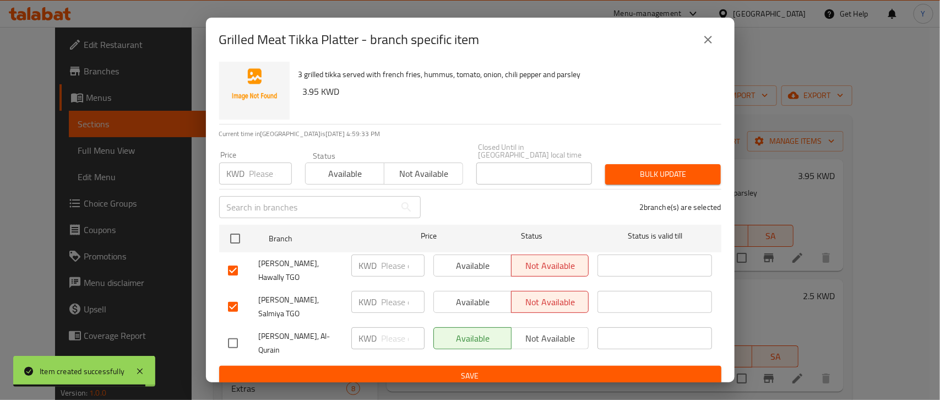
click at [503, 369] on span "Save" at bounding box center [470, 376] width 484 height 14
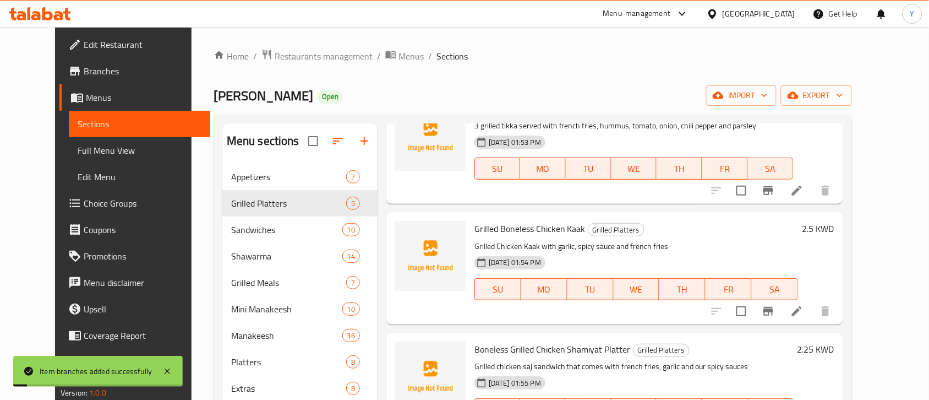
scroll to position [138, 0]
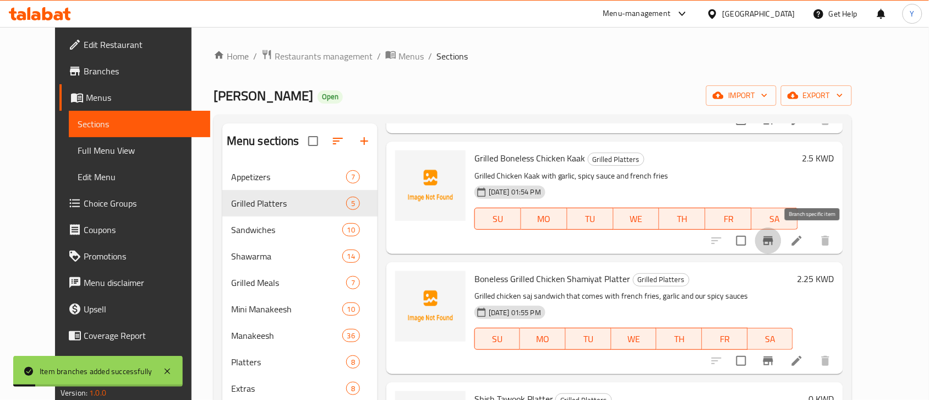
click at [782, 243] on button "Branch-specific-item" at bounding box center [768, 240] width 26 height 26
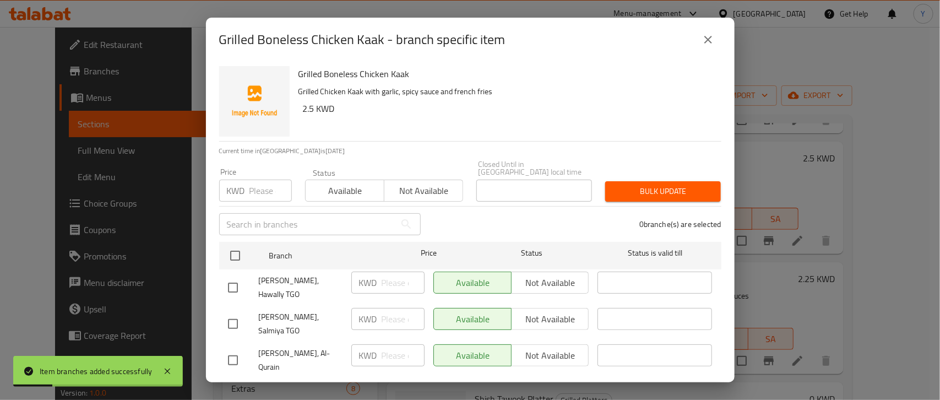
click at [226, 276] on input "checkbox" at bounding box center [232, 287] width 23 height 23
checkbox input "true"
click at [229, 312] on input "checkbox" at bounding box center [232, 323] width 23 height 23
checkbox input "true"
click at [540, 311] on span "Not available" at bounding box center [550, 319] width 69 height 16
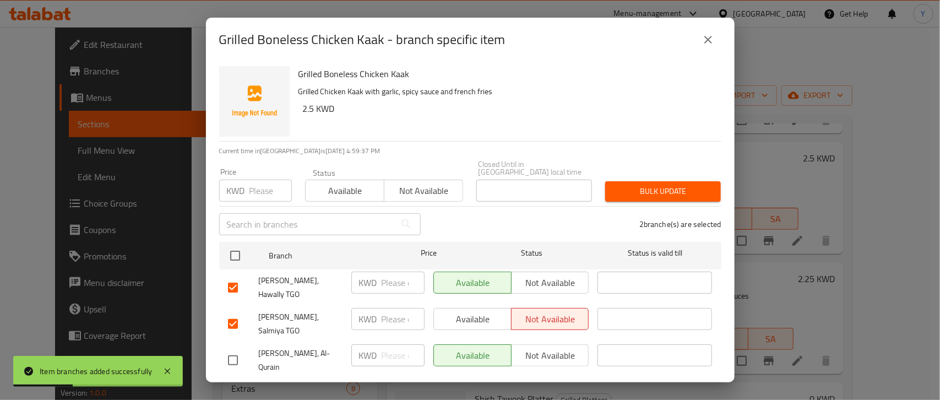
click at [533, 275] on span "Not available" at bounding box center [550, 283] width 69 height 16
click at [497, 386] on span "Save" at bounding box center [470, 393] width 484 height 14
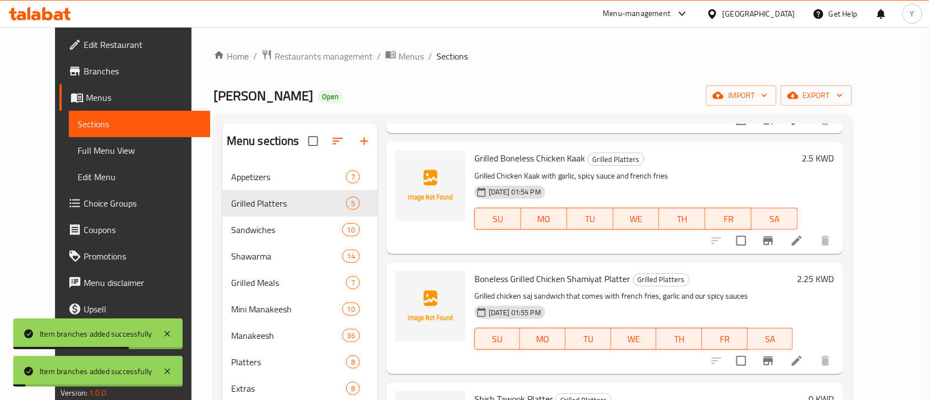
scroll to position [206, 0]
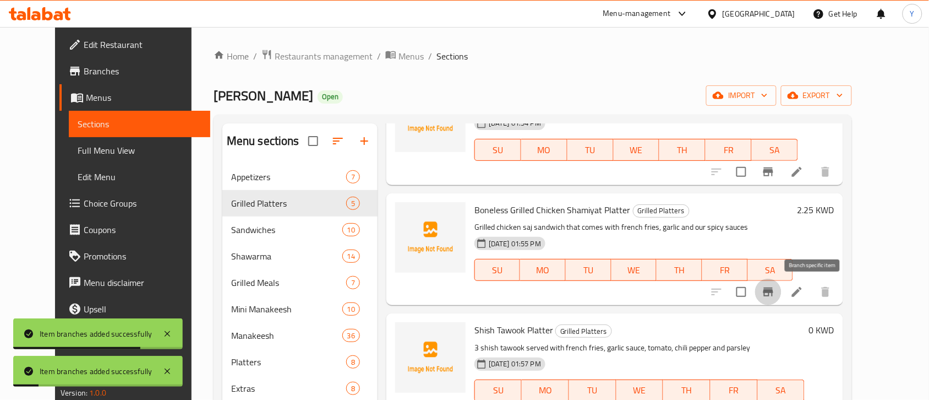
click at [775, 298] on icon "Branch-specific-item" at bounding box center [768, 291] width 13 height 13
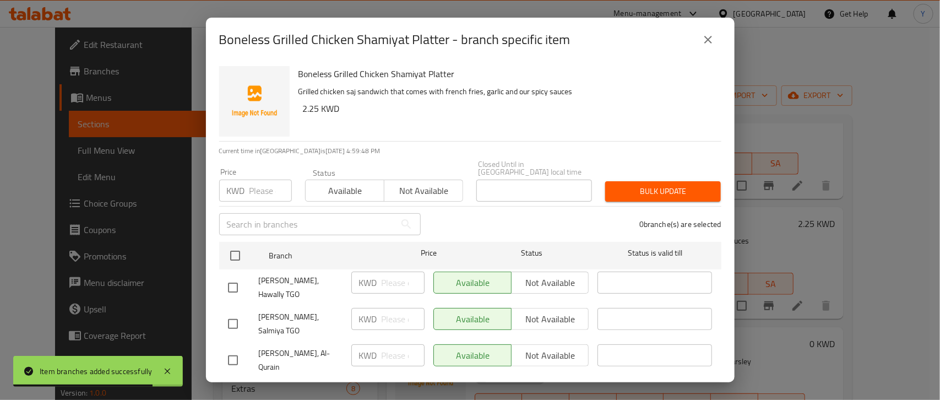
click at [244, 276] on div at bounding box center [243, 287] width 31 height 23
click at [239, 276] on input "checkbox" at bounding box center [232, 287] width 23 height 23
checkbox input "true"
click at [225, 323] on input "checkbox" at bounding box center [232, 323] width 23 height 23
checkbox input "true"
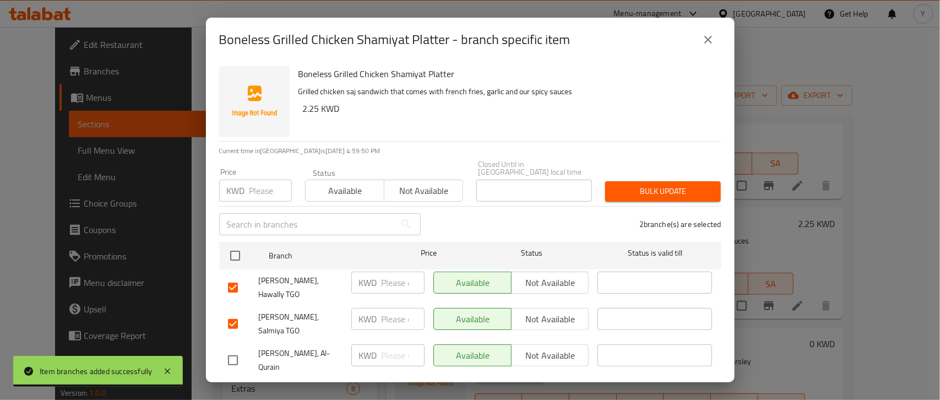
click at [535, 308] on button "Not available" at bounding box center [550, 319] width 78 height 22
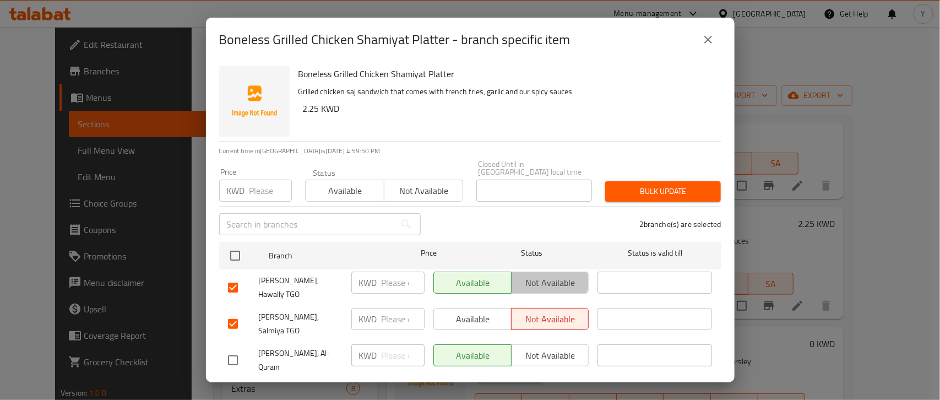
click at [528, 275] on span "Not available" at bounding box center [550, 283] width 69 height 16
click at [441, 383] on button "Save" at bounding box center [470, 393] width 502 height 20
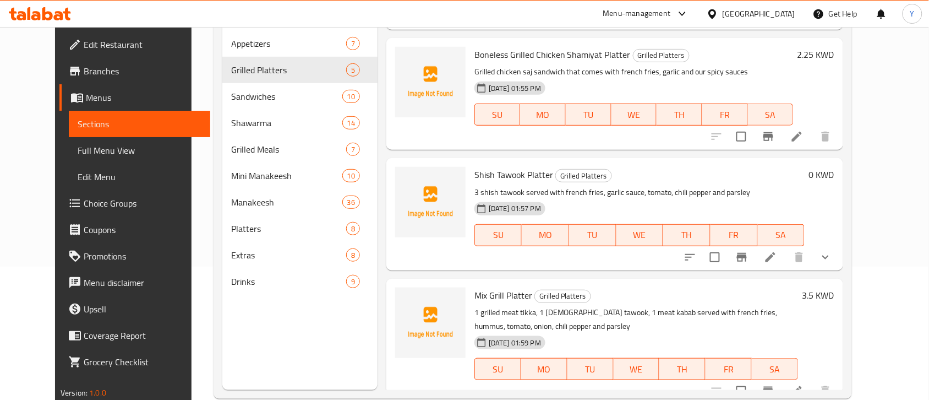
scroll to position [138, 0]
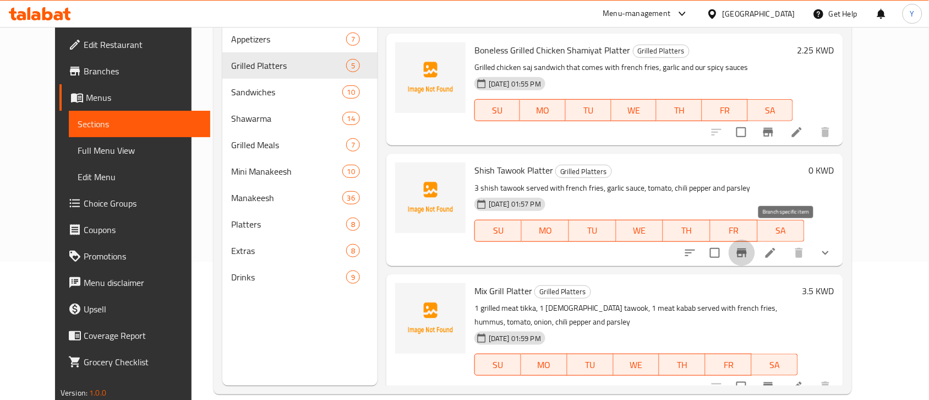
click at [755, 239] on button "Branch-specific-item" at bounding box center [742, 252] width 26 height 26
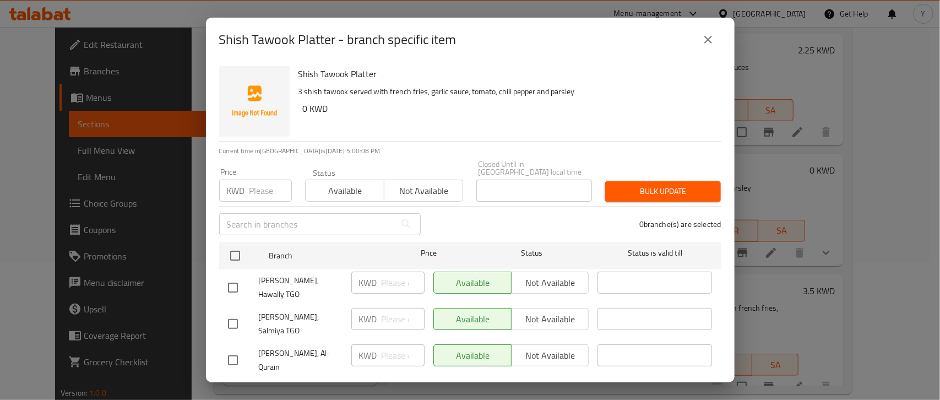
click at [237, 314] on input "checkbox" at bounding box center [232, 323] width 23 height 23
checkbox input "true"
click at [226, 276] on input "checkbox" at bounding box center [232, 287] width 23 height 23
checkbox input "true"
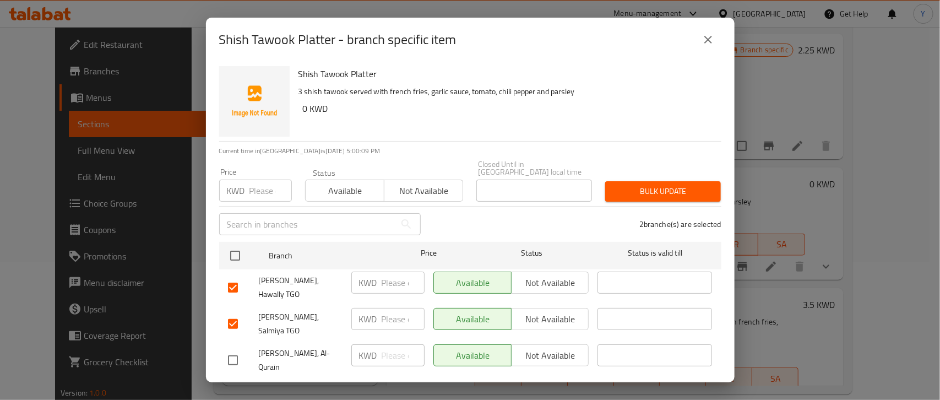
click at [538, 275] on span "Not available" at bounding box center [550, 283] width 69 height 16
click at [519, 308] on button "Not available" at bounding box center [550, 319] width 78 height 22
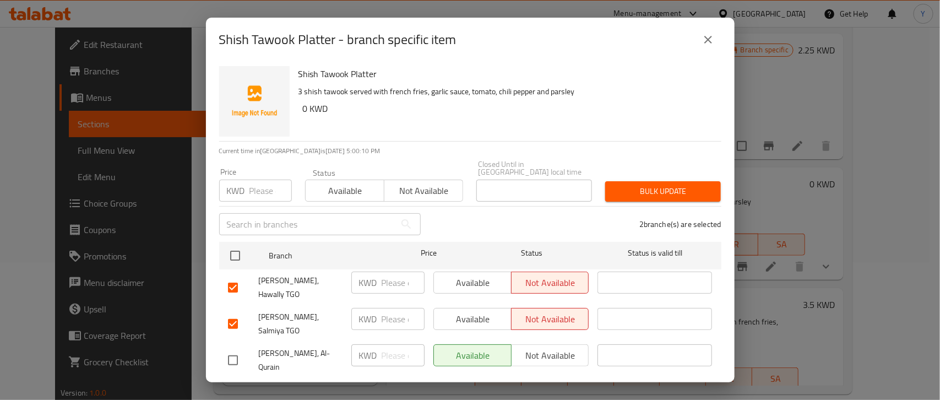
click at [484, 386] on span "Save" at bounding box center [470, 393] width 484 height 14
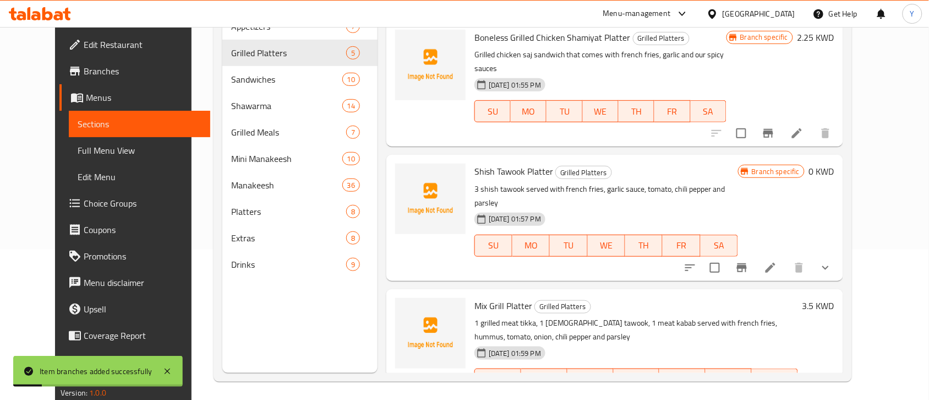
scroll to position [155, 0]
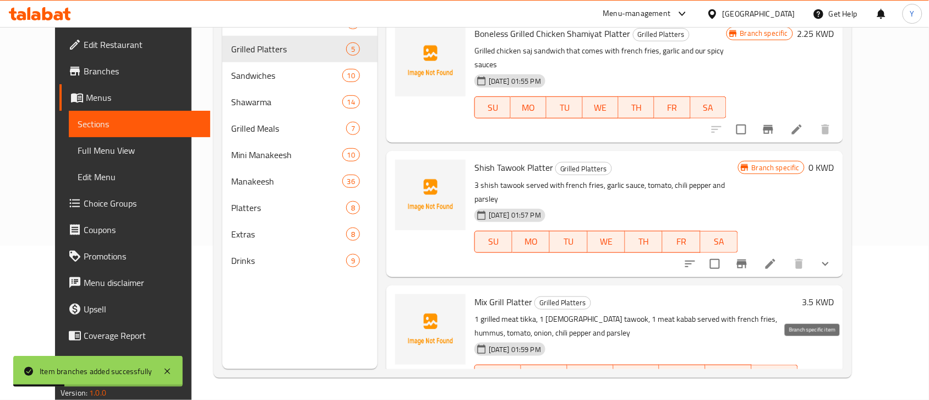
click at [782, 384] on button "Branch-specific-item" at bounding box center [768, 397] width 26 height 26
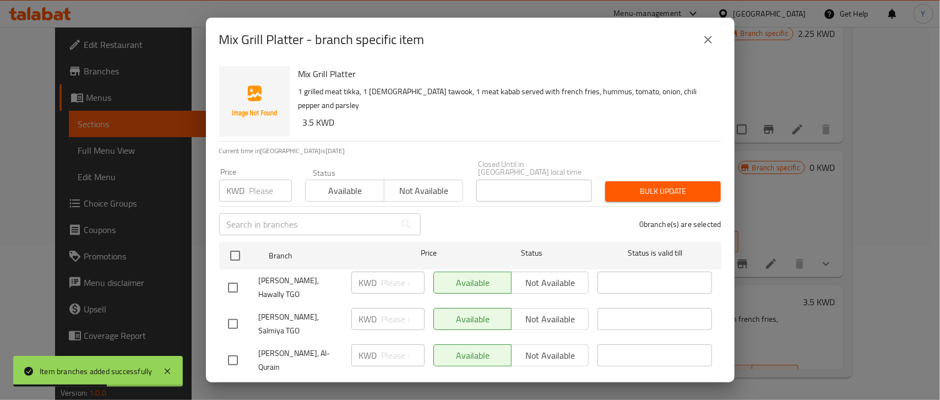
click at [222, 314] on input "checkbox" at bounding box center [232, 323] width 23 height 23
checkbox input "true"
click at [239, 277] on input "checkbox" at bounding box center [232, 287] width 23 height 23
checkbox input "true"
click at [526, 311] on span "Not available" at bounding box center [550, 319] width 69 height 16
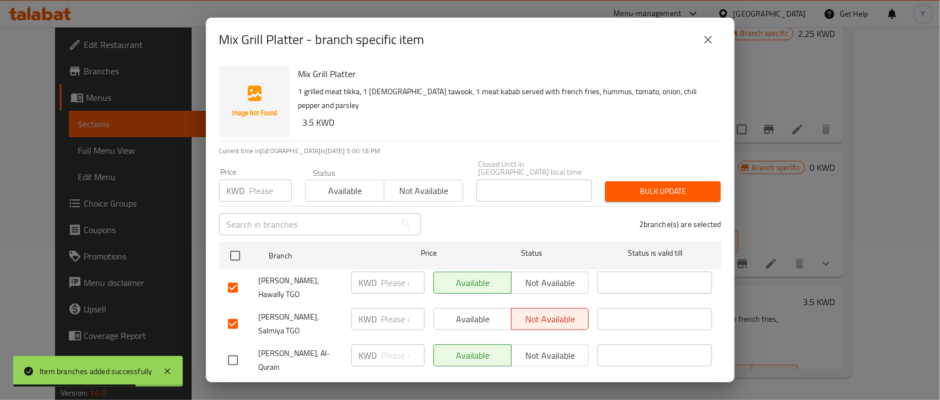
click at [534, 280] on span "Not available" at bounding box center [550, 283] width 69 height 16
click at [473, 383] on button "Save" at bounding box center [470, 393] width 502 height 20
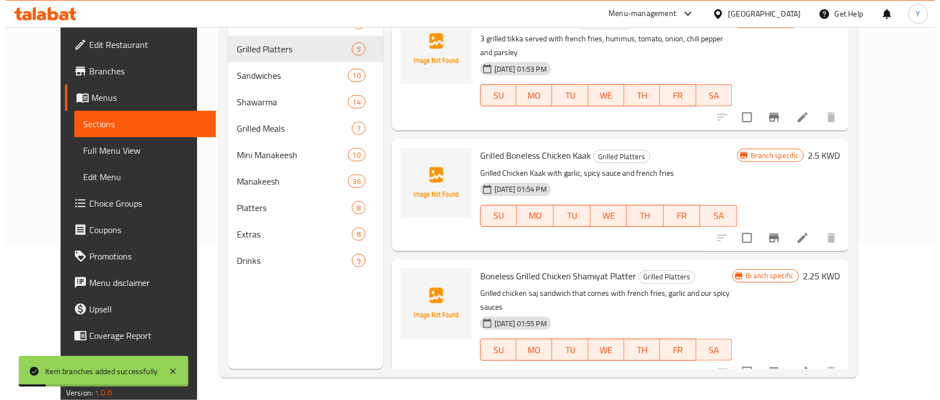
scroll to position [0, 0]
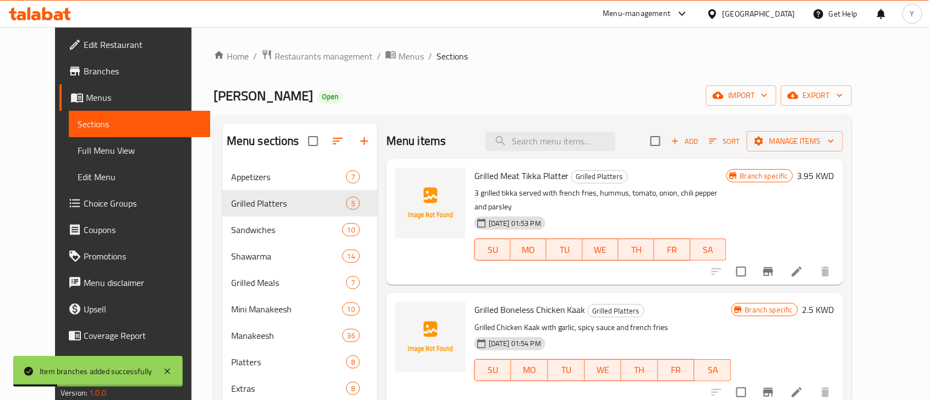
click at [667, 143] on input "checkbox" at bounding box center [655, 140] width 23 height 23
checkbox input "true"
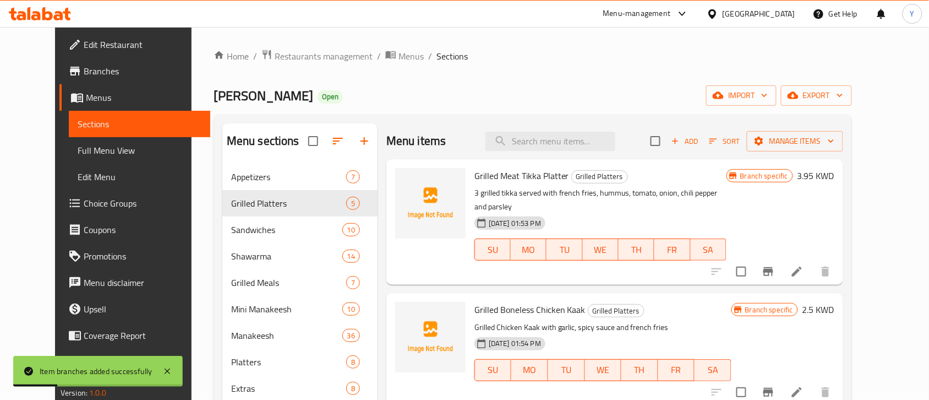
checkbox input "true"
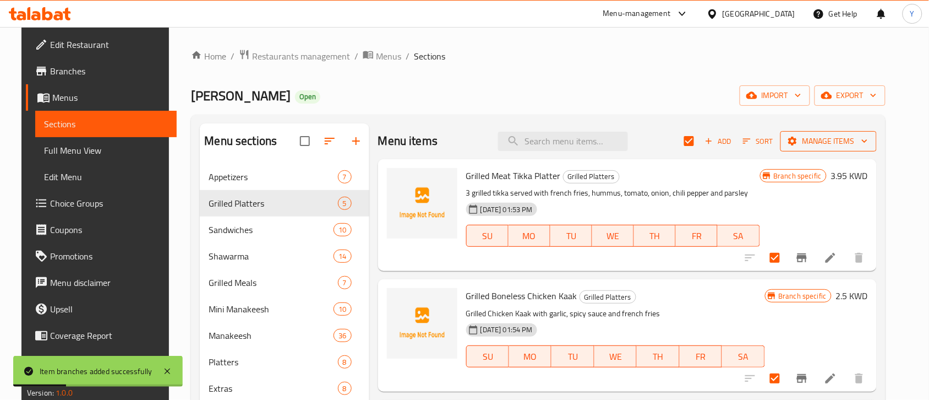
click at [821, 149] on button "Manage items" at bounding box center [829, 141] width 96 height 20
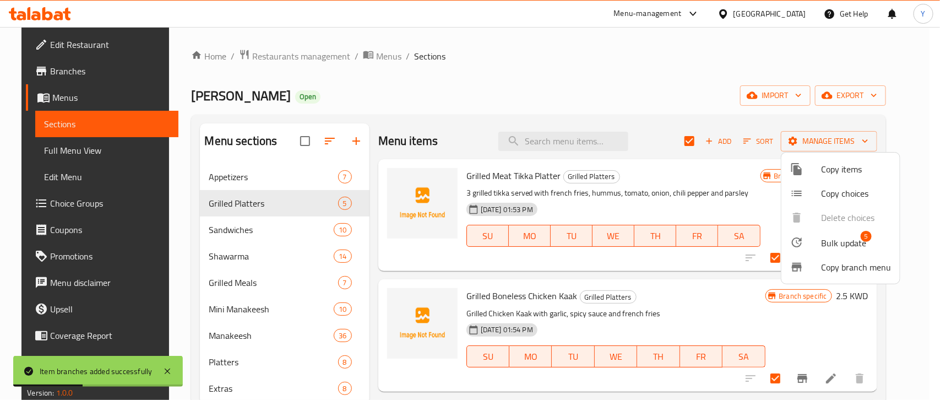
click at [838, 239] on span "Bulk update" at bounding box center [843, 242] width 45 height 13
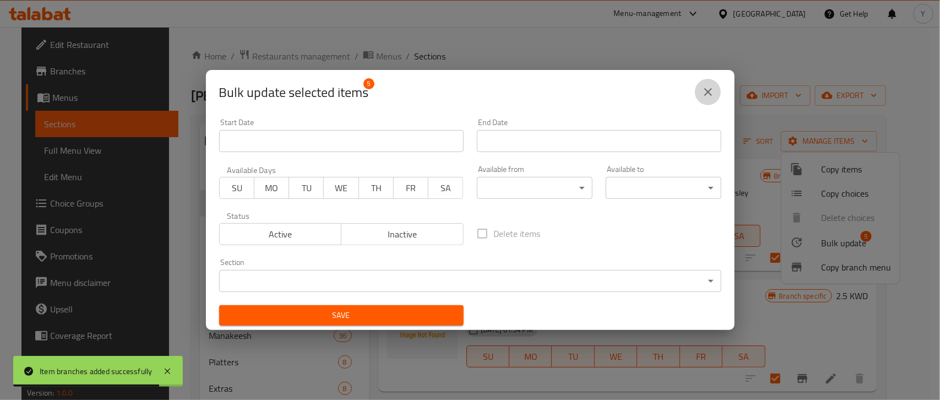
click at [714, 95] on icon "close" at bounding box center [707, 91] width 13 height 13
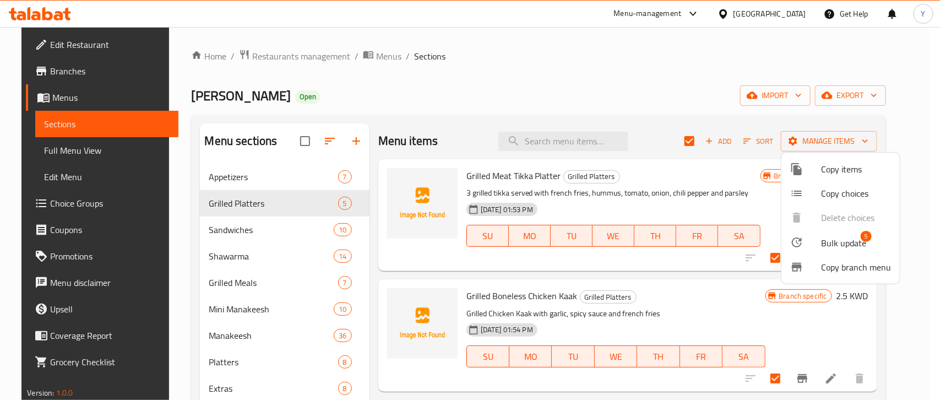
click at [816, 236] on div at bounding box center [805, 242] width 31 height 13
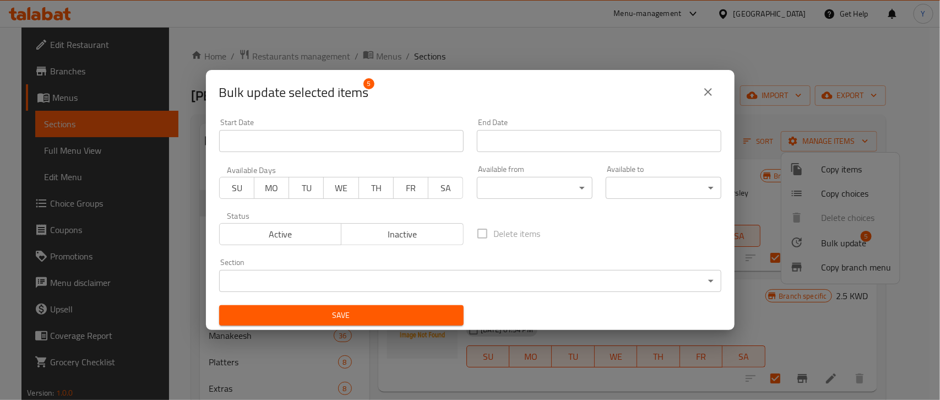
click at [502, 191] on body "​ Menu-management Kuwait Get Help Y Edit Restaurant Branches Menus Sections Ful…" at bounding box center [470, 213] width 940 height 373
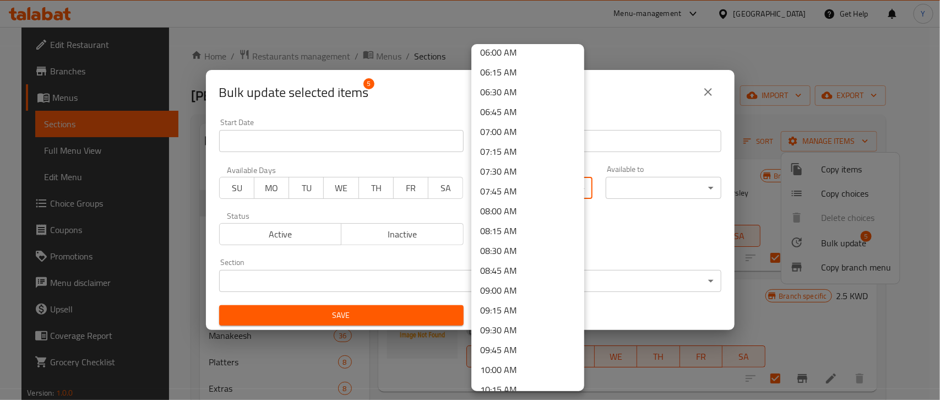
scroll to position [688, 0]
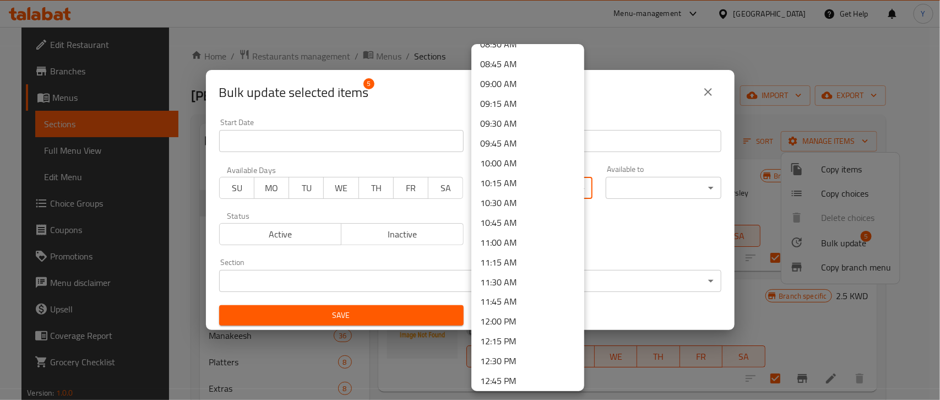
click at [509, 357] on li "12:30 PM" at bounding box center [527, 361] width 113 height 20
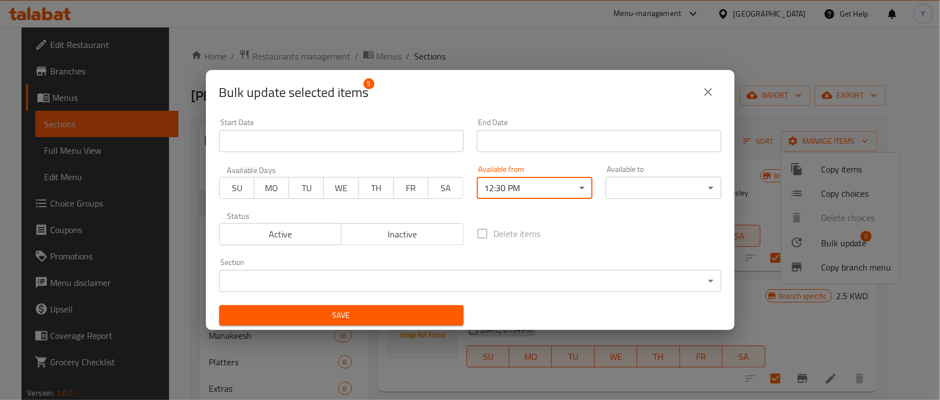
click at [628, 179] on body "​ Menu-management Kuwait Get Help Y Edit Restaurant Branches Menus Sections Ful…" at bounding box center [470, 213] width 940 height 373
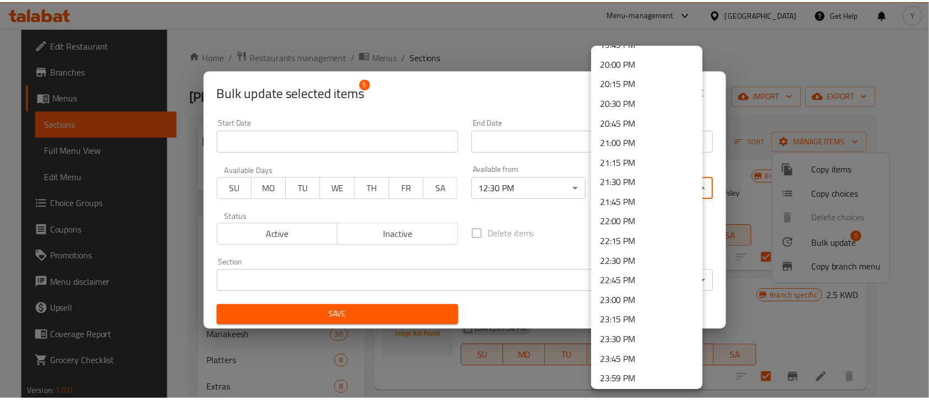
scroll to position [1583, 0]
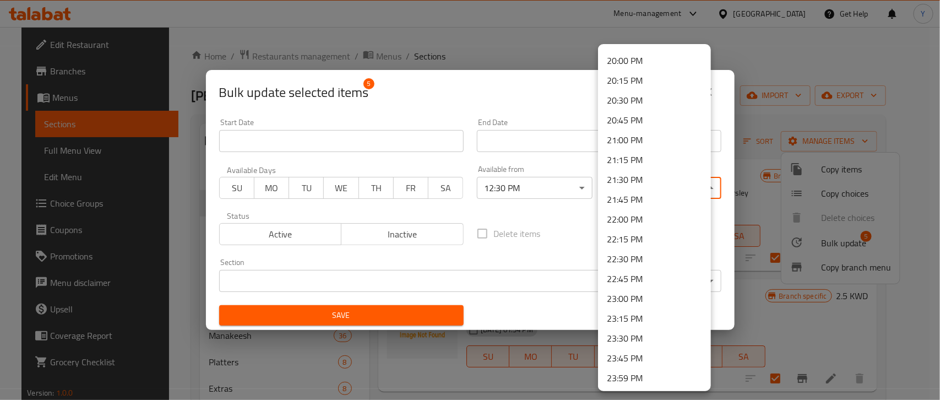
click at [621, 315] on li "23:15 PM" at bounding box center [654, 318] width 113 height 20
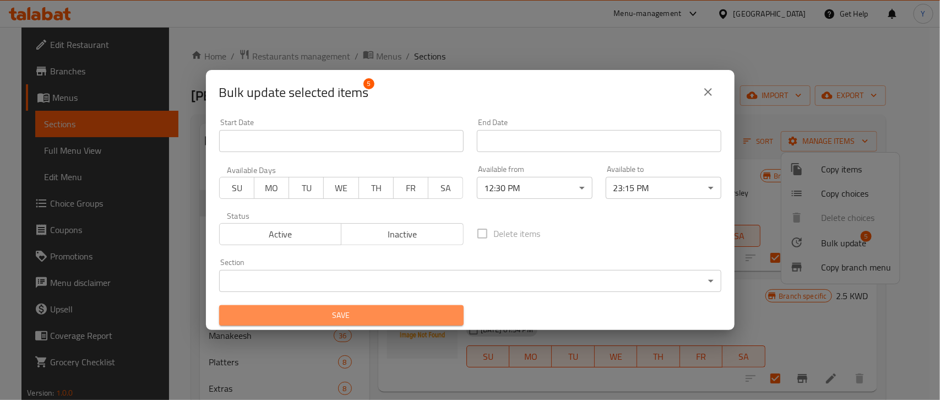
click at [404, 308] on span "Save" at bounding box center [341, 315] width 227 height 14
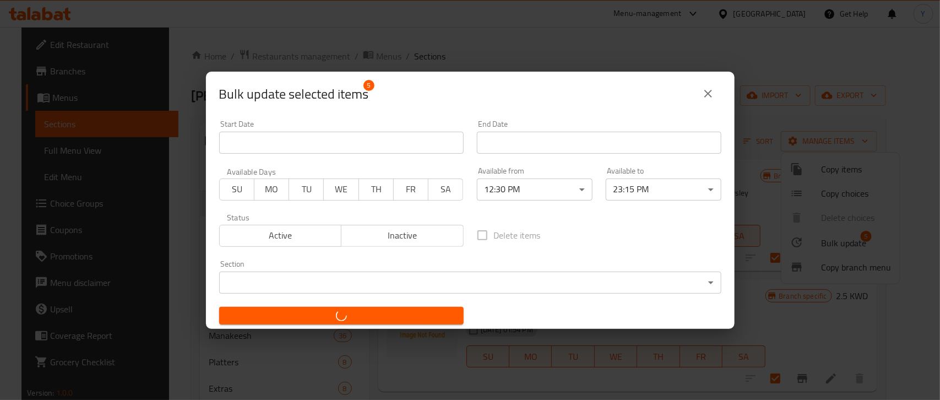
checkbox input "false"
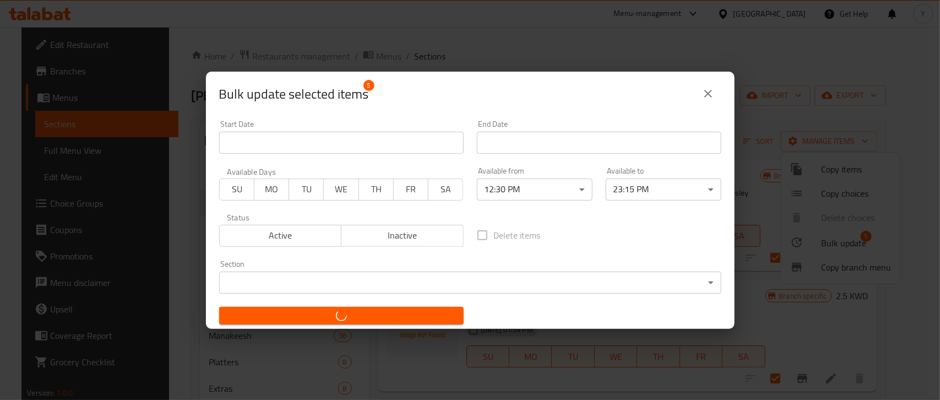
checkbox input "false"
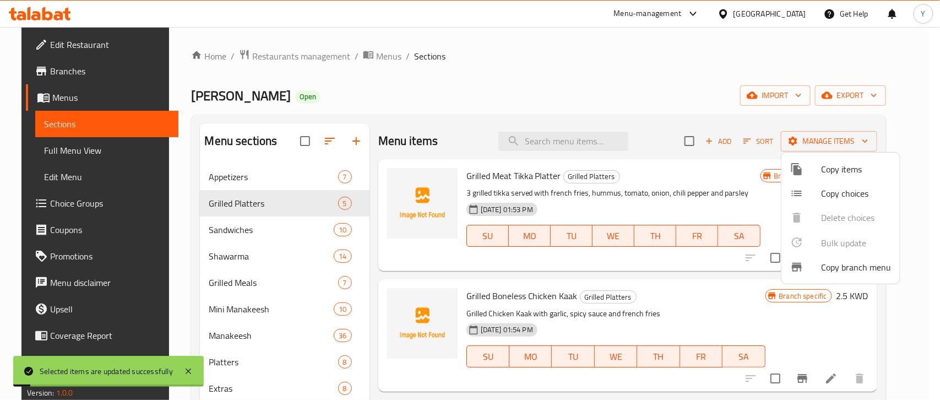
click at [537, 95] on div at bounding box center [470, 200] width 940 height 400
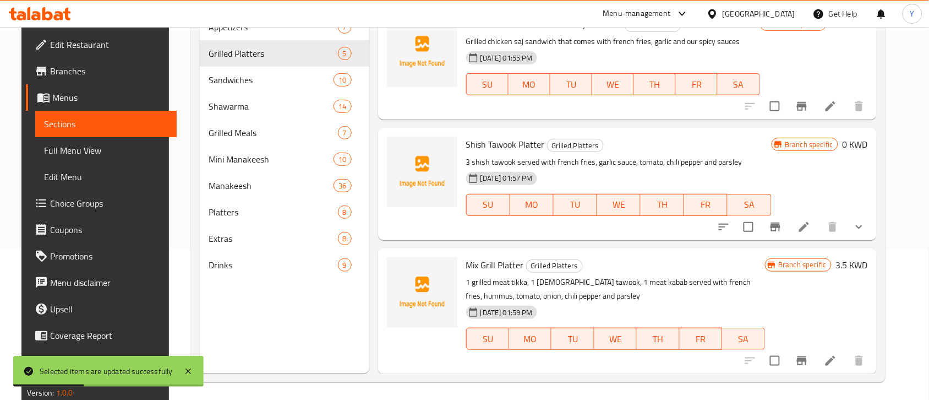
scroll to position [155, 0]
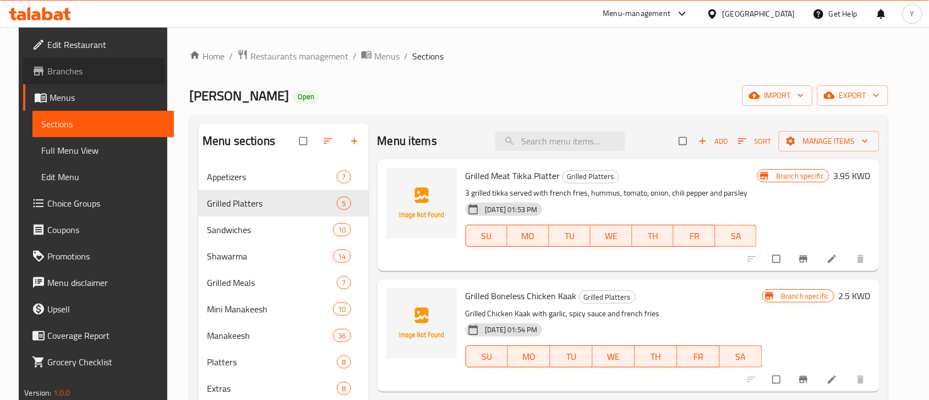
click at [47, 73] on span "Branches" at bounding box center [106, 70] width 118 height 13
